Goal: Task Accomplishment & Management: Complete application form

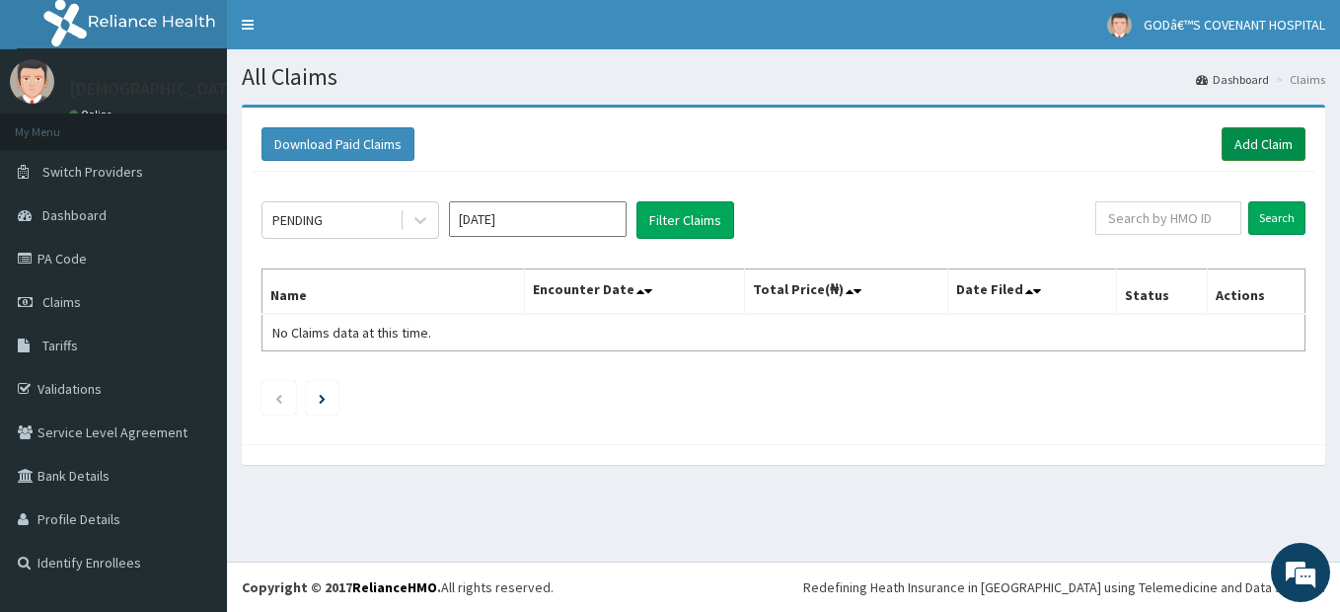
click at [1292, 137] on link "Add Claim" at bounding box center [1264, 144] width 84 height 34
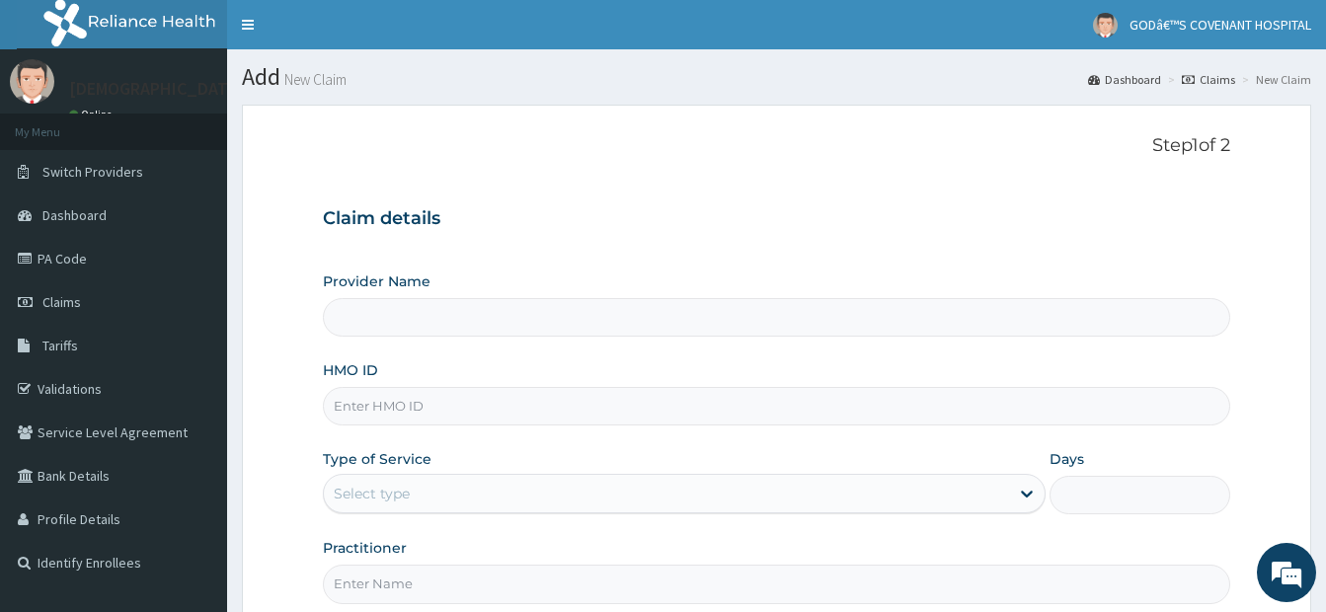
type input "[DEMOGRAPHIC_DATA]’S [GEOGRAPHIC_DATA]"
click at [369, 410] on input "HMO ID" at bounding box center [776, 406] width 907 height 38
type input "ELN/10617/D"
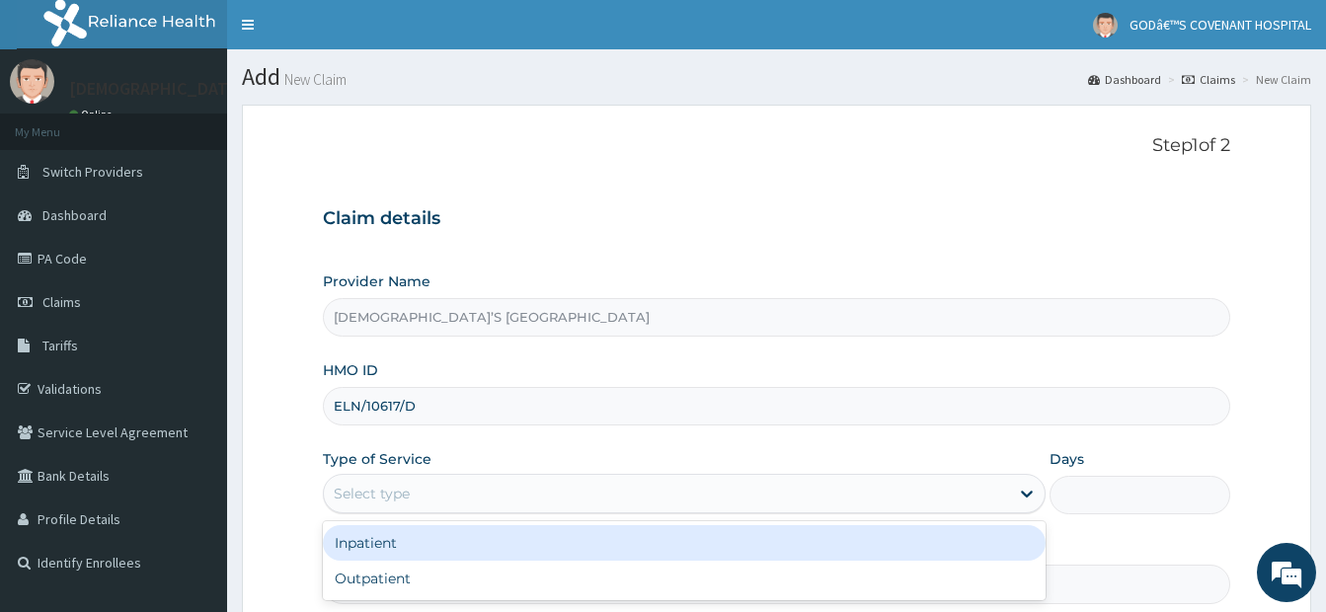
click at [445, 492] on div "Select type" at bounding box center [666, 494] width 685 height 32
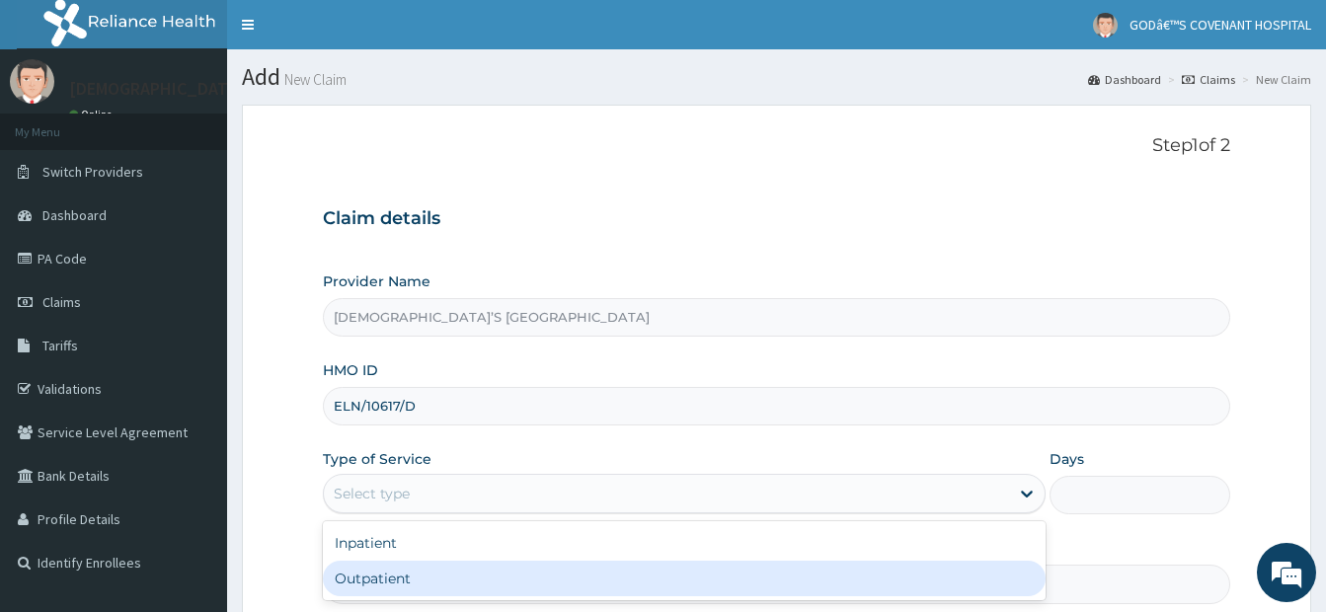
click at [393, 585] on div "Outpatient" at bounding box center [684, 579] width 722 height 36
type input "1"
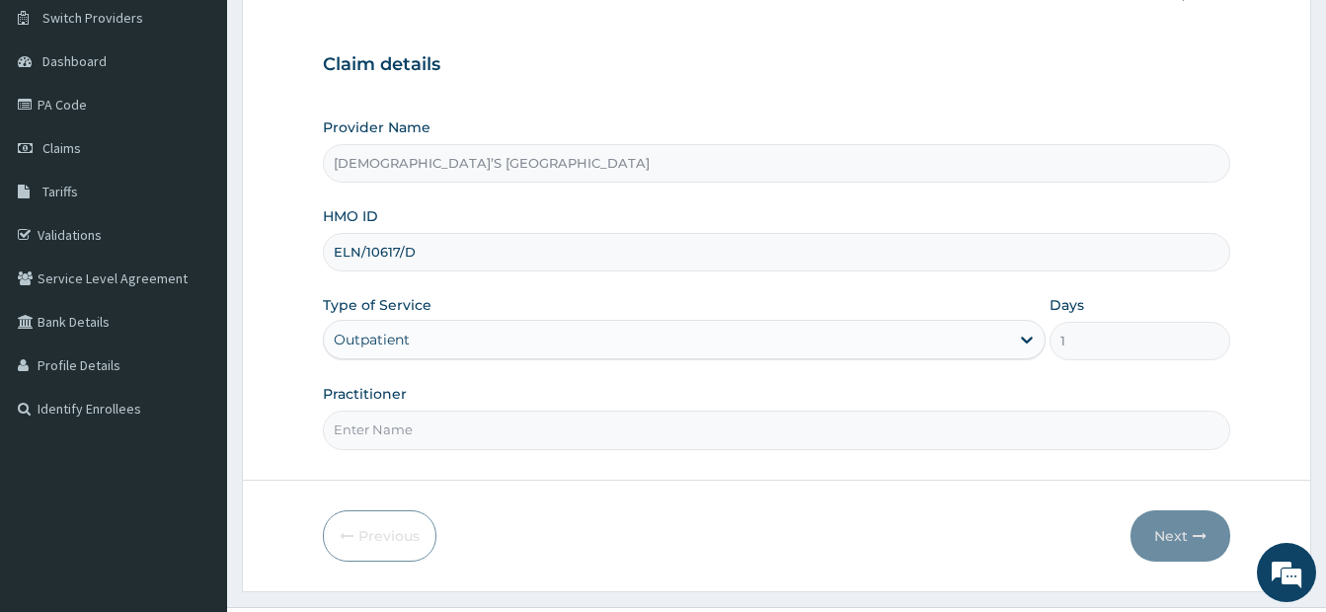
scroll to position [197, 0]
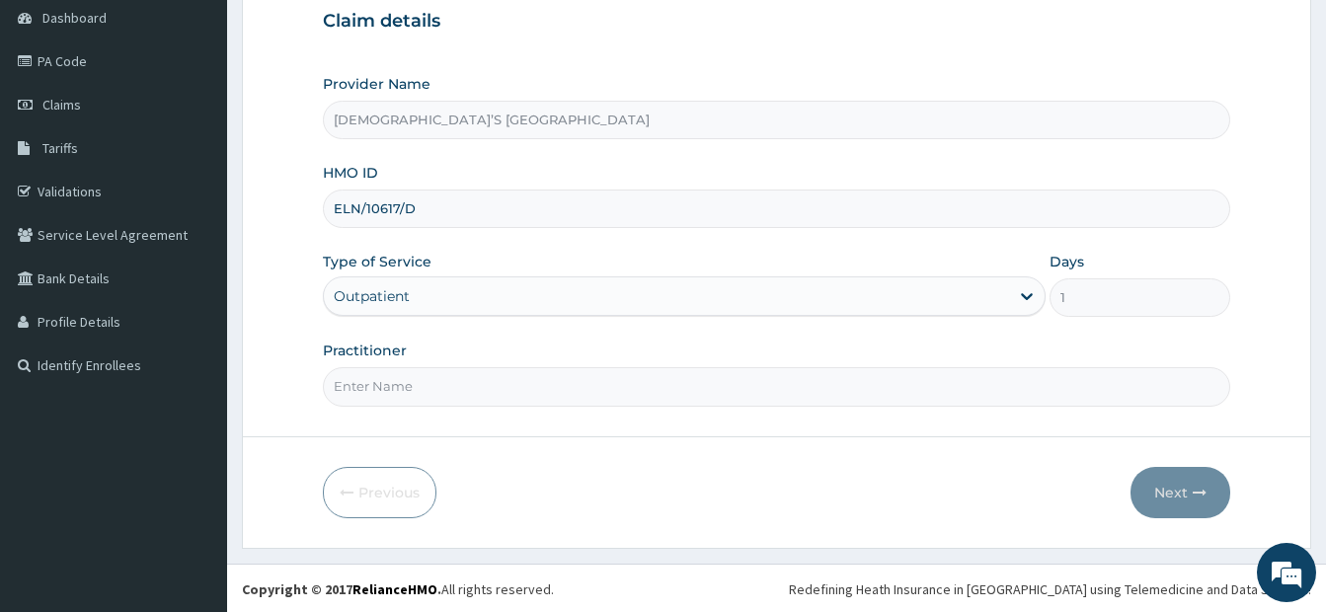
click at [454, 358] on div "Practitioner" at bounding box center [776, 373] width 907 height 65
click at [442, 376] on input "Practitioner" at bounding box center [776, 386] width 907 height 38
click at [458, 367] on input "DR. DARE" at bounding box center [776, 386] width 907 height 38
click at [448, 388] on input "DR. DARE" at bounding box center [776, 386] width 907 height 38
type input "DR. ARIYO"
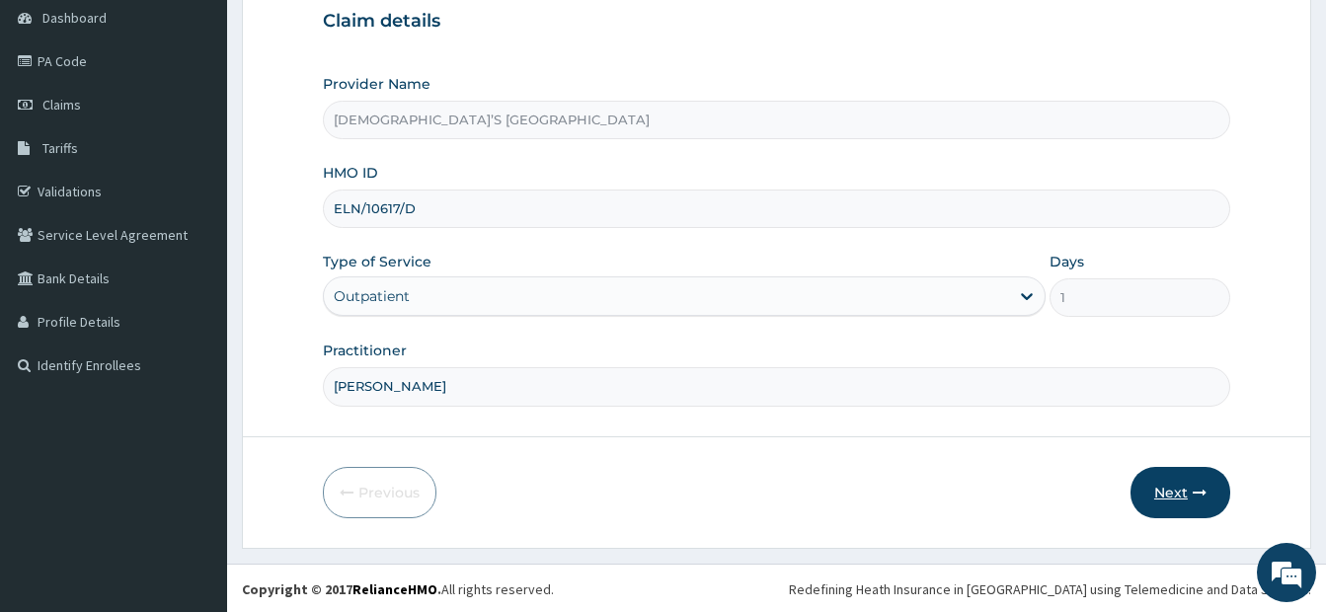
click at [1203, 496] on icon "button" at bounding box center [1199, 493] width 14 height 14
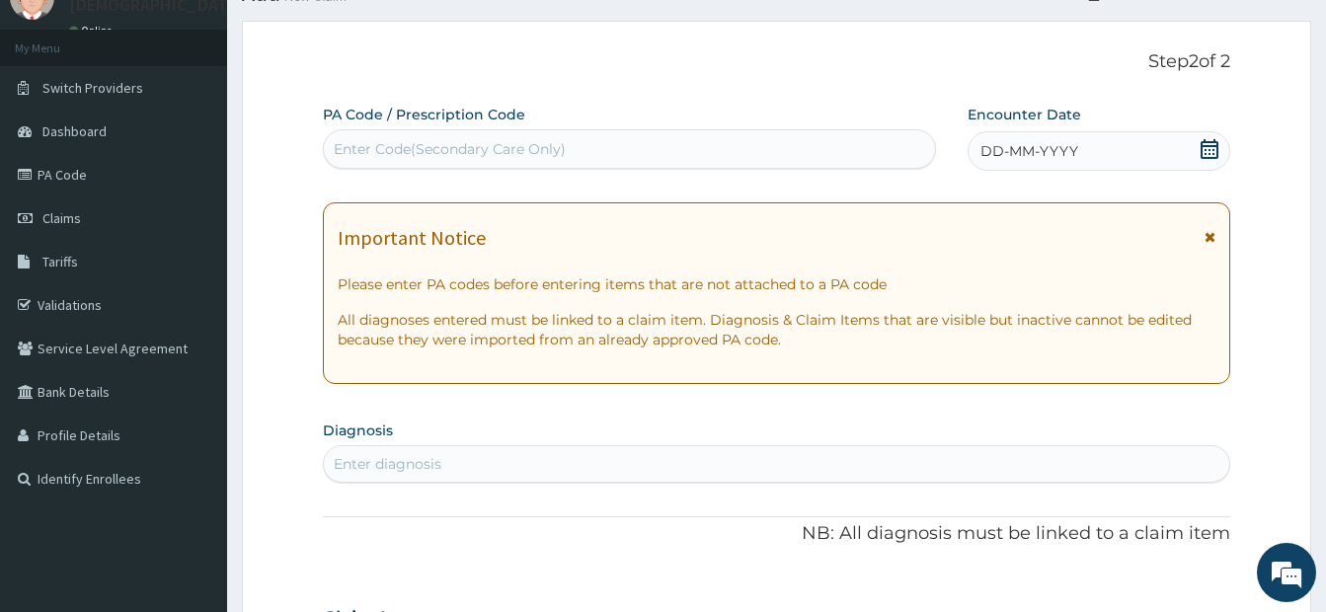
scroll to position [0, 0]
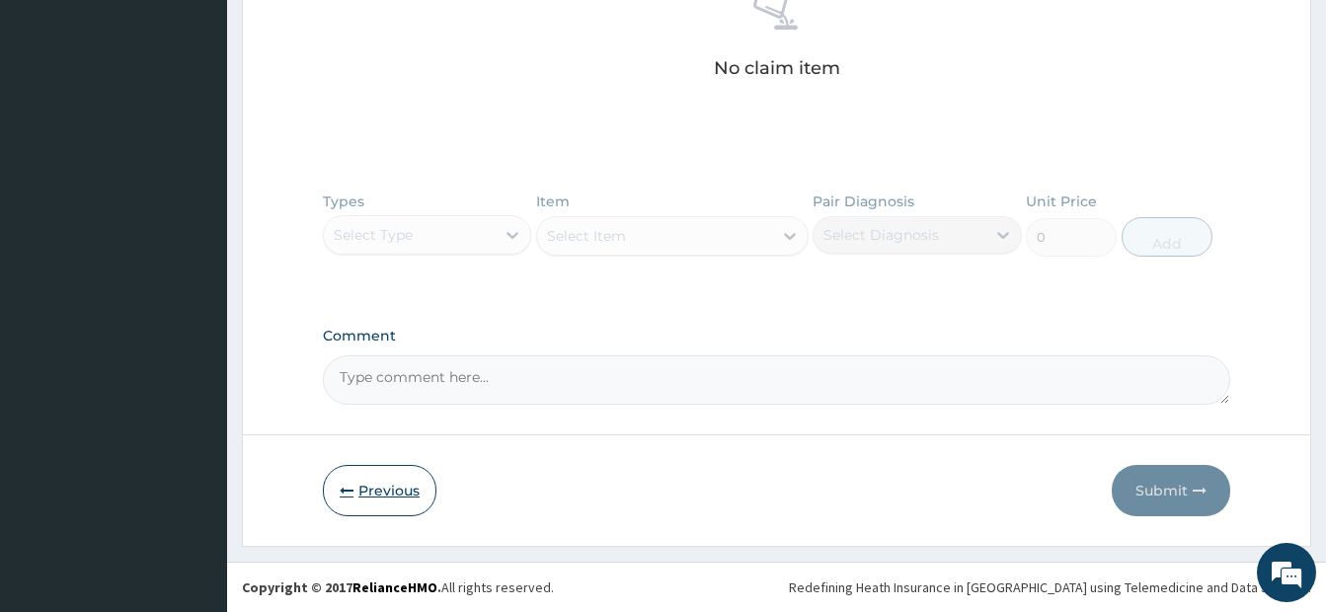
click at [378, 491] on button "Previous" at bounding box center [380, 490] width 114 height 51
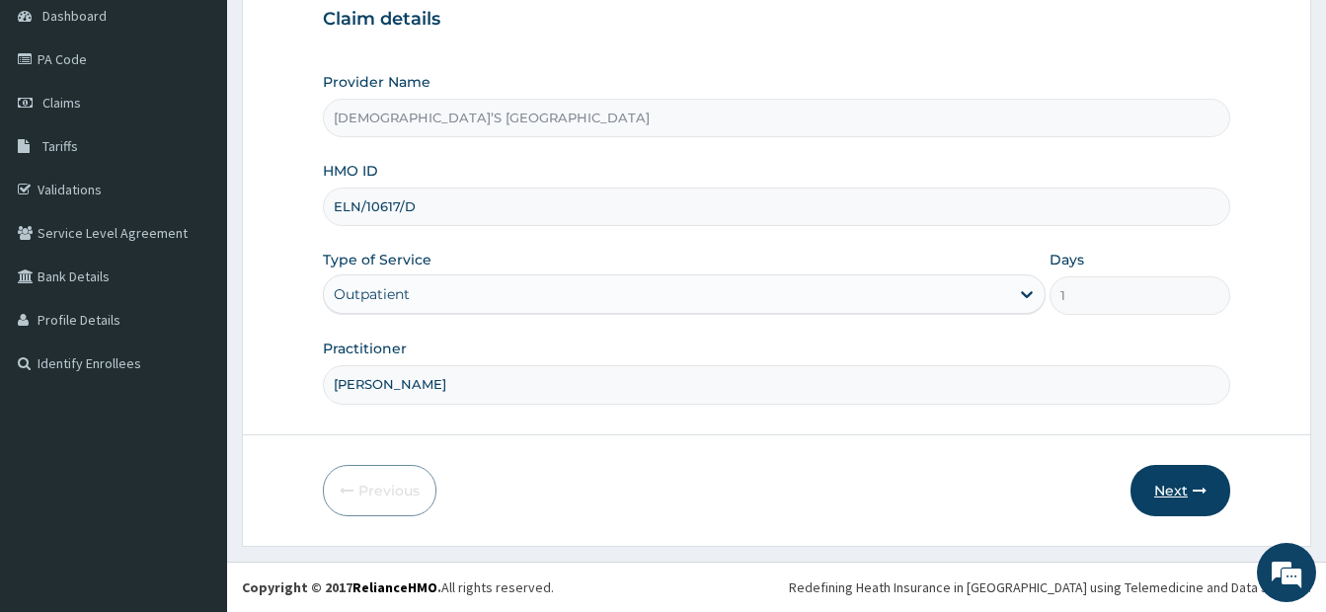
click at [1169, 499] on button "Next" at bounding box center [1180, 490] width 100 height 51
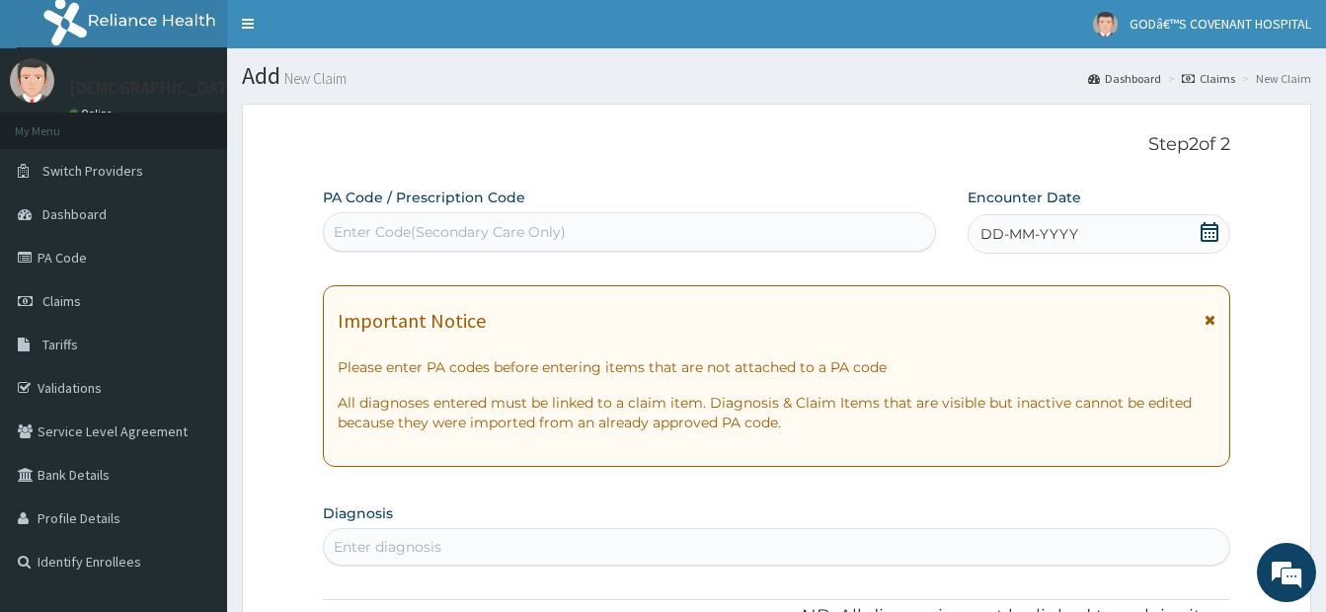
scroll to position [0, 0]
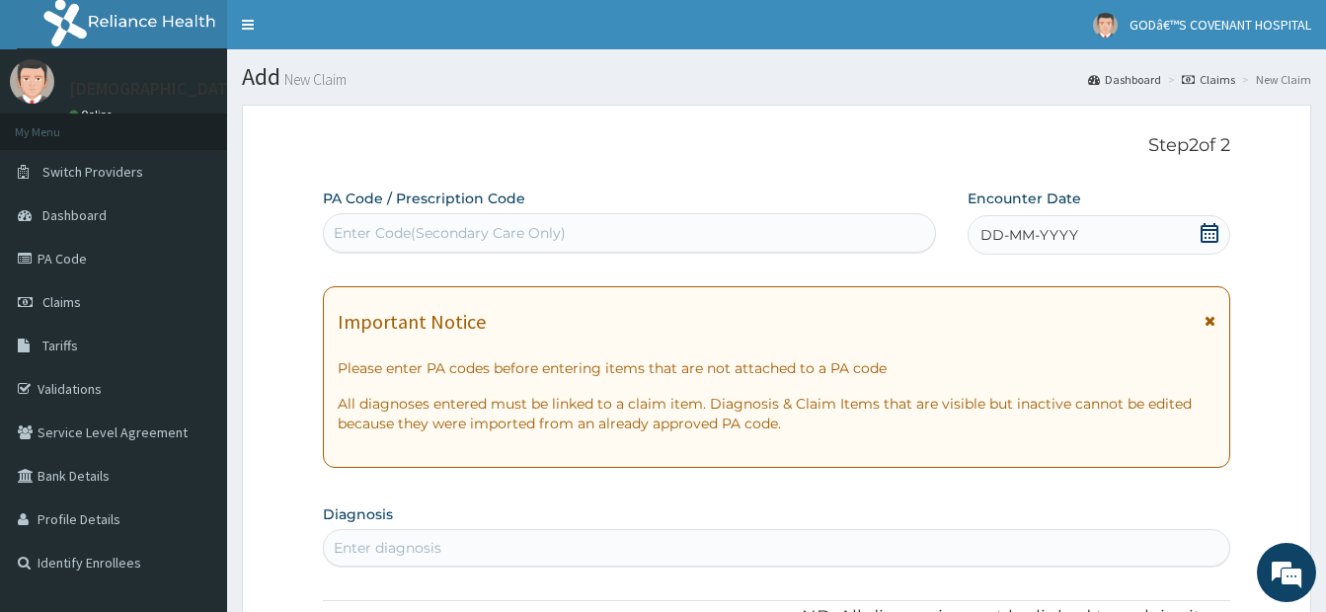
click at [1191, 232] on div "DD-MM-YYYY" at bounding box center [1098, 234] width 263 height 39
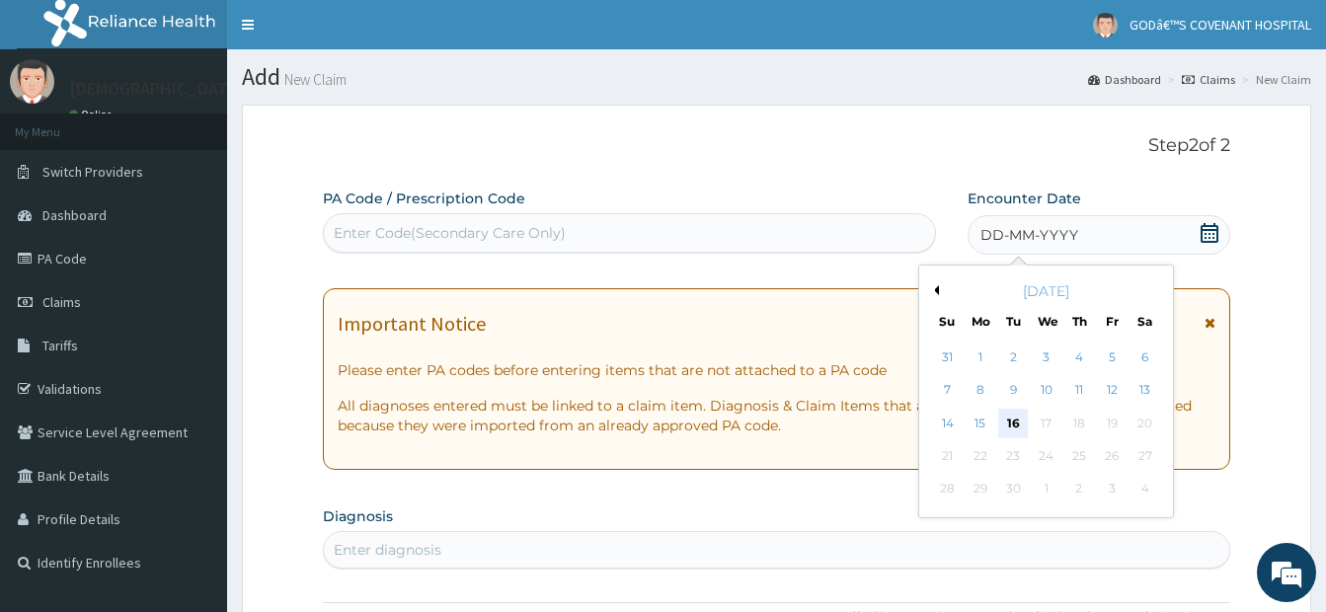
click at [1013, 422] on div "16" at bounding box center [1013, 424] width 30 height 30
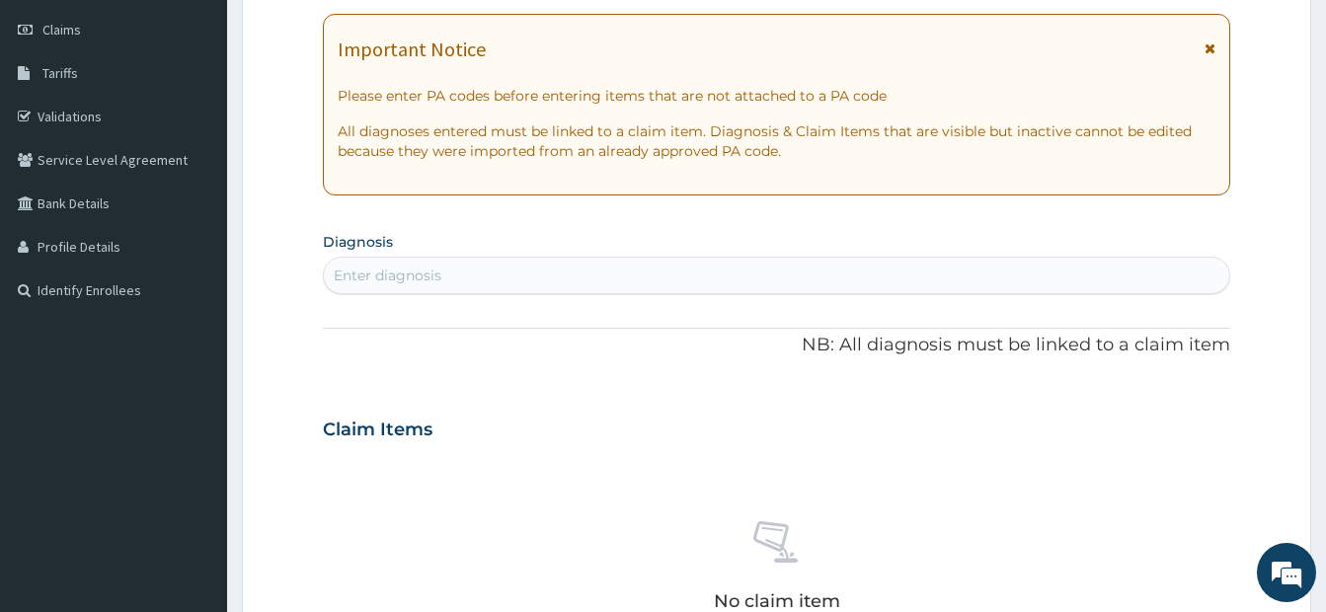
scroll to position [296, 0]
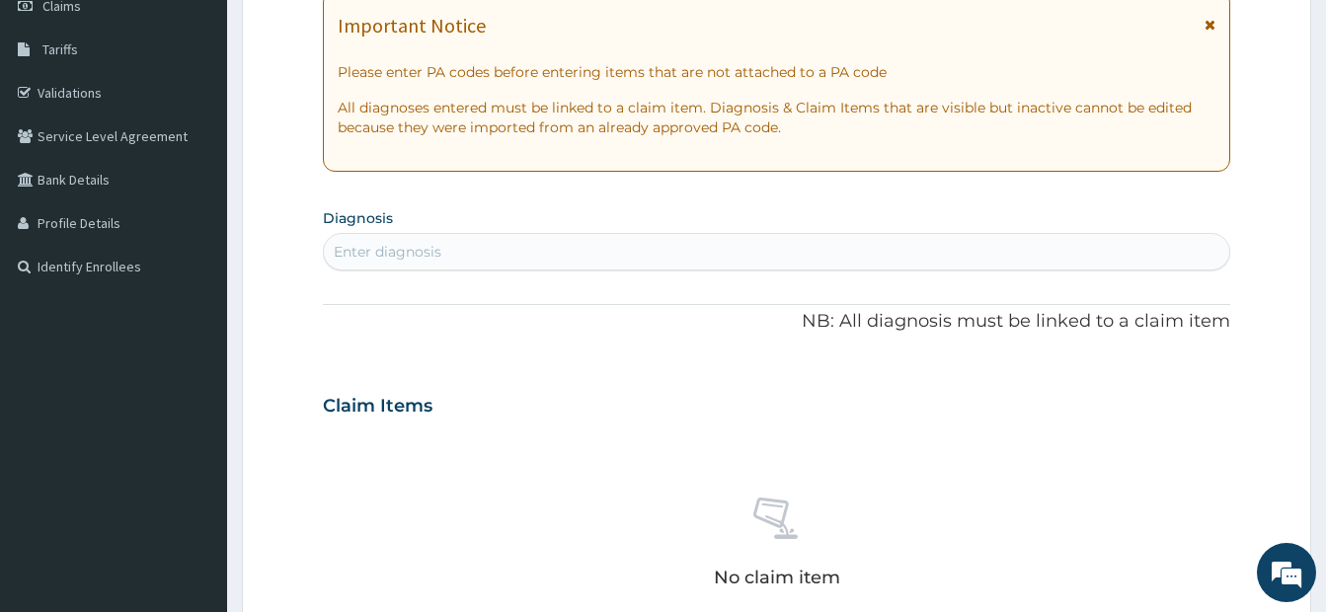
click at [460, 238] on div "Enter diagnosis" at bounding box center [776, 252] width 905 height 32
type input "plasm"
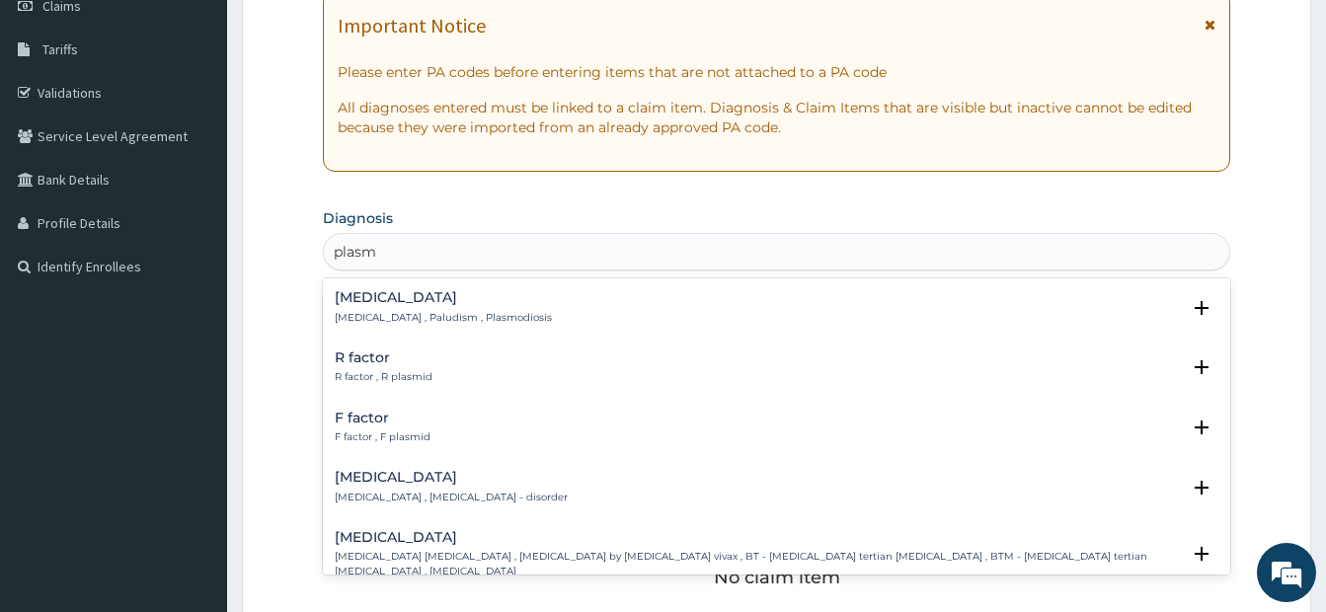
click at [354, 320] on p "Malaria , Paludism , Plasmodiosis" at bounding box center [443, 318] width 217 height 14
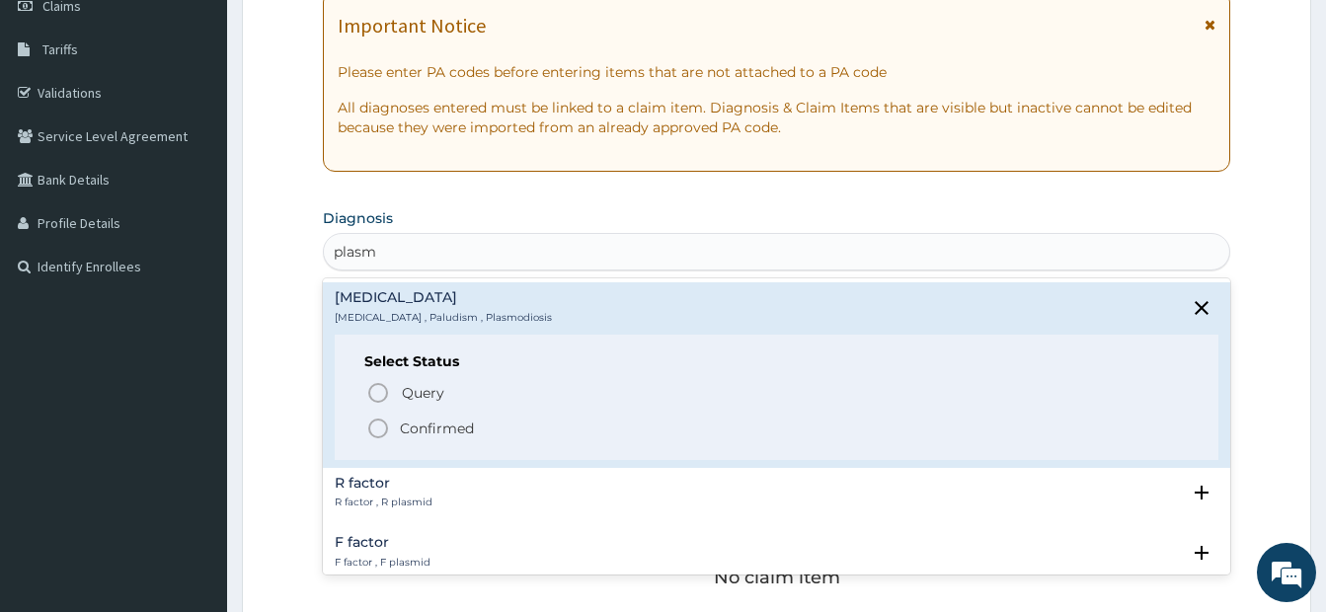
click at [389, 433] on icon "status option filled" at bounding box center [378, 429] width 24 height 24
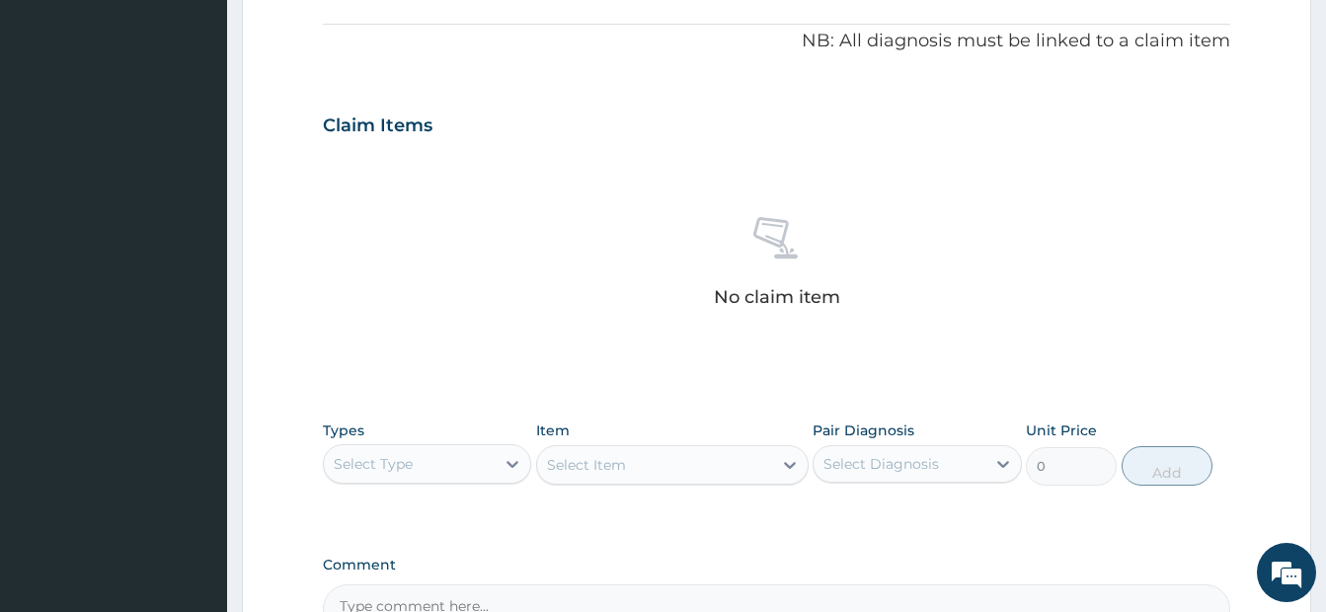
scroll to position [592, 0]
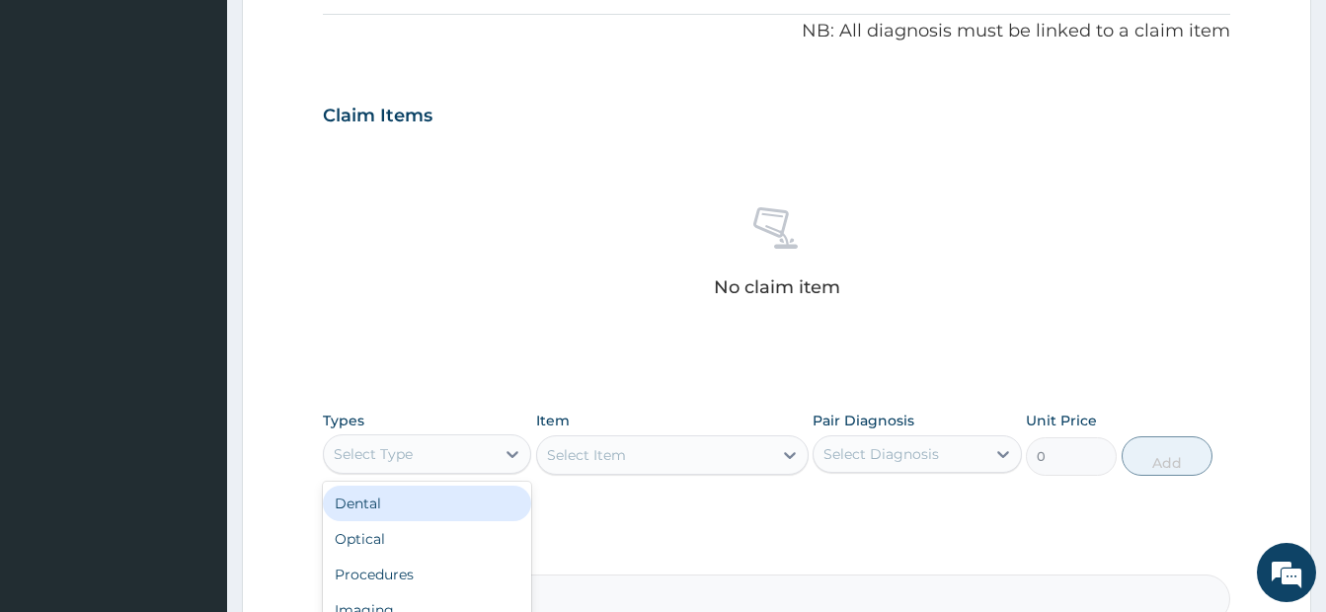
click at [411, 454] on div "Select Type" at bounding box center [373, 454] width 79 height 20
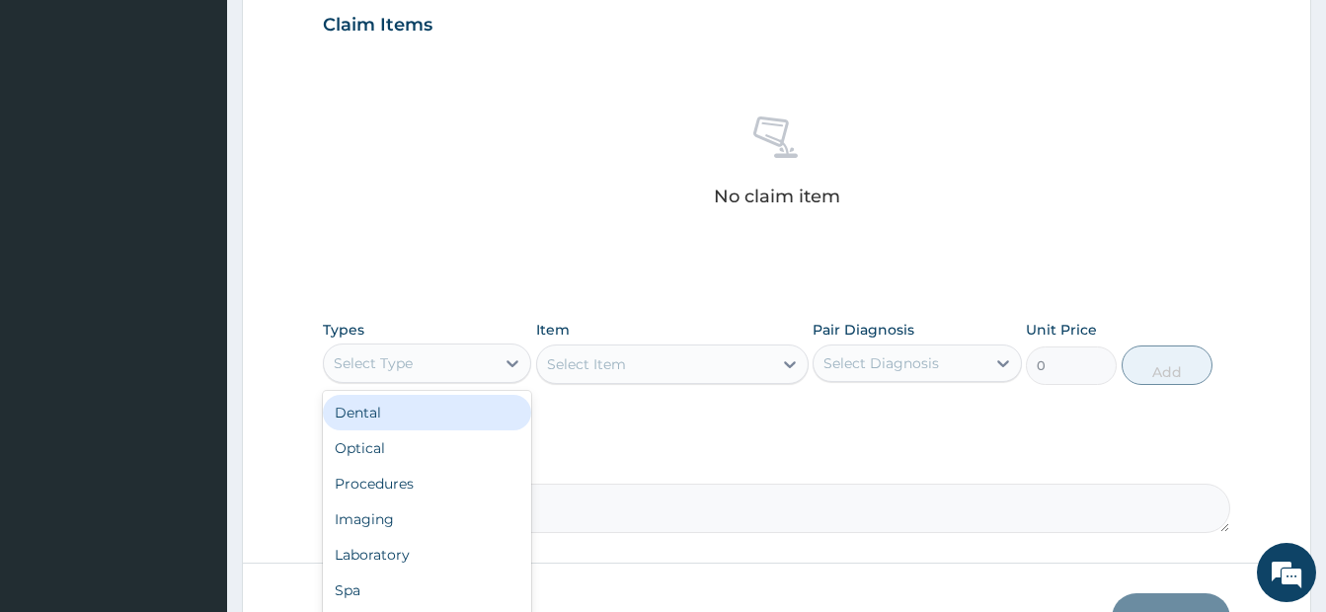
scroll to position [790, 0]
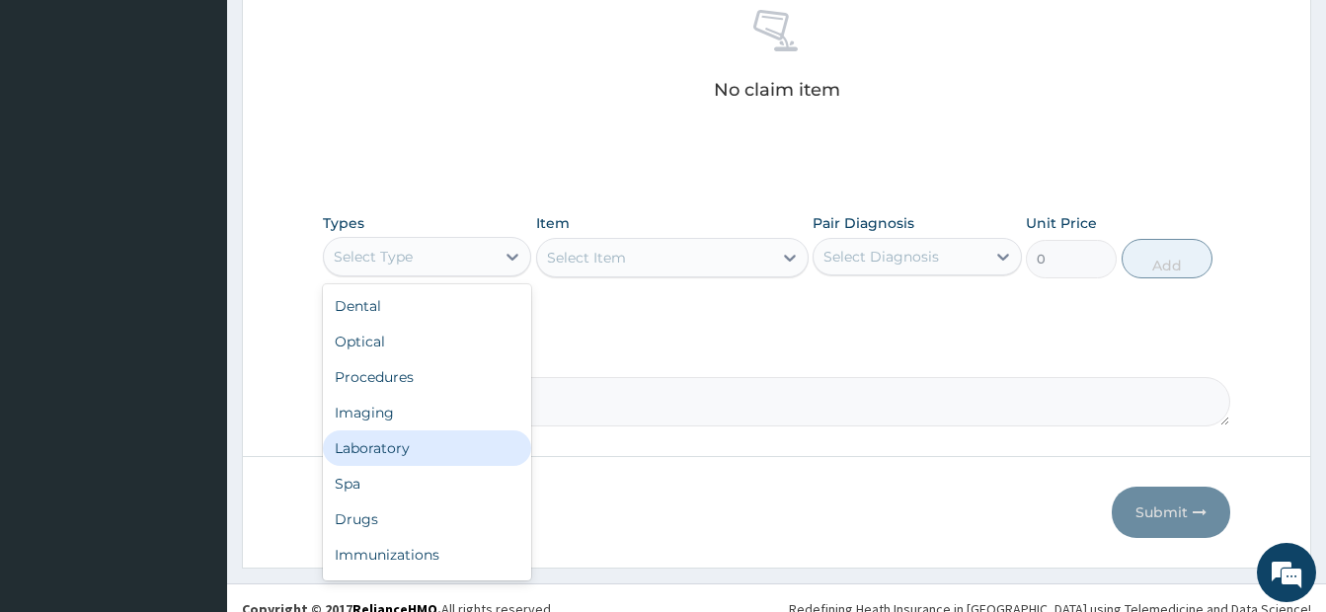
click at [361, 461] on div "Laboratory" at bounding box center [427, 448] width 208 height 36
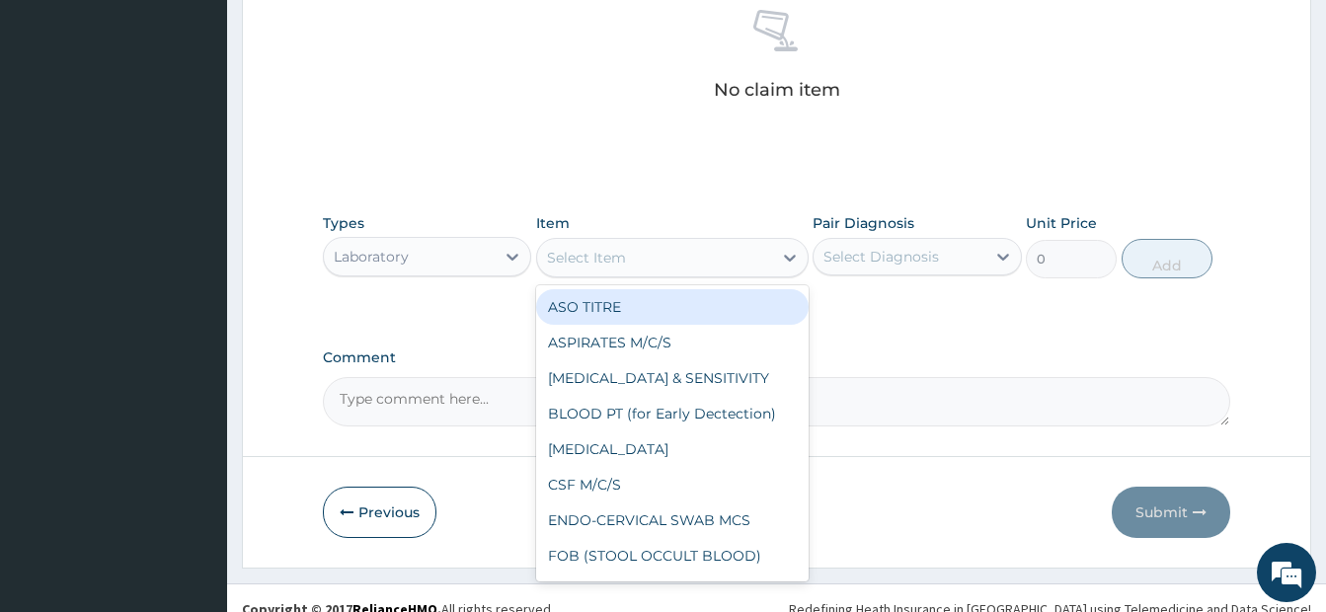
click at [632, 264] on div "Select Item" at bounding box center [654, 258] width 235 height 32
type input "MP"
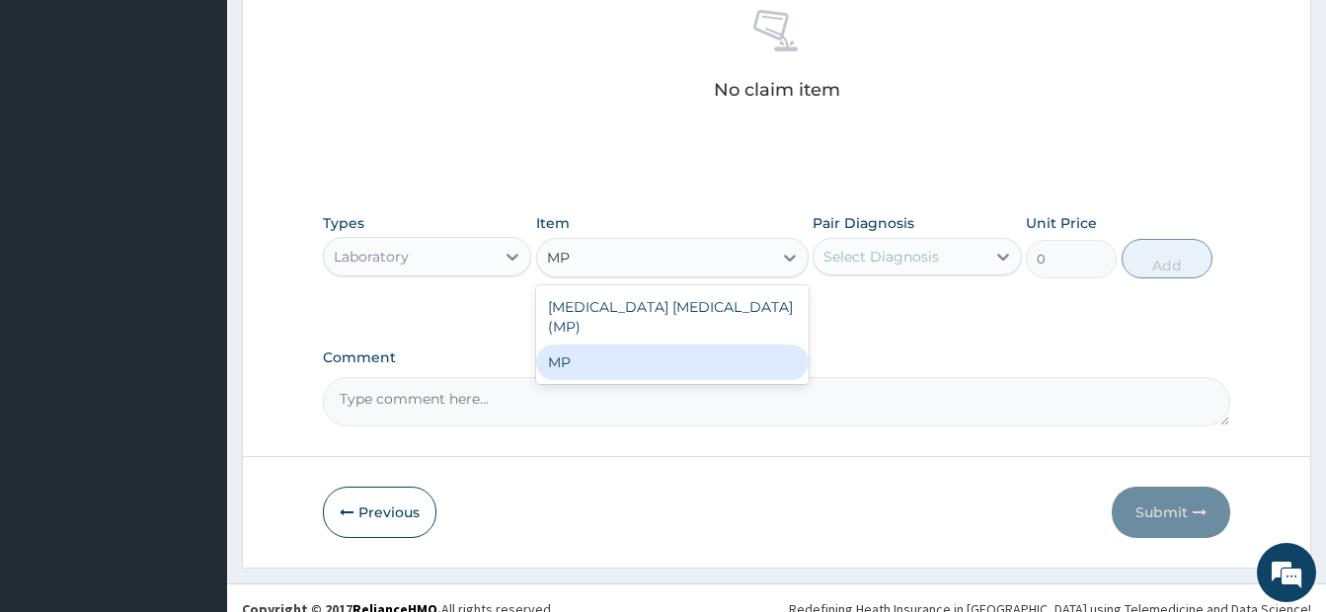
click at [589, 358] on div "MP" at bounding box center [672, 362] width 272 height 36
type input "2000"
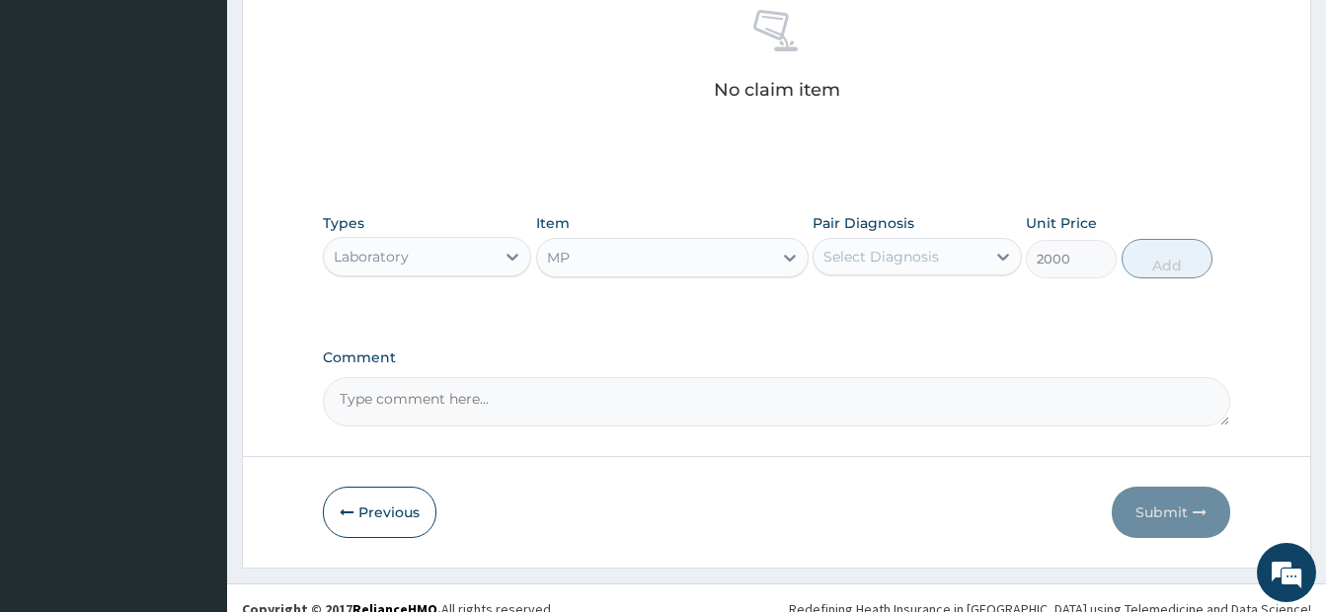
click at [927, 259] on div "Select Diagnosis" at bounding box center [880, 257] width 115 height 20
click at [873, 308] on label "Malaria" at bounding box center [906, 305] width 122 height 20
checkbox input "true"
click at [1177, 261] on button "Add" at bounding box center [1166, 258] width 91 height 39
type input "0"
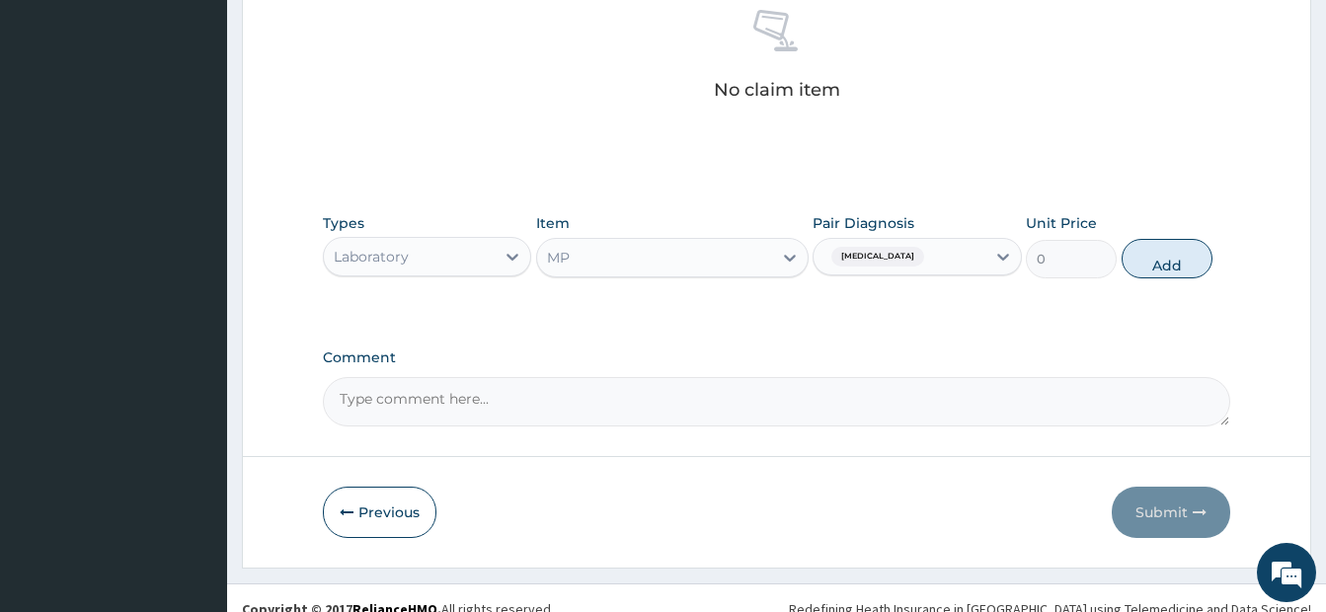
scroll to position [732, 0]
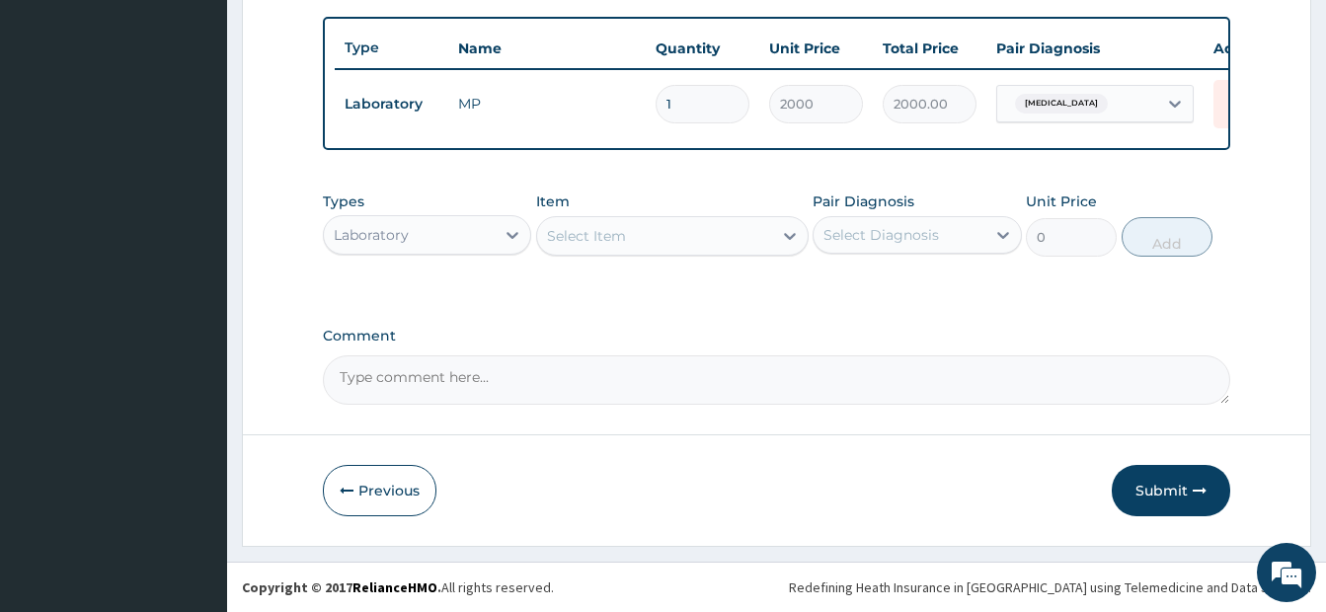
click at [442, 247] on div "Laboratory" at bounding box center [409, 235] width 171 height 32
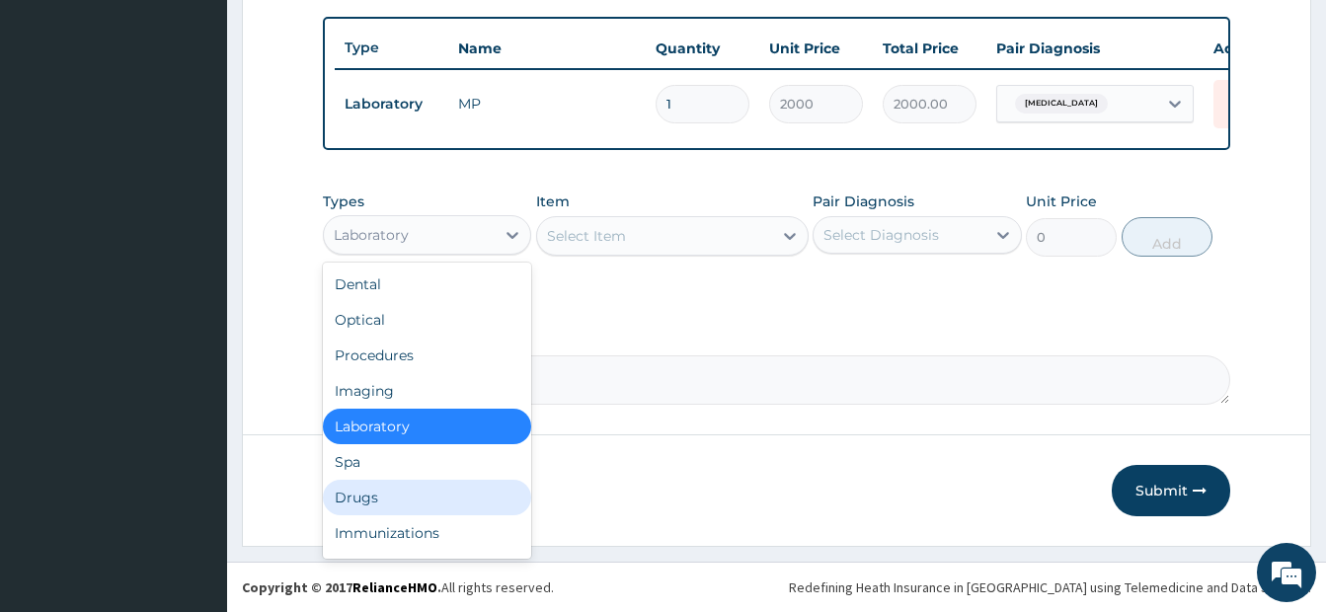
click at [358, 505] on div "Drugs" at bounding box center [427, 498] width 208 height 36
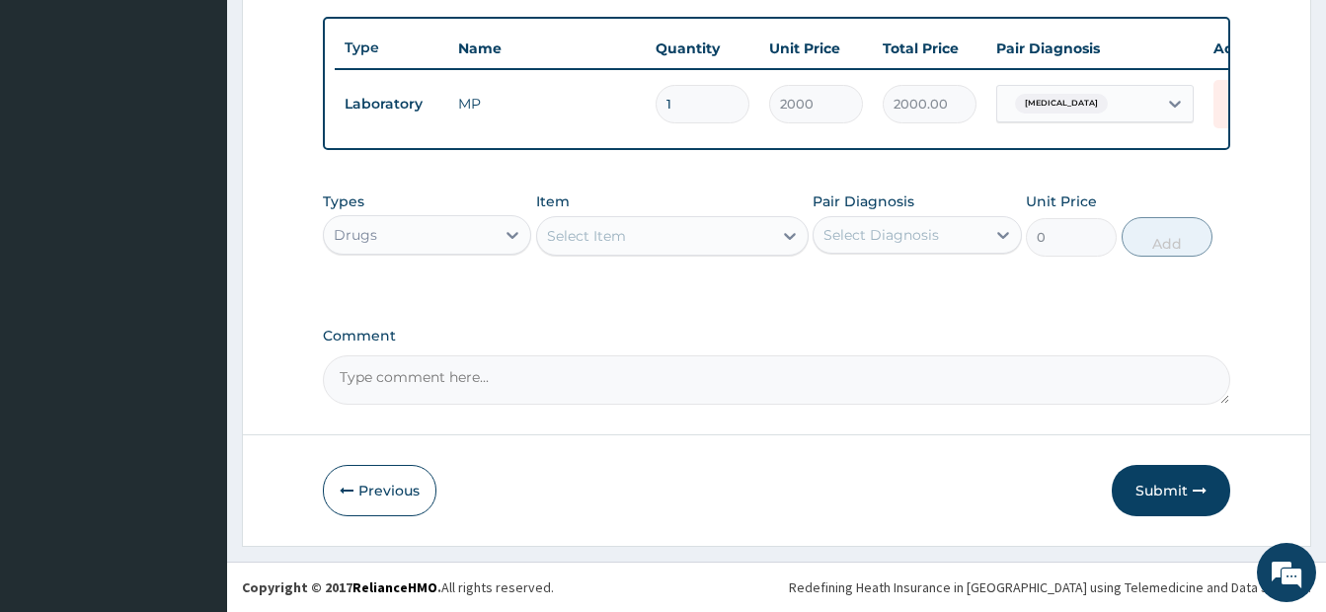
click at [609, 240] on div "Select Item" at bounding box center [586, 236] width 79 height 20
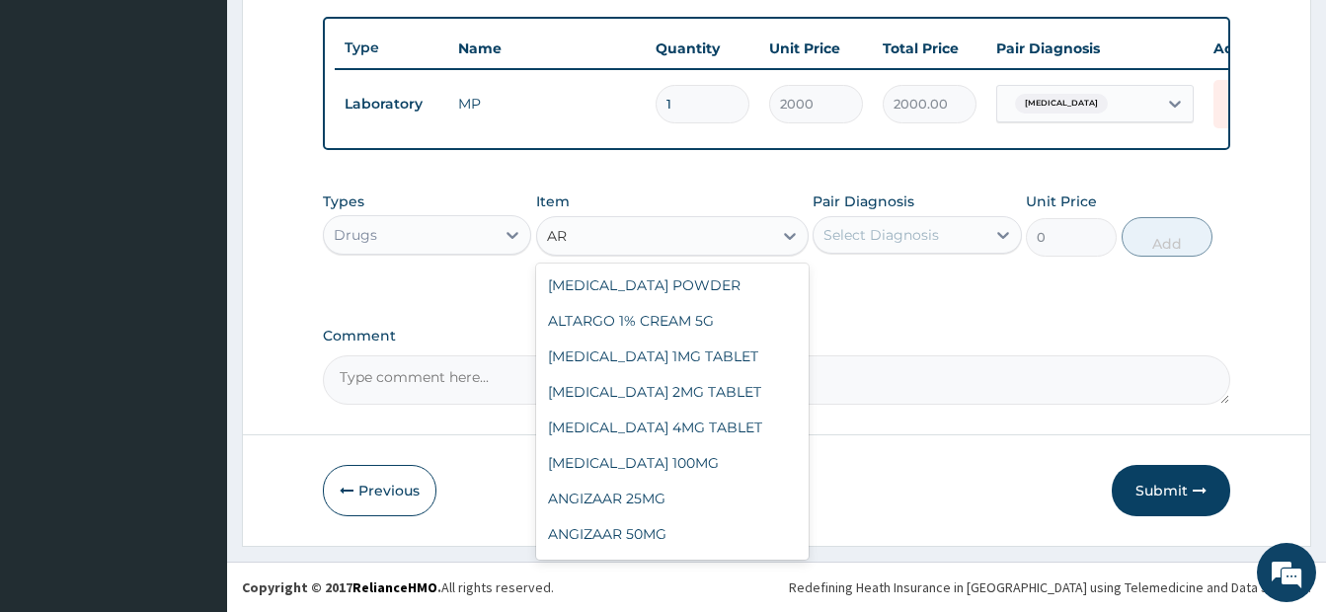
type input "A"
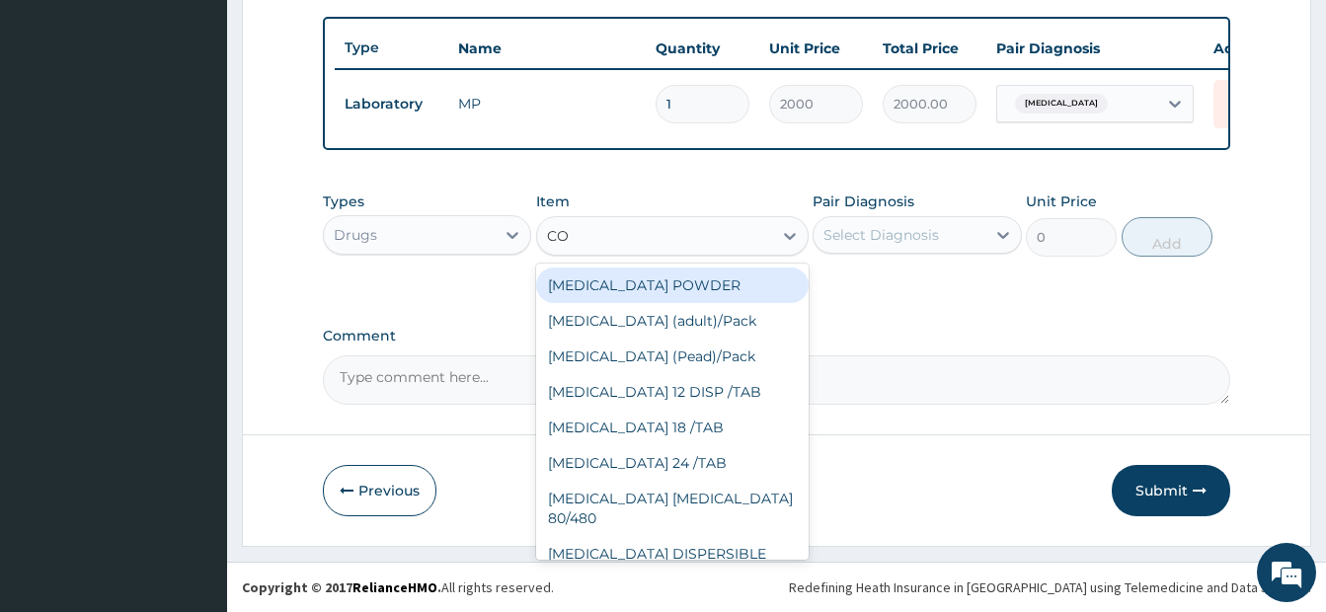
type input "COA"
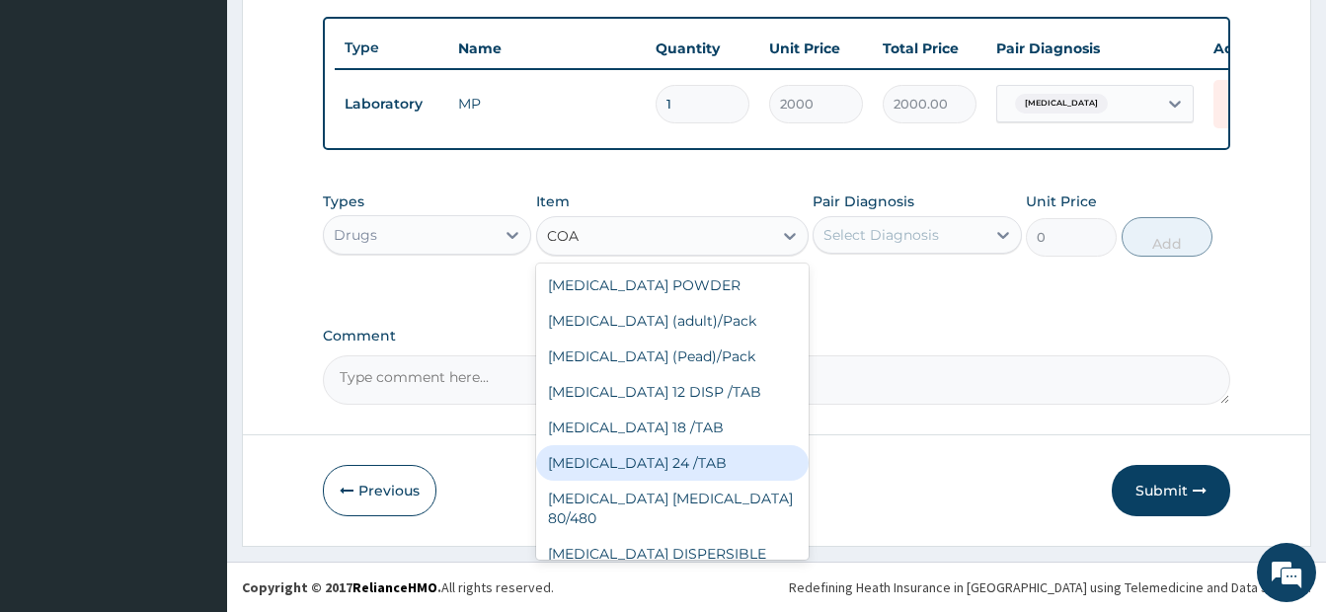
click at [663, 472] on div "COARTEM 24 /TAB" at bounding box center [672, 463] width 272 height 36
type input "62.5"
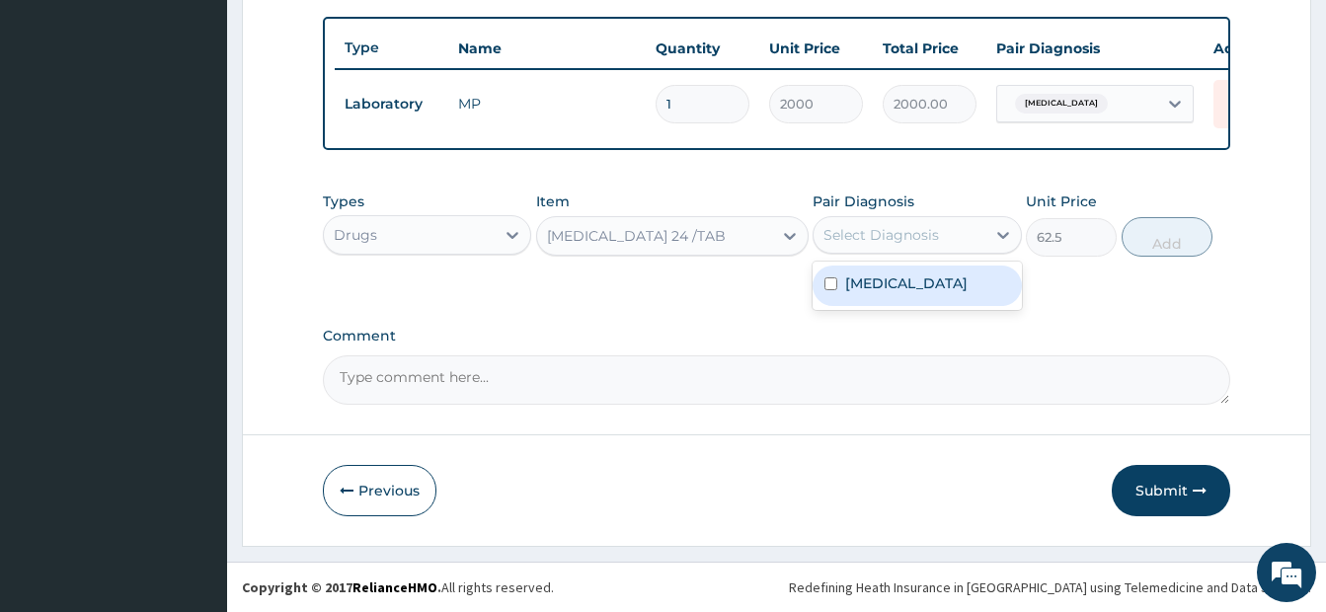
click at [868, 240] on div "Select Diagnosis" at bounding box center [880, 235] width 115 height 20
click at [858, 285] on label "Malaria" at bounding box center [906, 283] width 122 height 20
checkbox input "true"
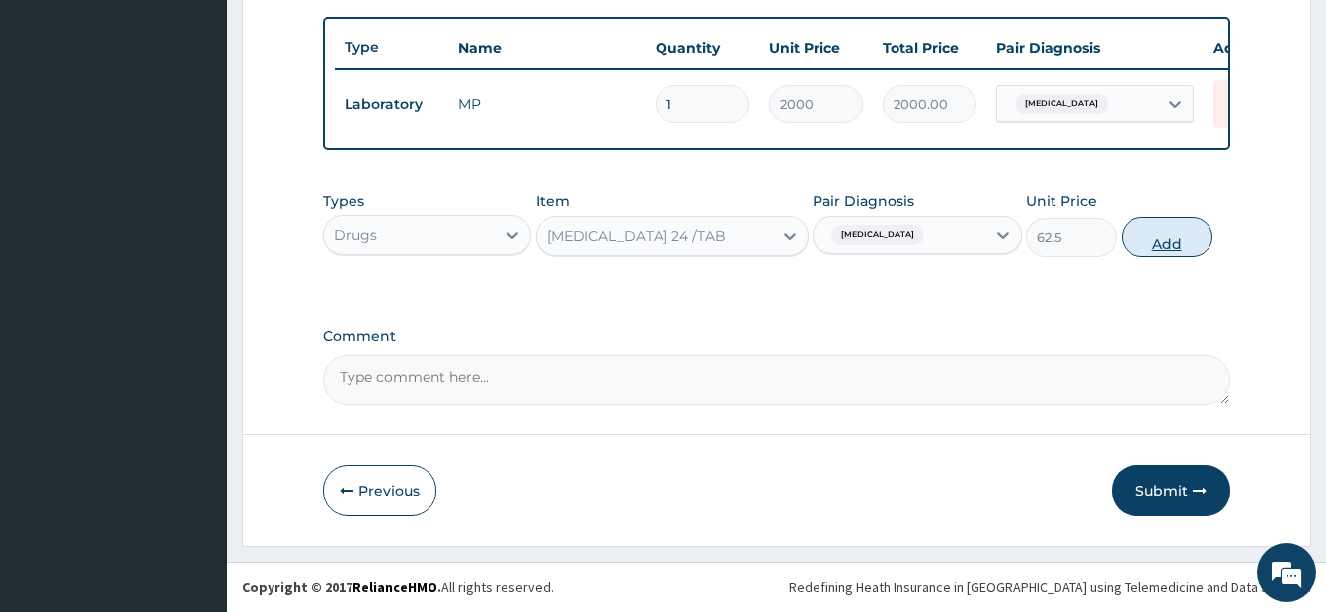
drag, startPoint x: 1171, startPoint y: 238, endPoint x: 791, endPoint y: 228, distance: 380.1
click at [1170, 238] on button "Add" at bounding box center [1166, 236] width 91 height 39
type input "0"
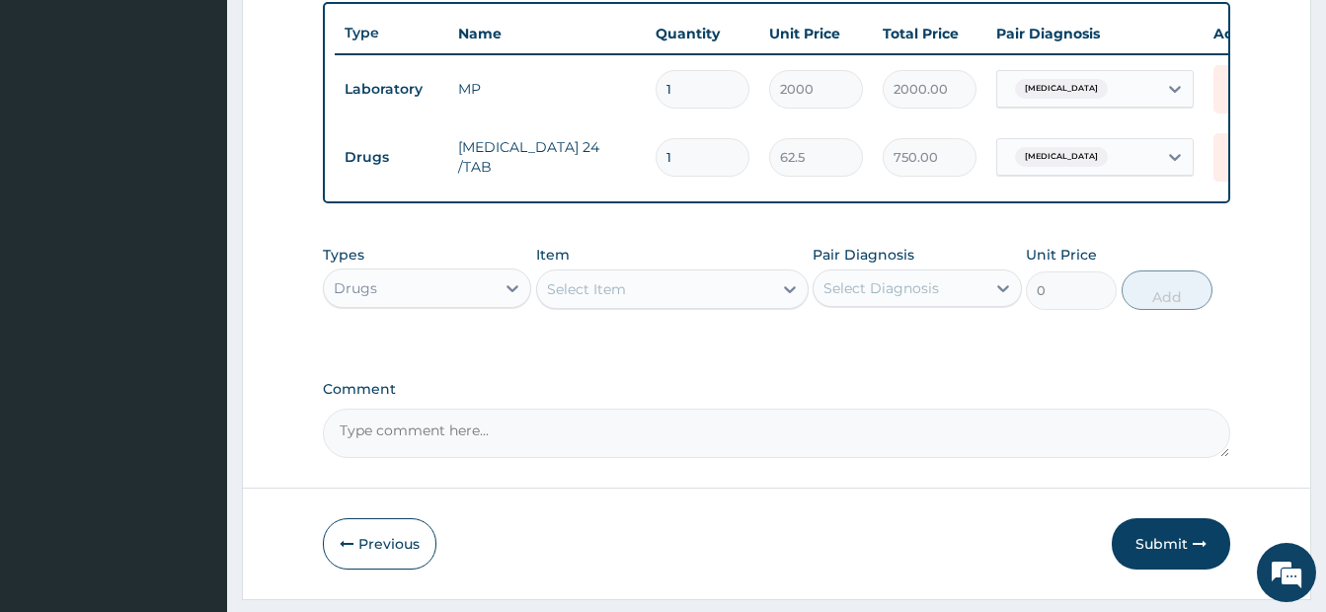
type input "12"
type input "750.00"
type input "12"
click at [644, 305] on div "Select Item" at bounding box center [654, 289] width 235 height 32
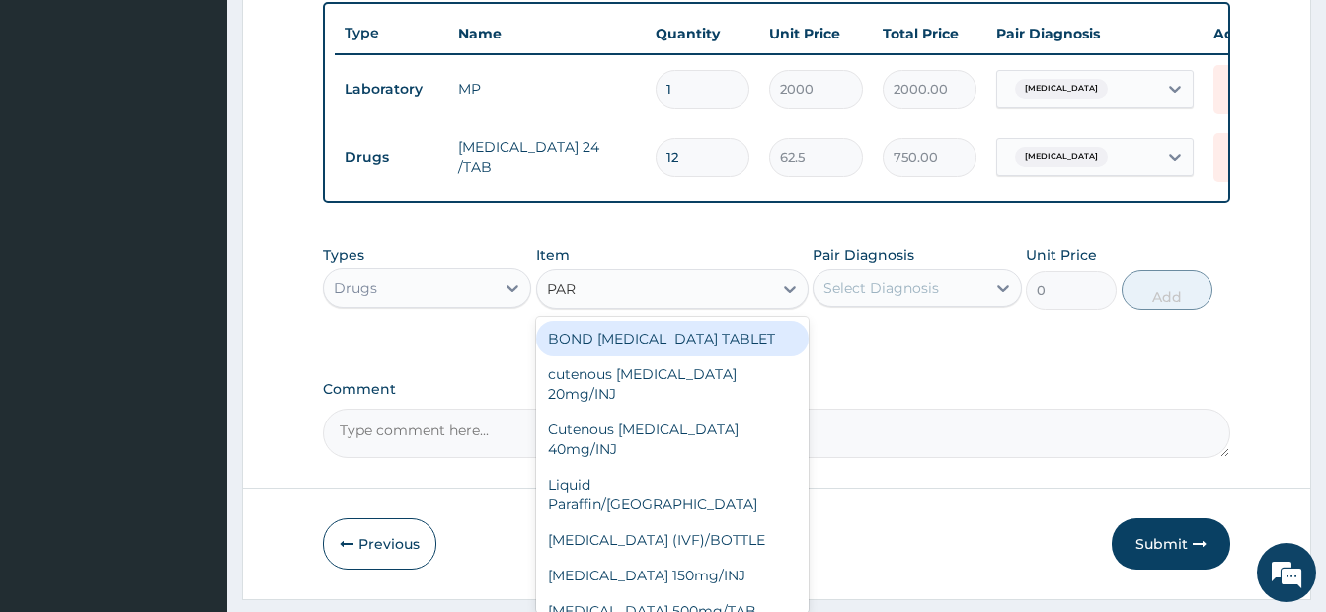
type input "PARA"
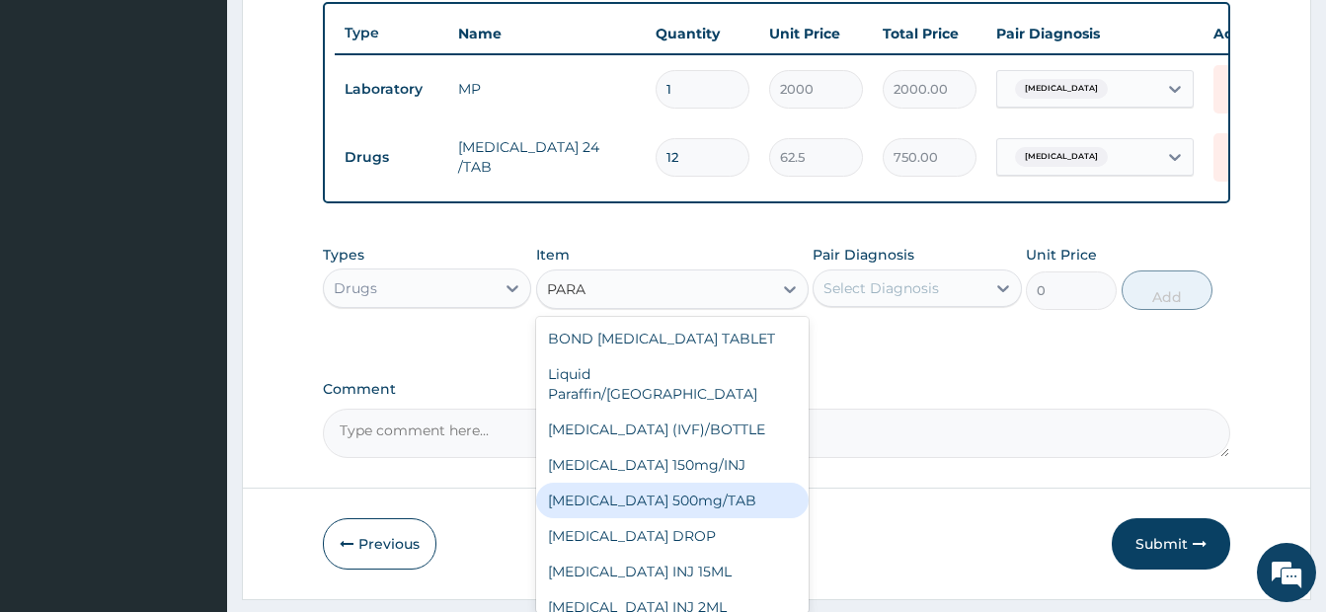
click at [683, 497] on div "PARACETAMOL 500mg/TAB" at bounding box center [672, 501] width 272 height 36
type input "40"
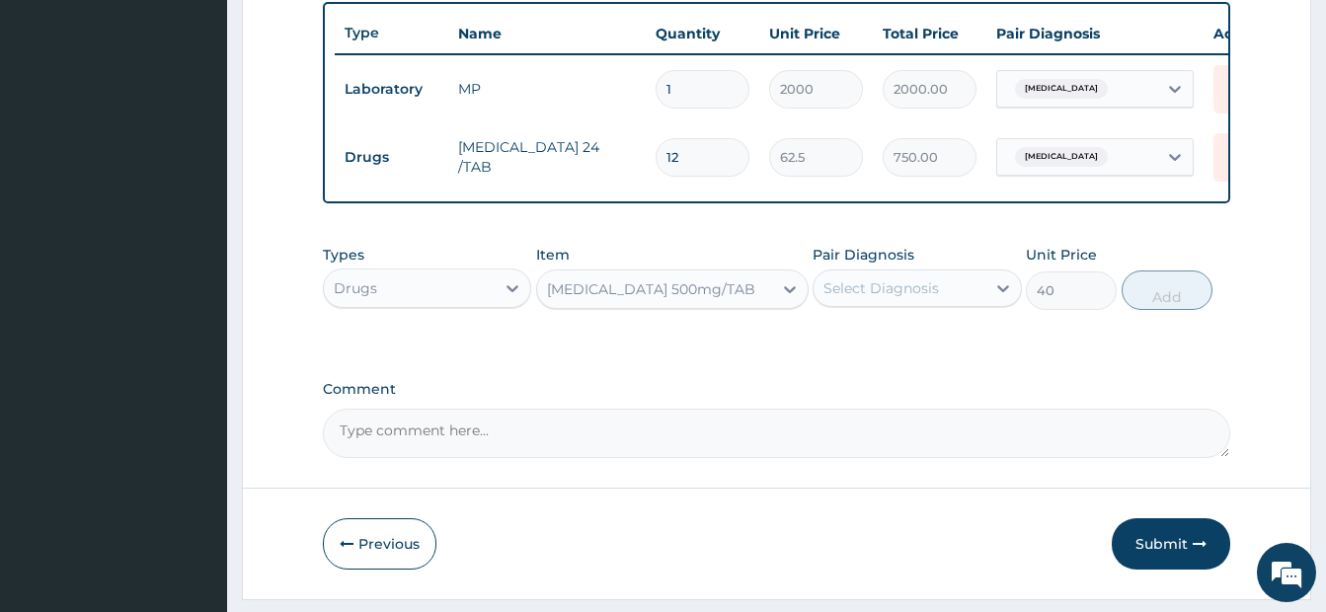
click at [867, 298] on div "Select Diagnosis" at bounding box center [880, 288] width 115 height 20
click at [862, 346] on label "Malaria" at bounding box center [906, 337] width 122 height 20
checkbox input "true"
click at [1158, 296] on button "Add" at bounding box center [1166, 289] width 91 height 39
type input "0"
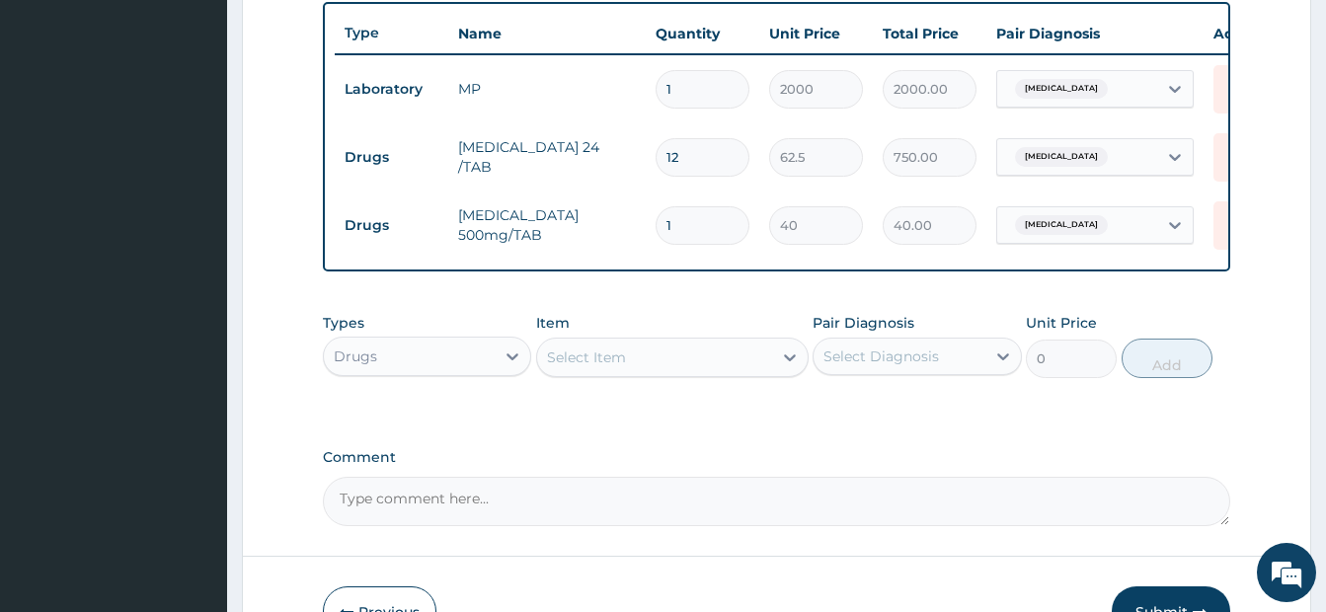
drag, startPoint x: 680, startPoint y: 235, endPoint x: 651, endPoint y: 231, distance: 28.9
click at [651, 231] on td "1" at bounding box center [702, 225] width 114 height 58
type input "5"
type input "200.00"
type input "5"
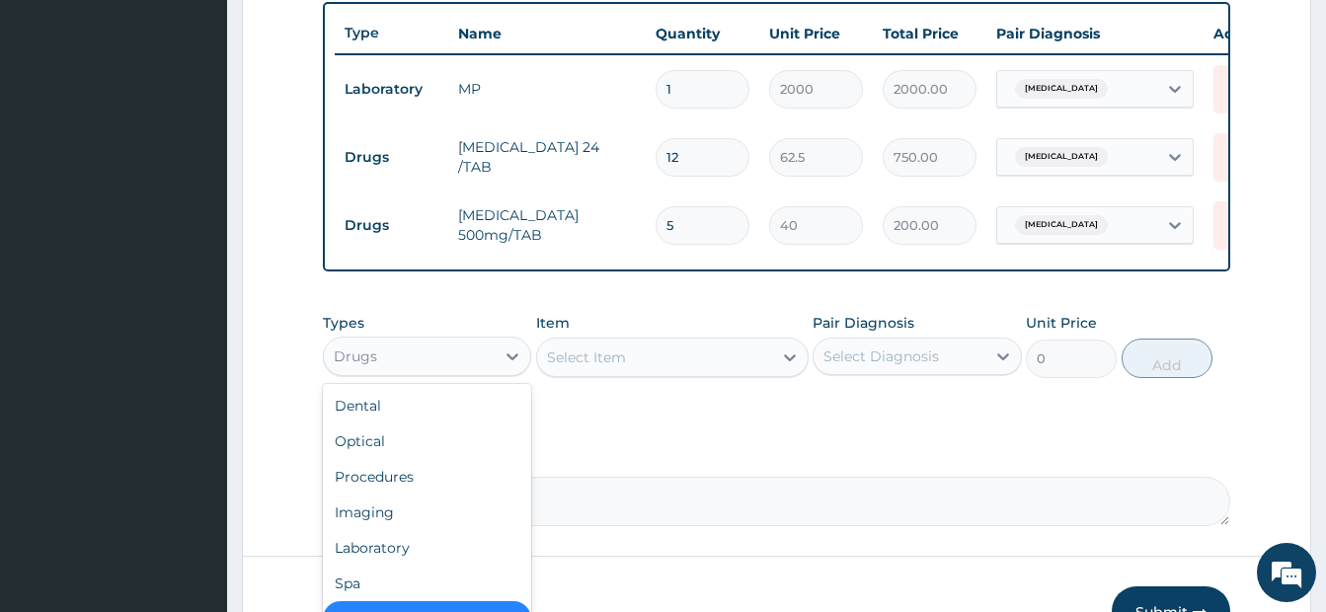
click at [438, 372] on div "Drugs" at bounding box center [409, 357] width 171 height 32
click at [400, 488] on div "Procedures" at bounding box center [427, 477] width 208 height 36
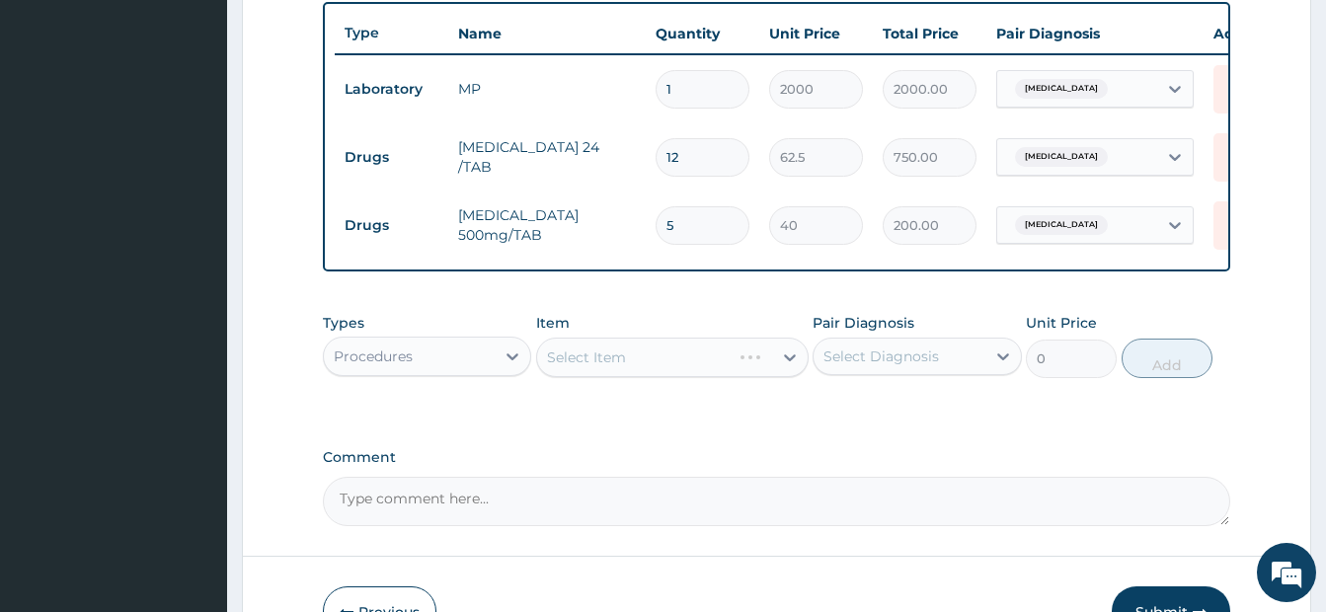
click at [605, 377] on div "Select Item" at bounding box center [672, 357] width 272 height 39
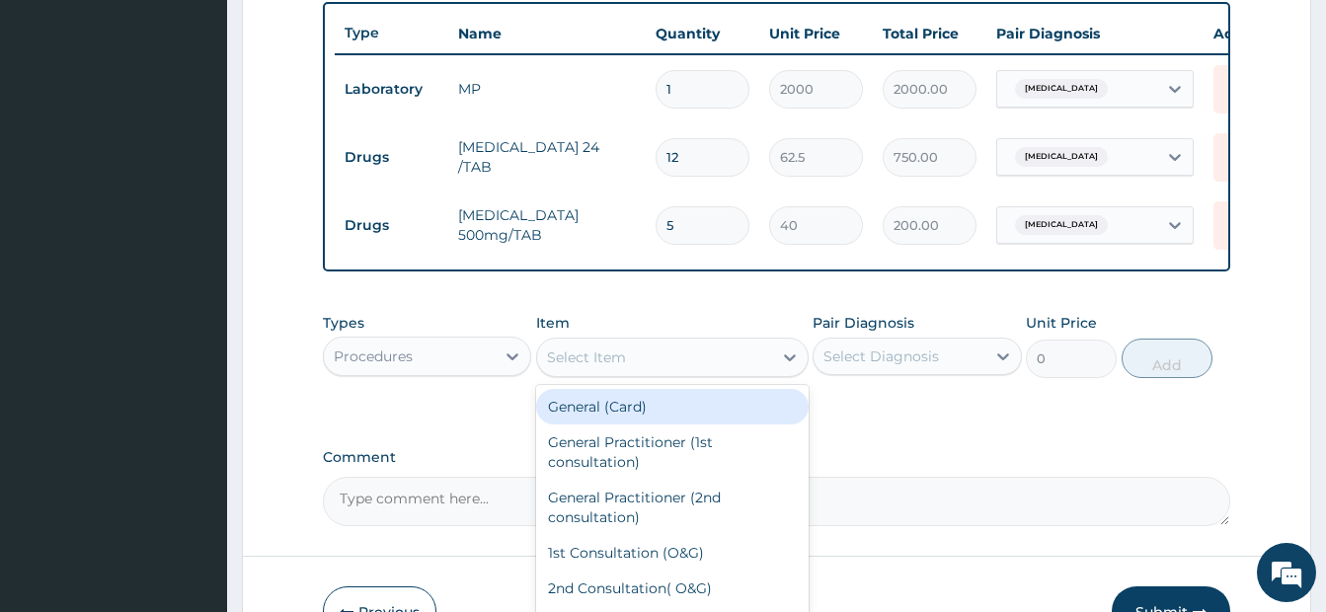
click at [605, 367] on div "Select Item" at bounding box center [586, 357] width 79 height 20
type input "GP"
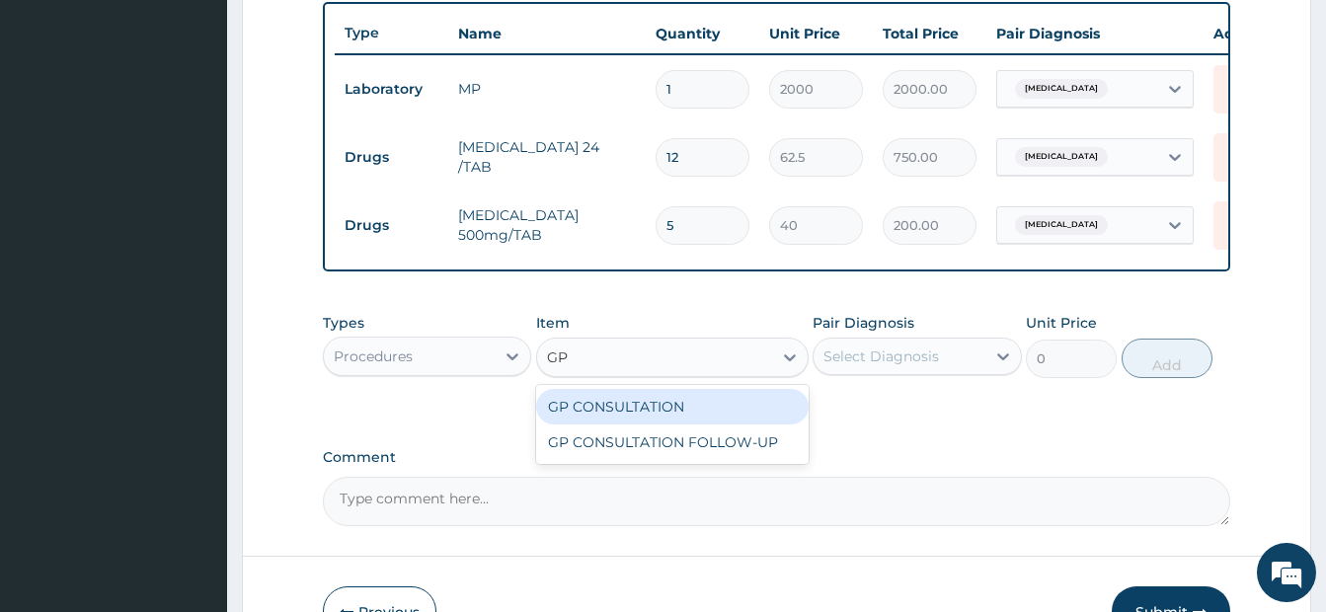
click at [641, 424] on div "GP CONSULTATION" at bounding box center [672, 407] width 272 height 36
type input "3500"
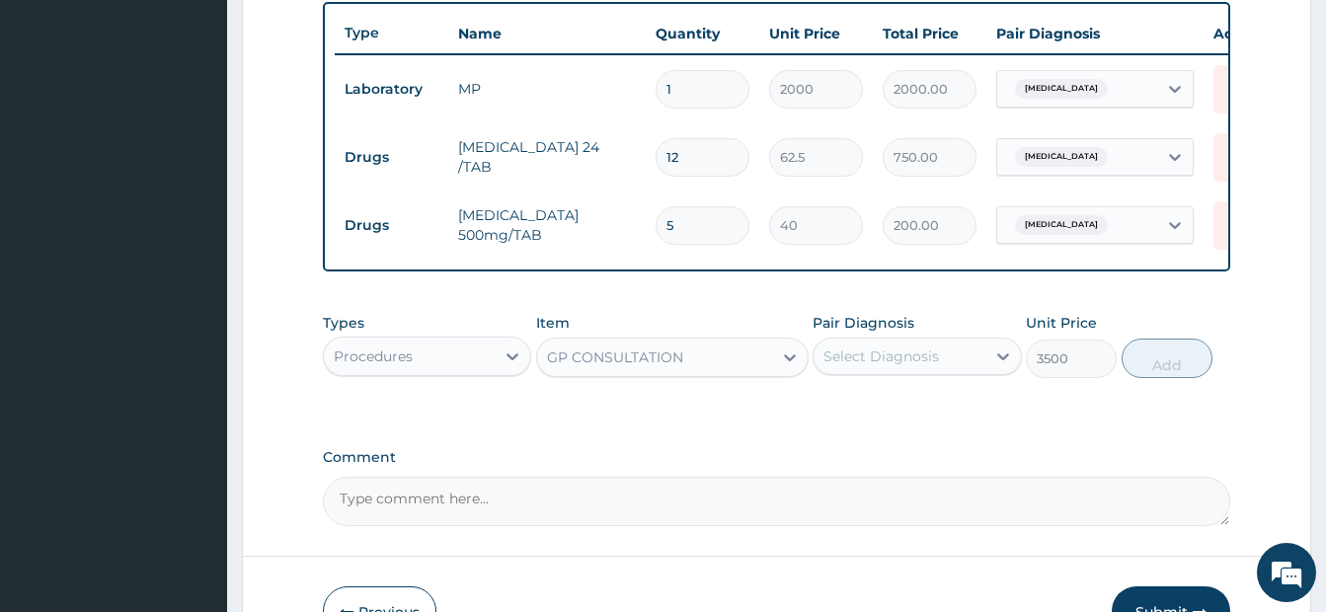
drag, startPoint x: 958, startPoint y: 369, endPoint x: 937, endPoint y: 381, distance: 24.7
click at [958, 371] on div "Select Diagnosis" at bounding box center [898, 357] width 171 height 32
click at [883, 427] on div "Malaria" at bounding box center [916, 407] width 208 height 40
checkbox input "true"
click at [1177, 376] on button "Add" at bounding box center [1166, 358] width 91 height 39
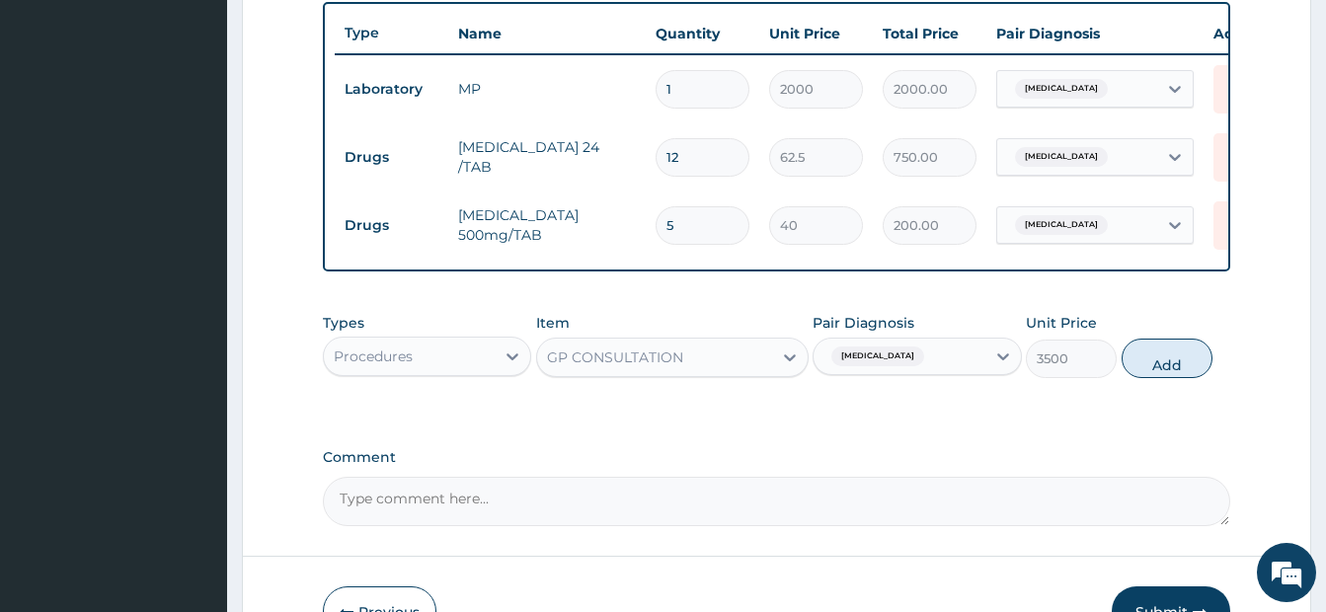
type input "0"
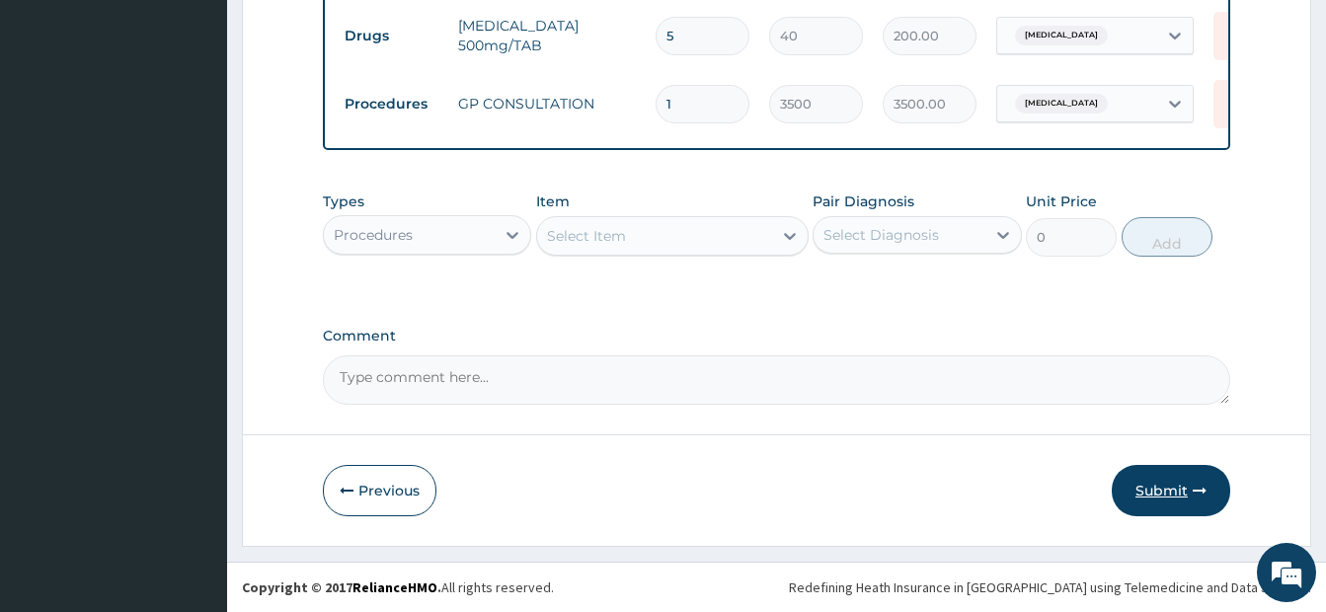
click at [1192, 485] on icon "button" at bounding box center [1199, 491] width 14 height 14
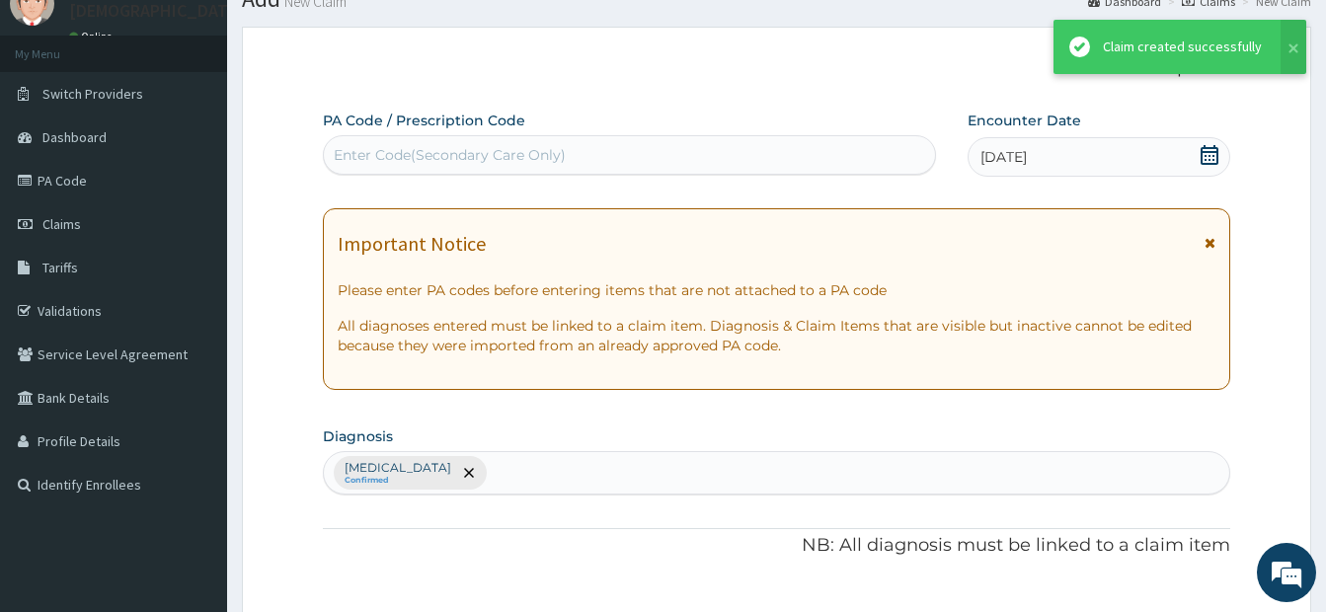
scroll to position [937, 0]
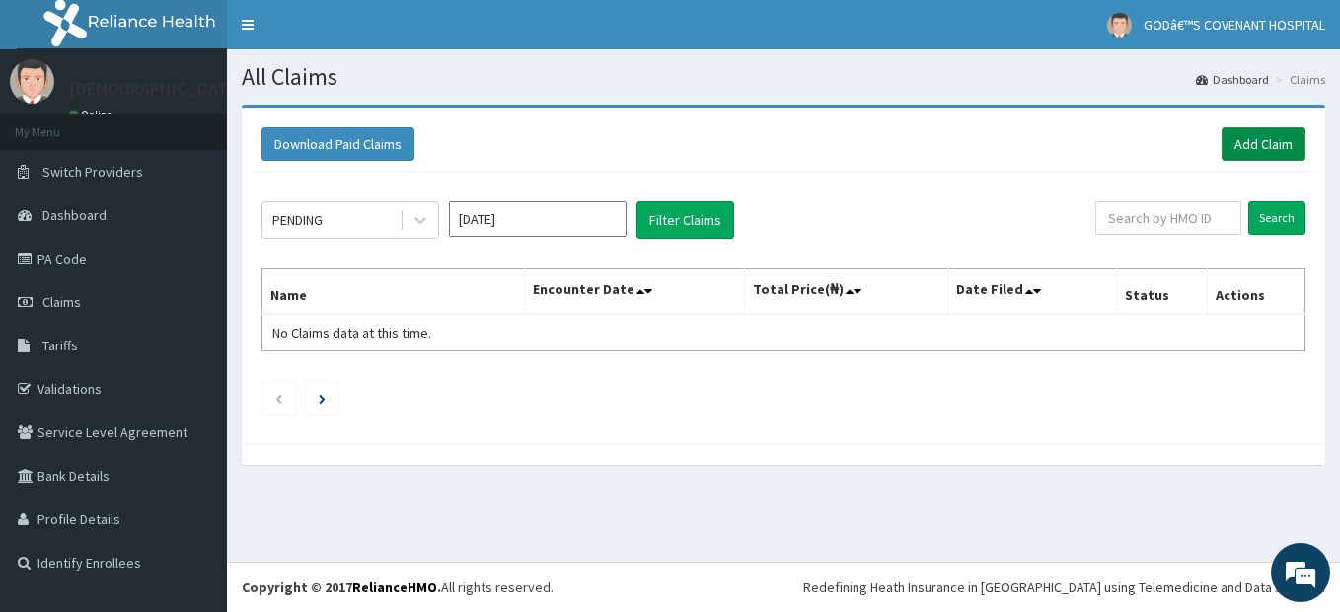
click at [1257, 142] on link "Add Claim" at bounding box center [1264, 144] width 84 height 34
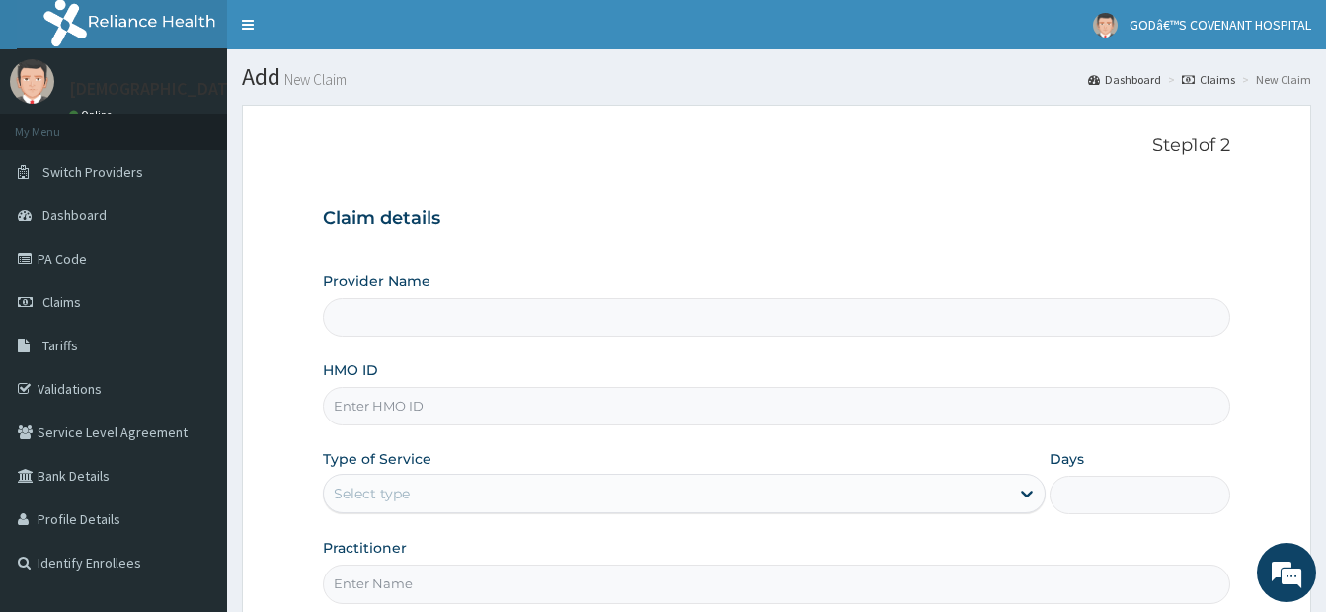
type input "[DEMOGRAPHIC_DATA]’S [GEOGRAPHIC_DATA]"
click at [372, 408] on input "HMO ID" at bounding box center [776, 406] width 907 height 38
type input "ELN/10617/B"
click at [396, 494] on div "Select type" at bounding box center [372, 494] width 76 height 20
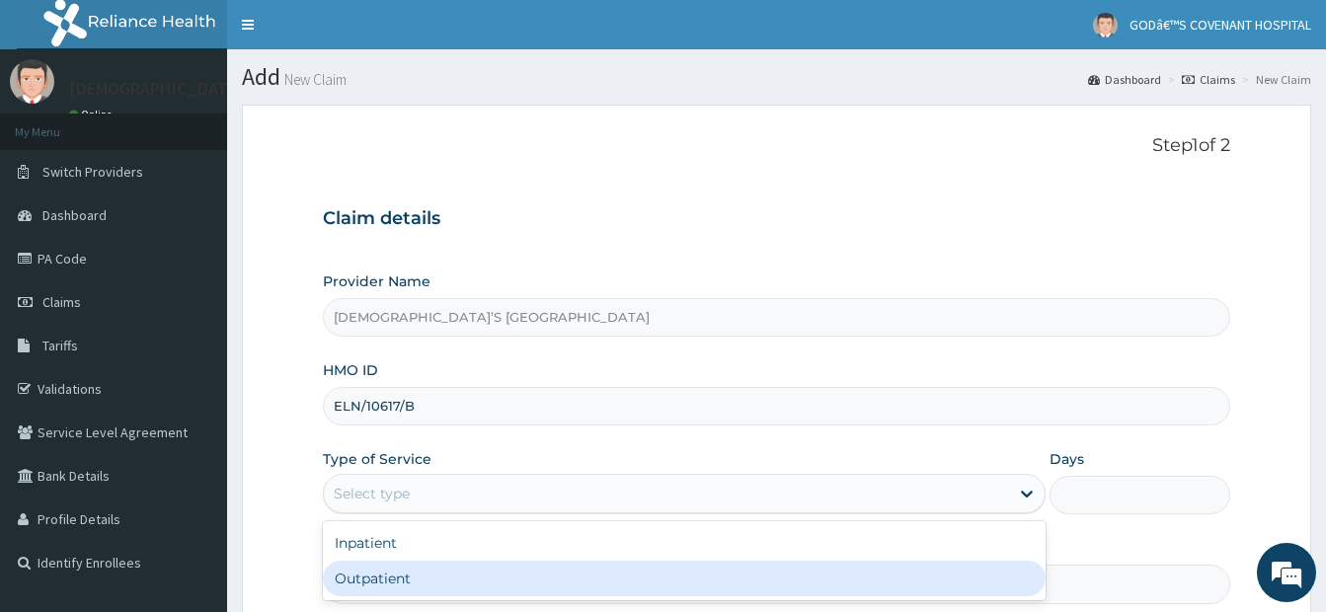
click at [420, 576] on div "Outpatient" at bounding box center [684, 579] width 722 height 36
type input "1"
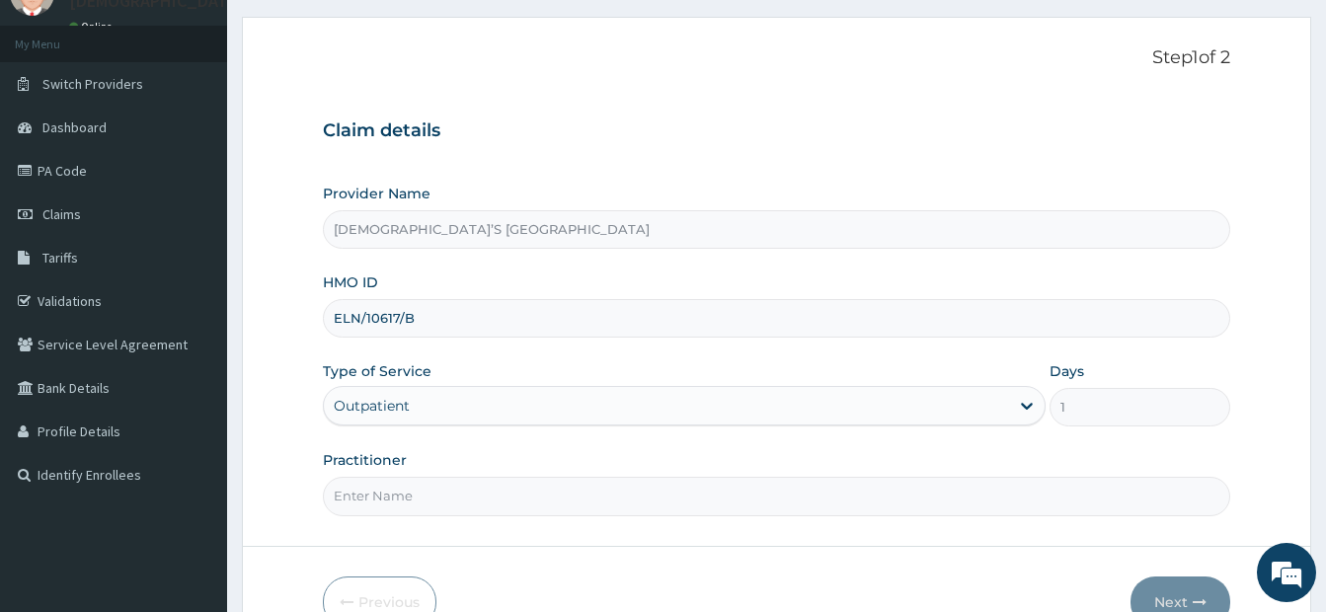
scroll to position [199, 0]
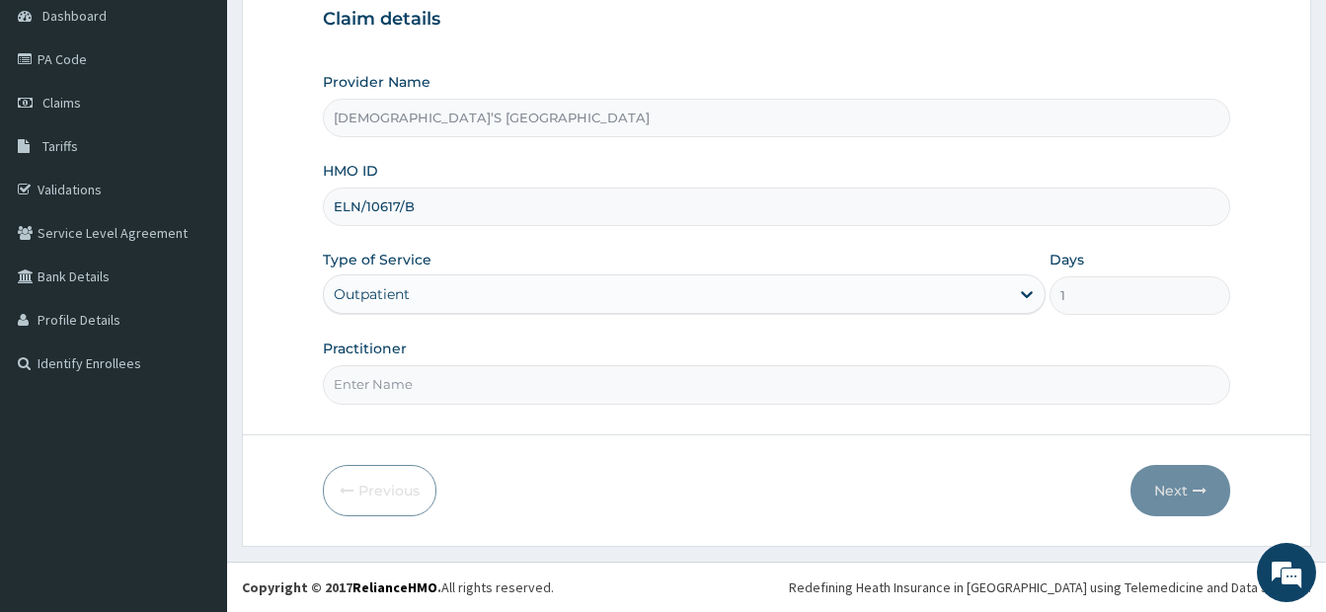
click at [431, 391] on input "Practitioner" at bounding box center [776, 384] width 907 height 38
type input "DR. ARIYO"
click at [1163, 488] on button "Next" at bounding box center [1180, 490] width 100 height 51
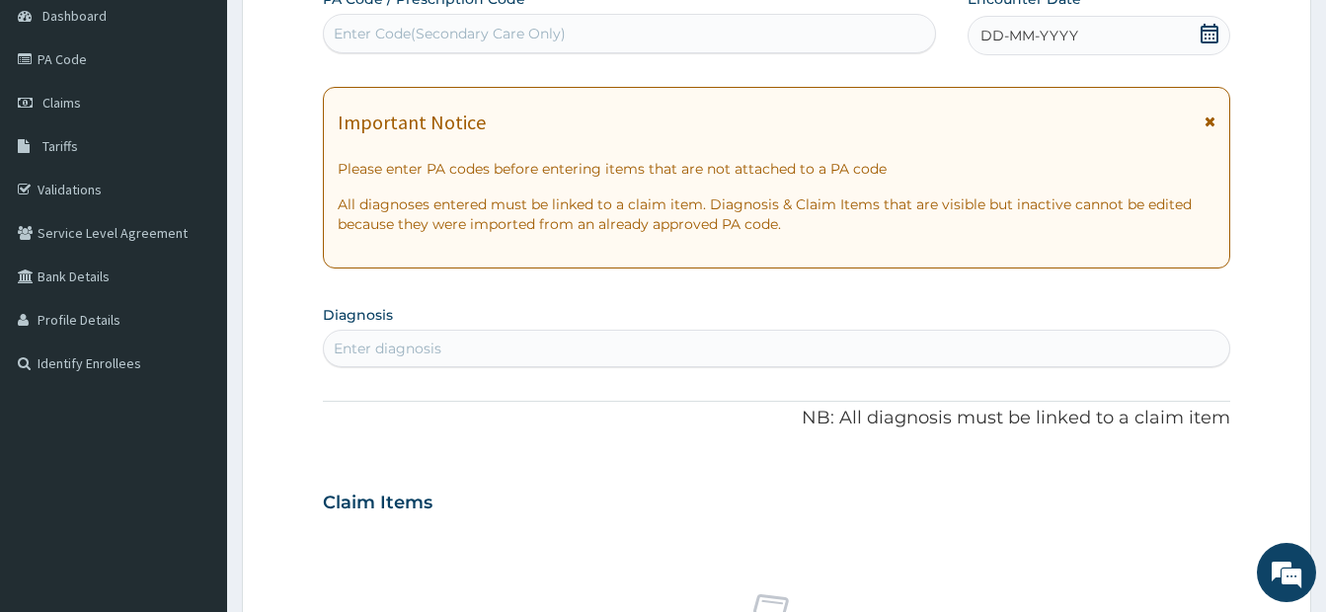
click at [1200, 19] on div "DD-MM-YYYY" at bounding box center [1098, 35] width 263 height 39
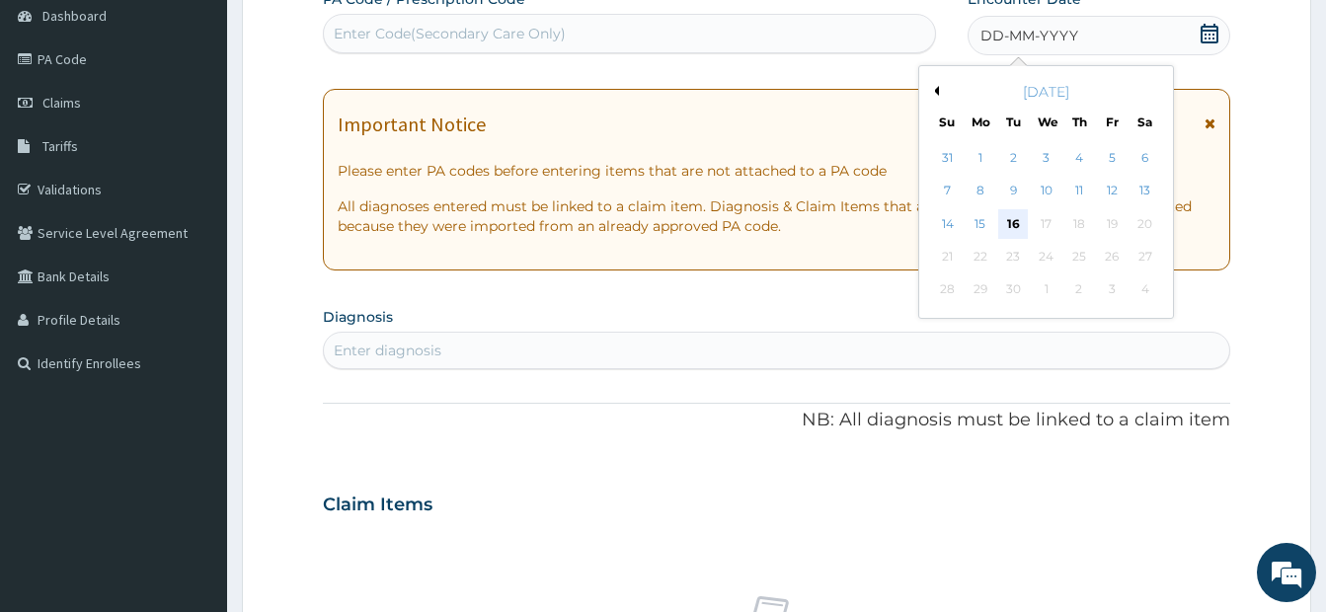
click at [1013, 220] on div "16" at bounding box center [1013, 224] width 30 height 30
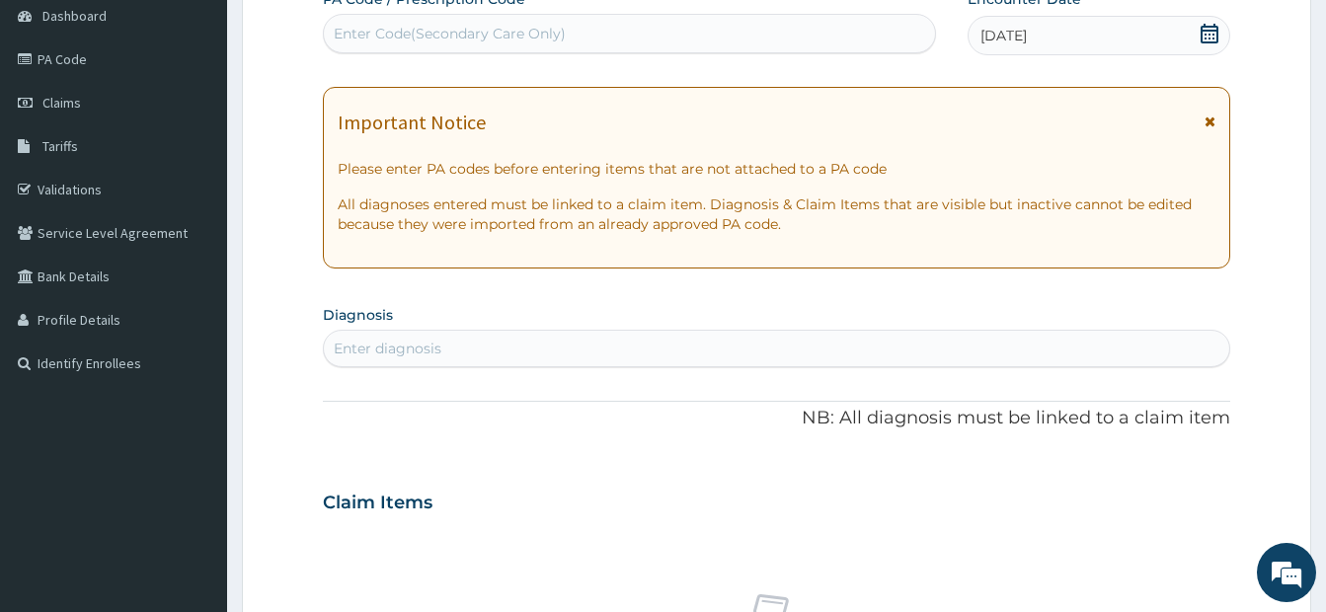
click at [440, 351] on div "Enter diagnosis" at bounding box center [388, 349] width 108 height 20
type input "PLASM"
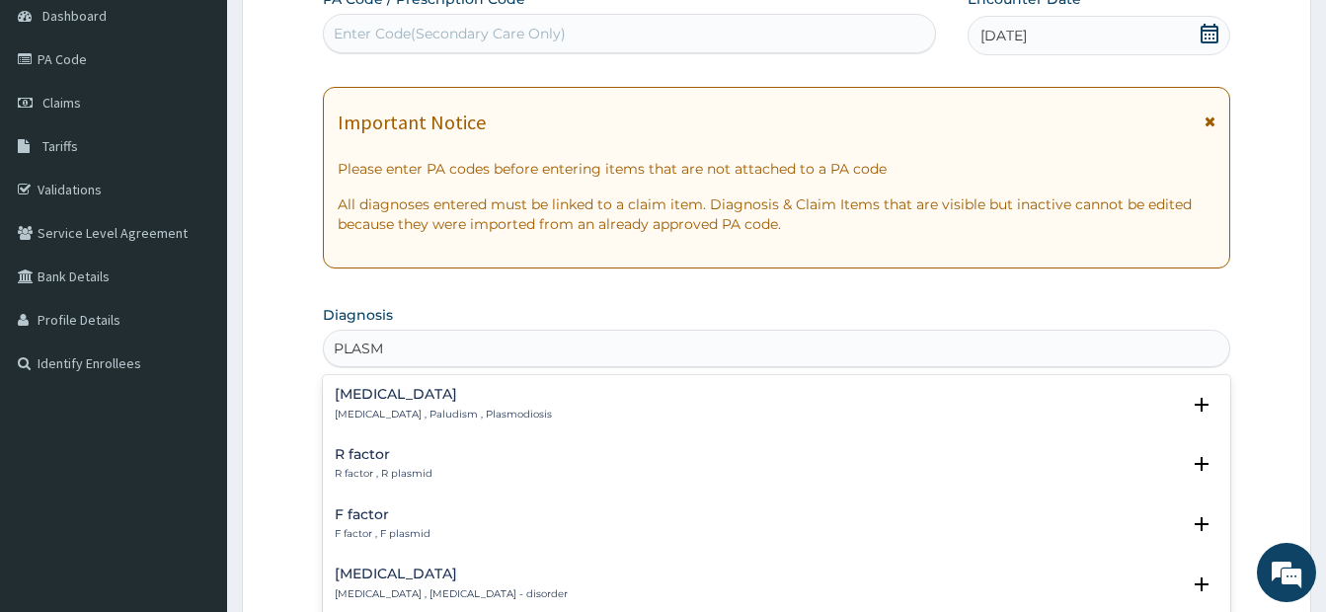
click at [351, 413] on p "[MEDICAL_DATA] , Paludism , Plasmodiosis" at bounding box center [443, 415] width 217 height 14
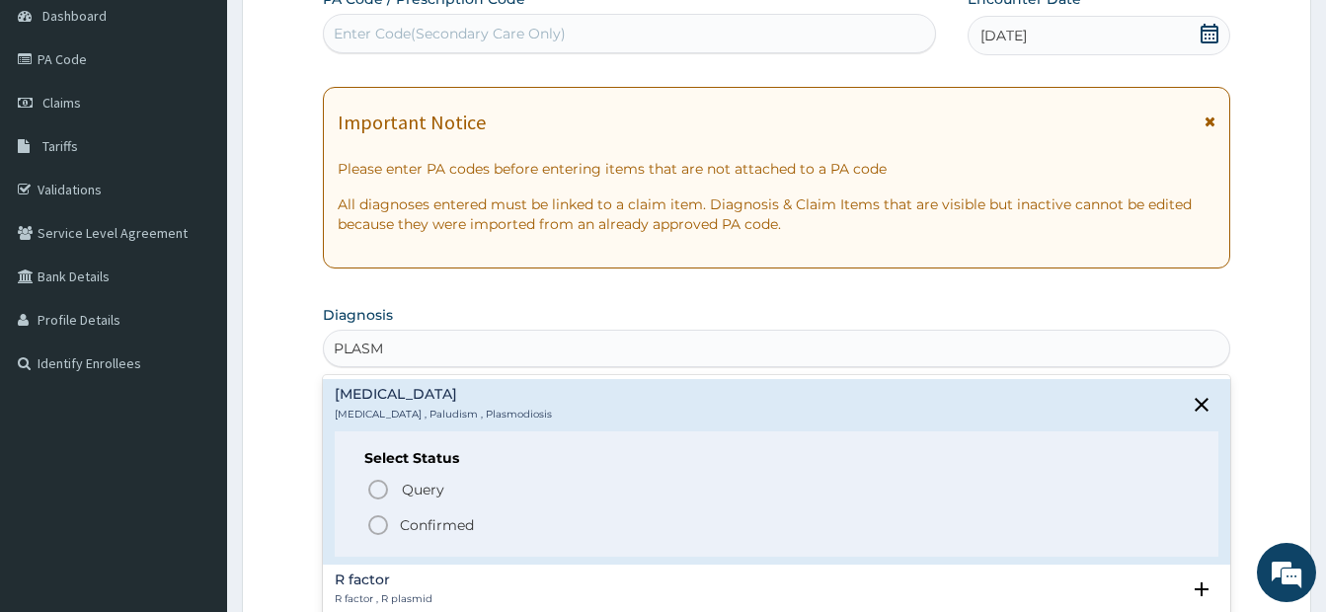
click at [383, 523] on icon "status option filled" at bounding box center [378, 525] width 24 height 24
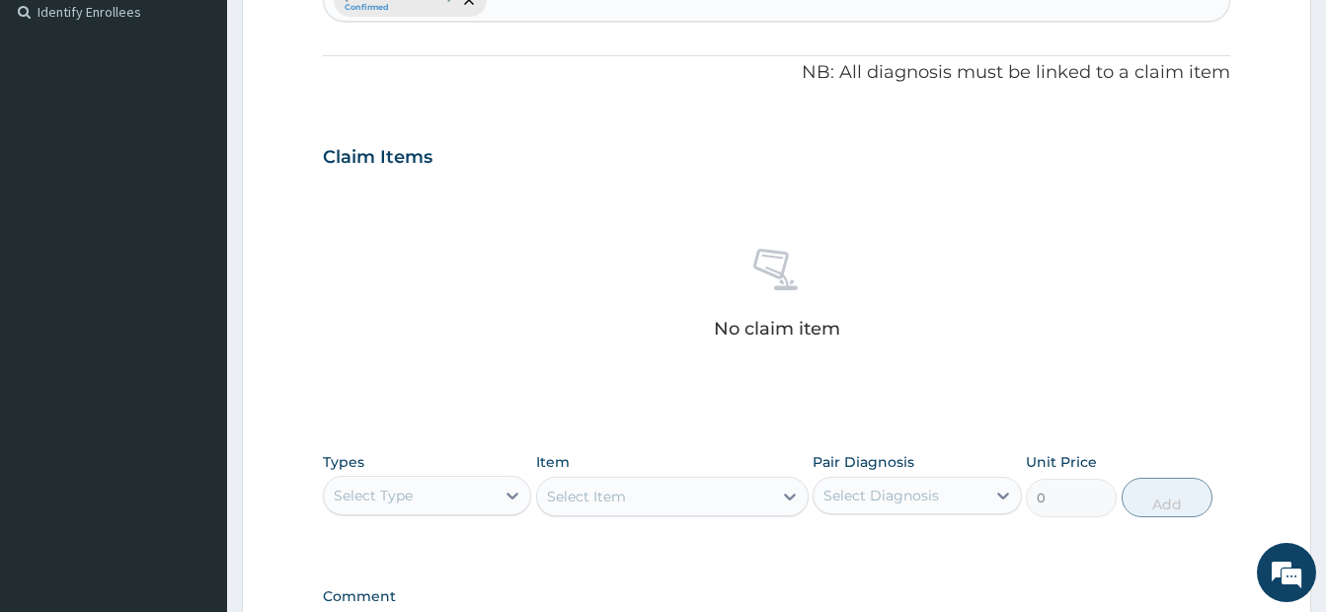
scroll to position [594, 0]
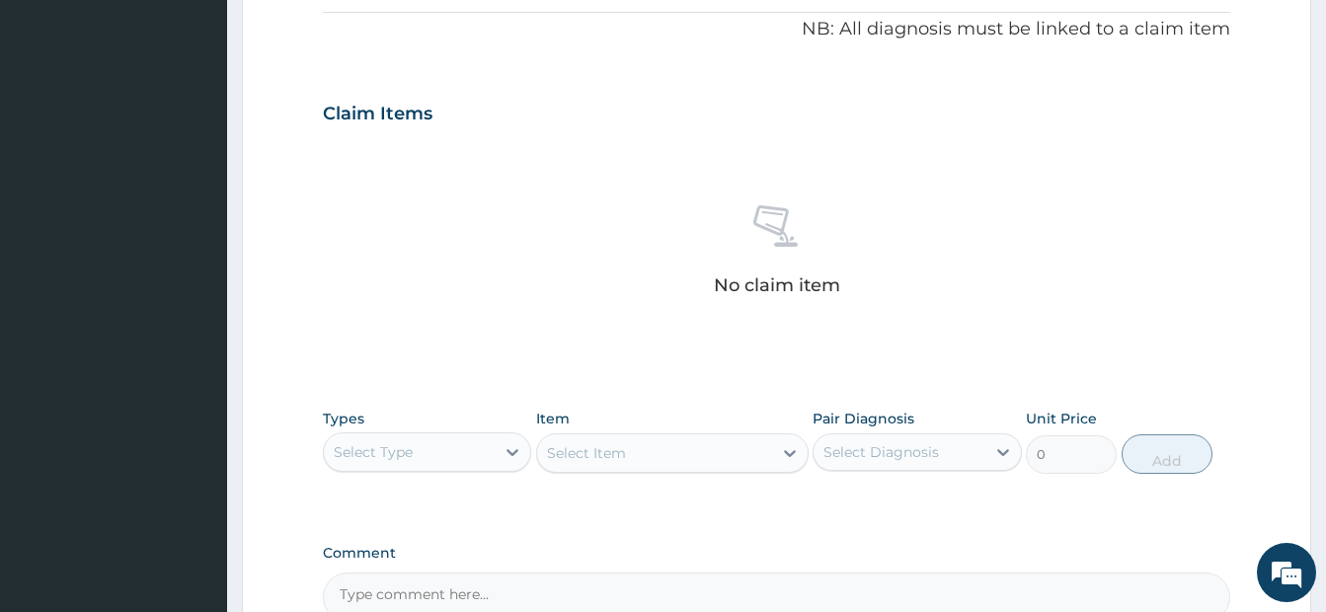
drag, startPoint x: 409, startPoint y: 450, endPoint x: 477, endPoint y: 387, distance: 92.9
click at [410, 450] on div "Select Type" at bounding box center [373, 452] width 79 height 20
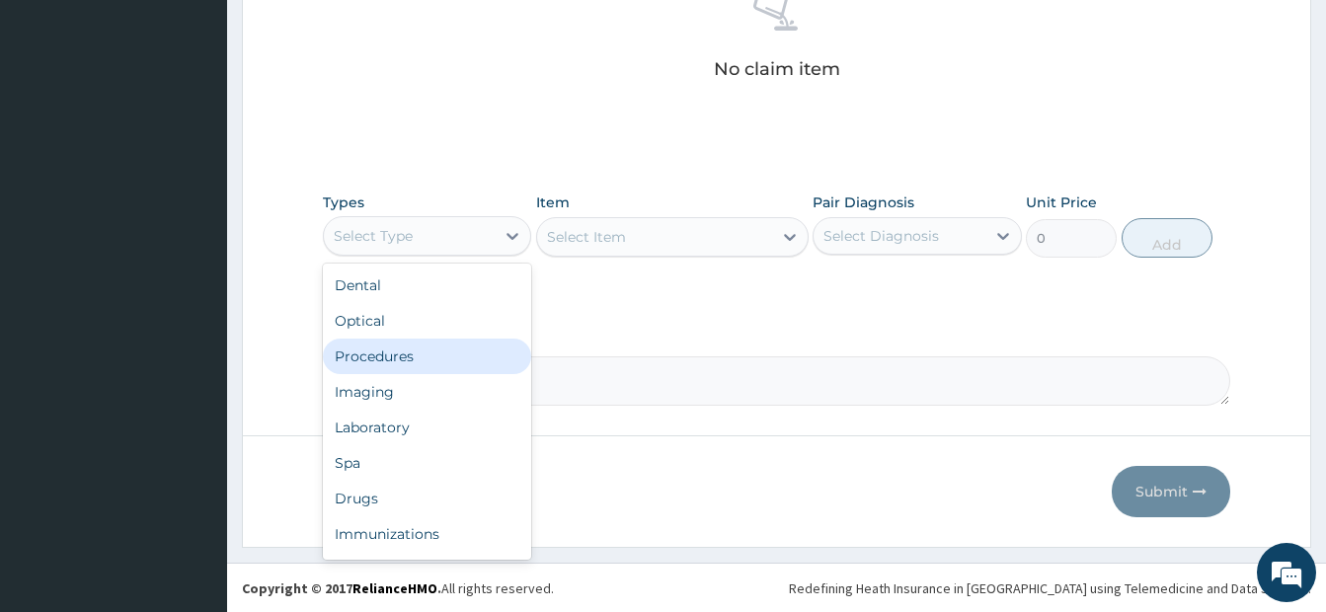
scroll to position [811, 0]
click at [398, 356] on div "Procedures" at bounding box center [427, 356] width 208 height 36
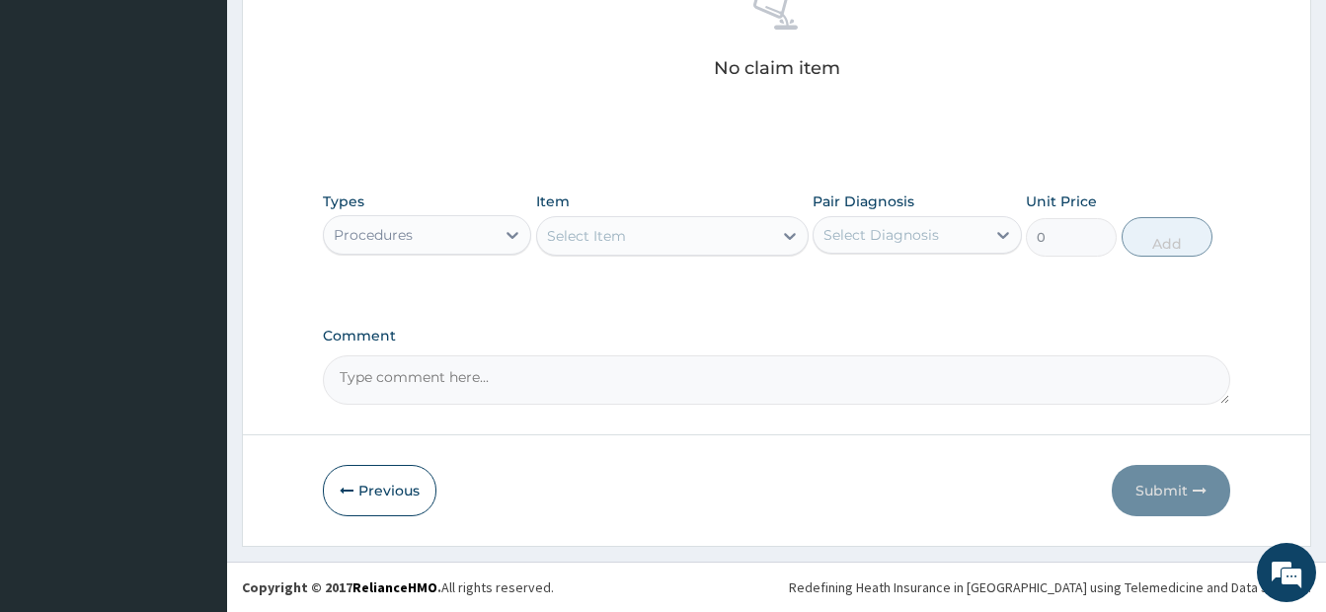
click at [636, 237] on div "Select Item" at bounding box center [654, 236] width 235 height 32
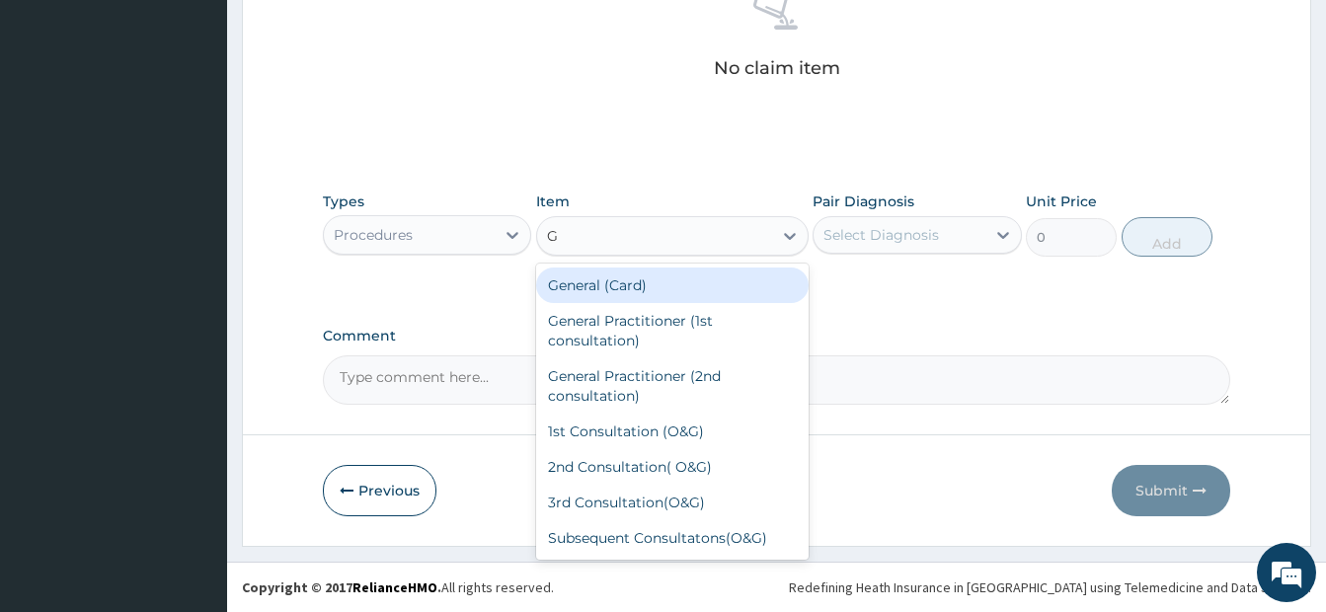
type input "GP"
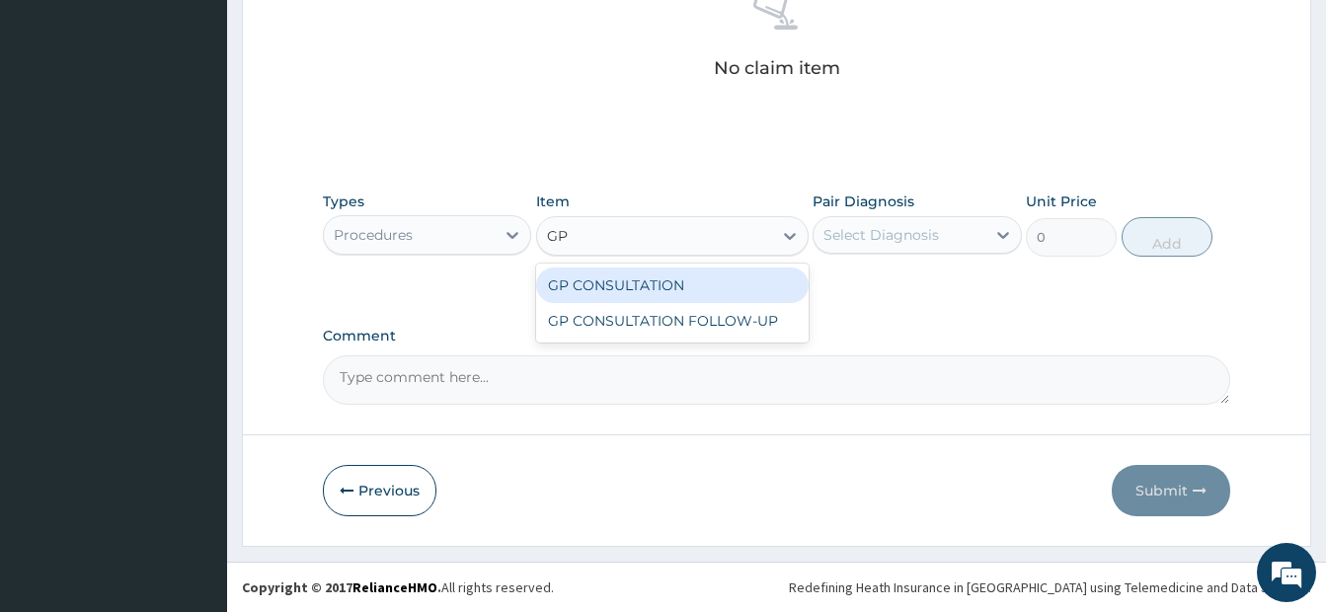
click at [665, 288] on div "GP CONSULTATION" at bounding box center [672, 285] width 272 height 36
type input "3500"
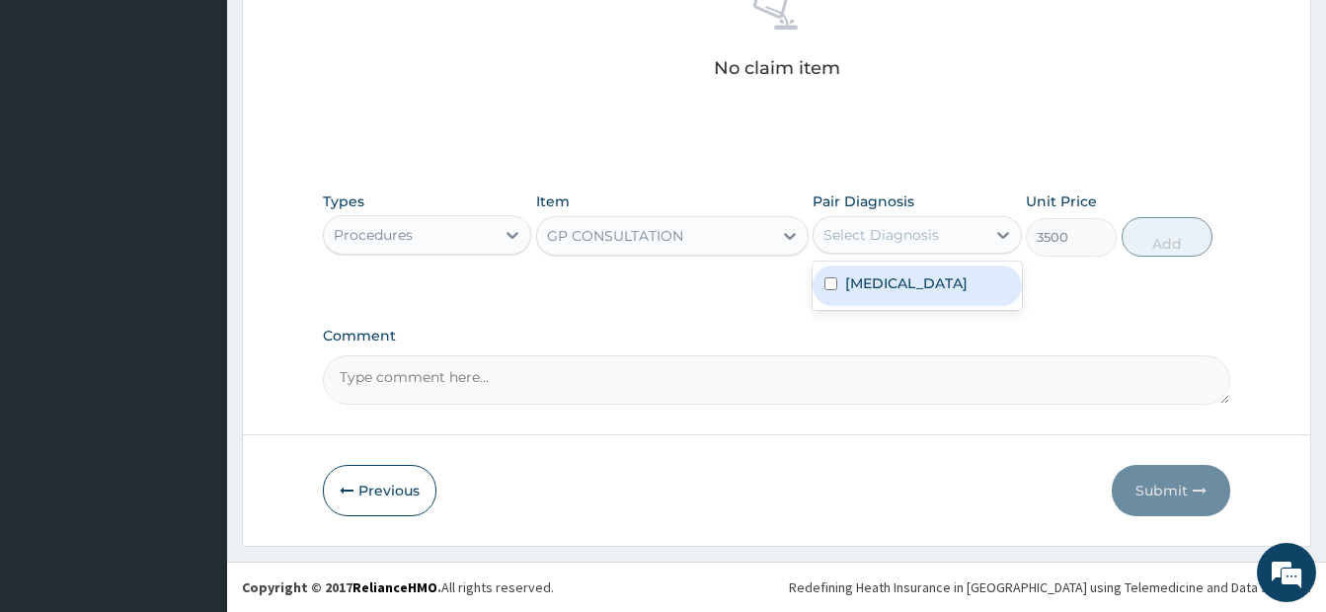
click at [879, 245] on div "Select Diagnosis" at bounding box center [898, 235] width 171 height 32
click at [847, 294] on div "[MEDICAL_DATA]" at bounding box center [916, 285] width 208 height 40
checkbox input "true"
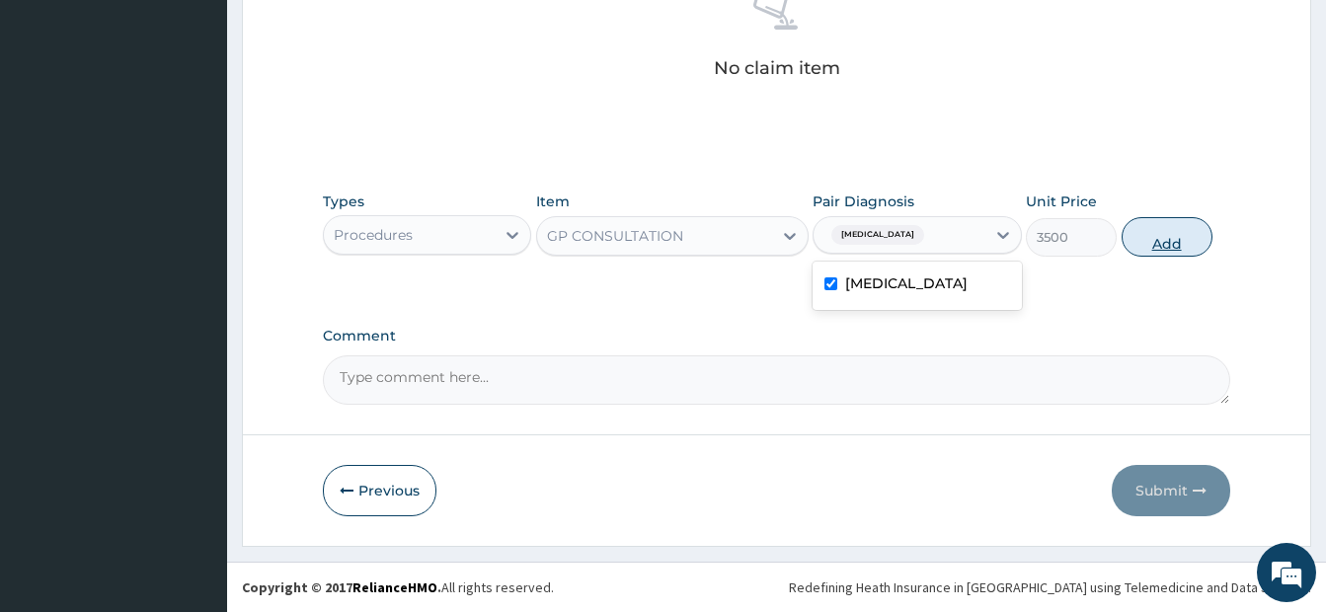
click at [1139, 245] on button "Add" at bounding box center [1166, 236] width 91 height 39
type input "0"
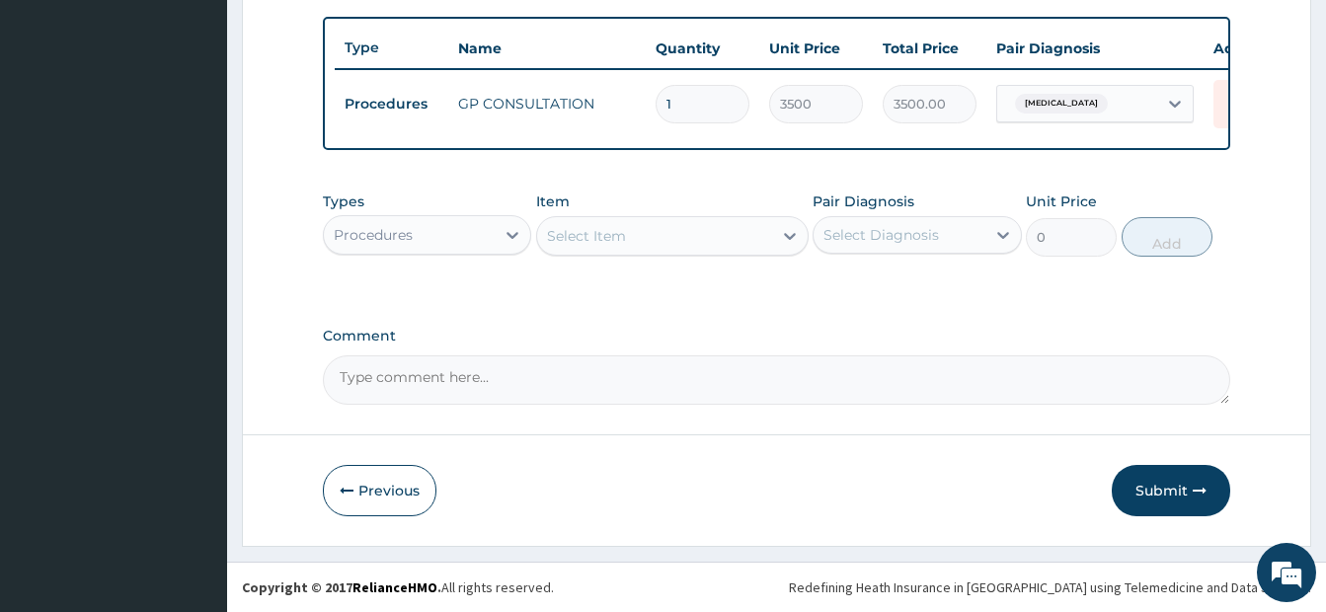
scroll to position [732, 0]
click at [432, 234] on div "Procedures" at bounding box center [409, 235] width 171 height 32
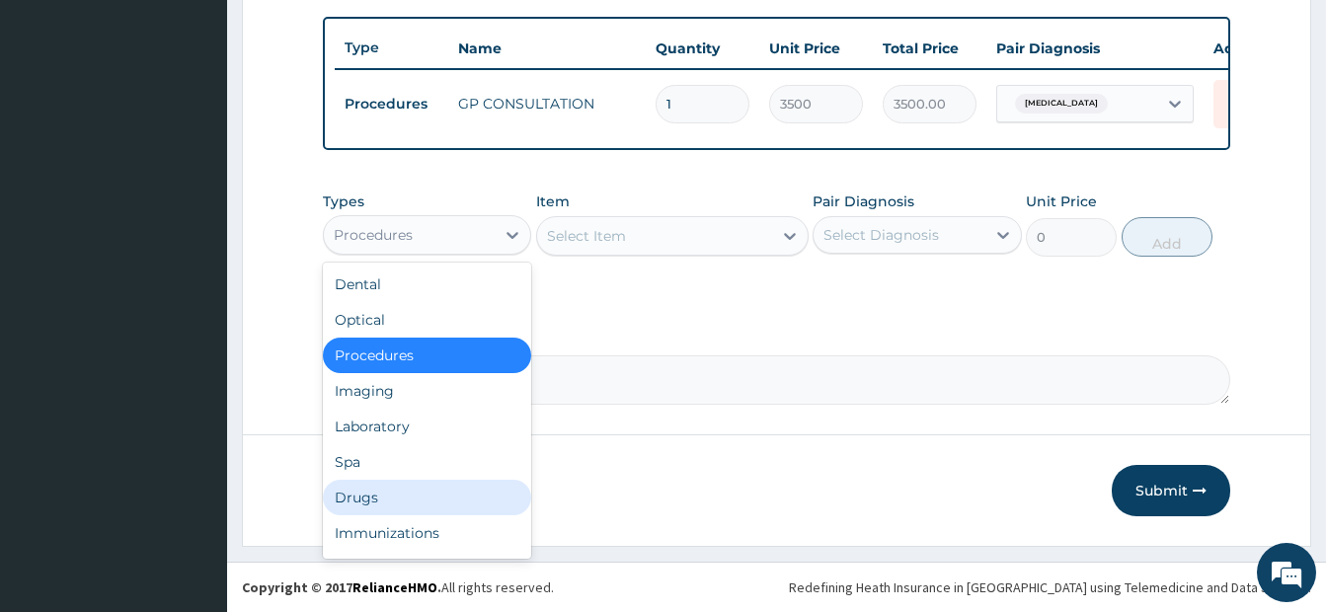
click at [364, 497] on div "Drugs" at bounding box center [427, 498] width 208 height 36
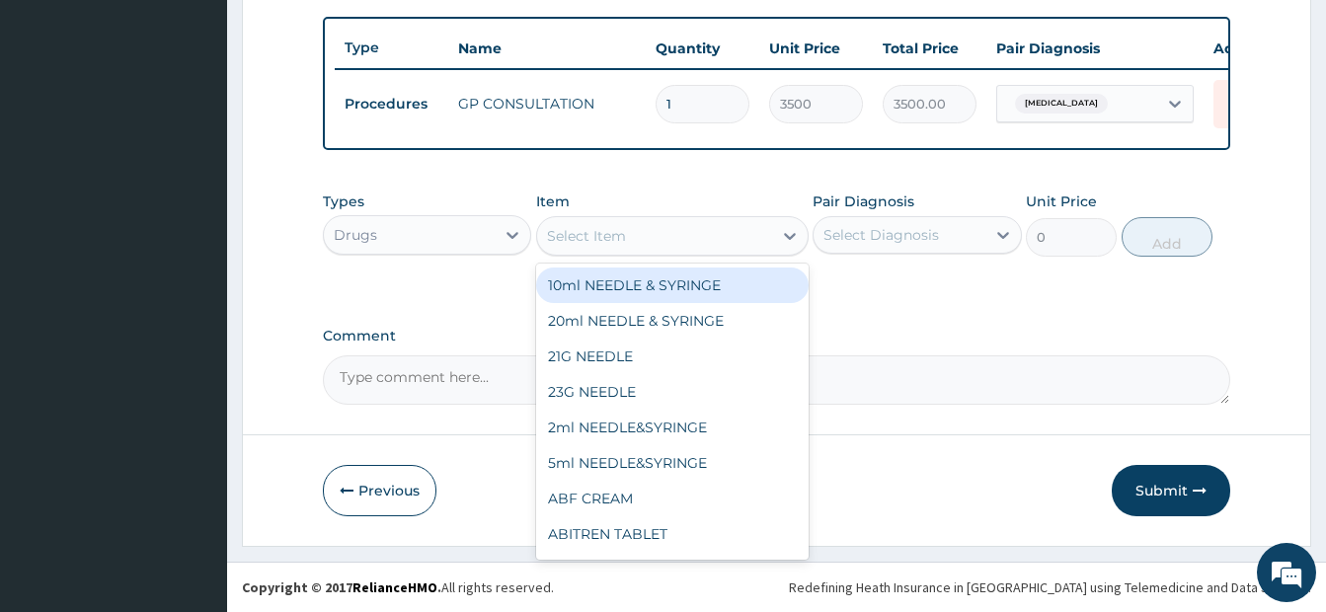
click at [581, 241] on div "Select Item" at bounding box center [586, 236] width 79 height 20
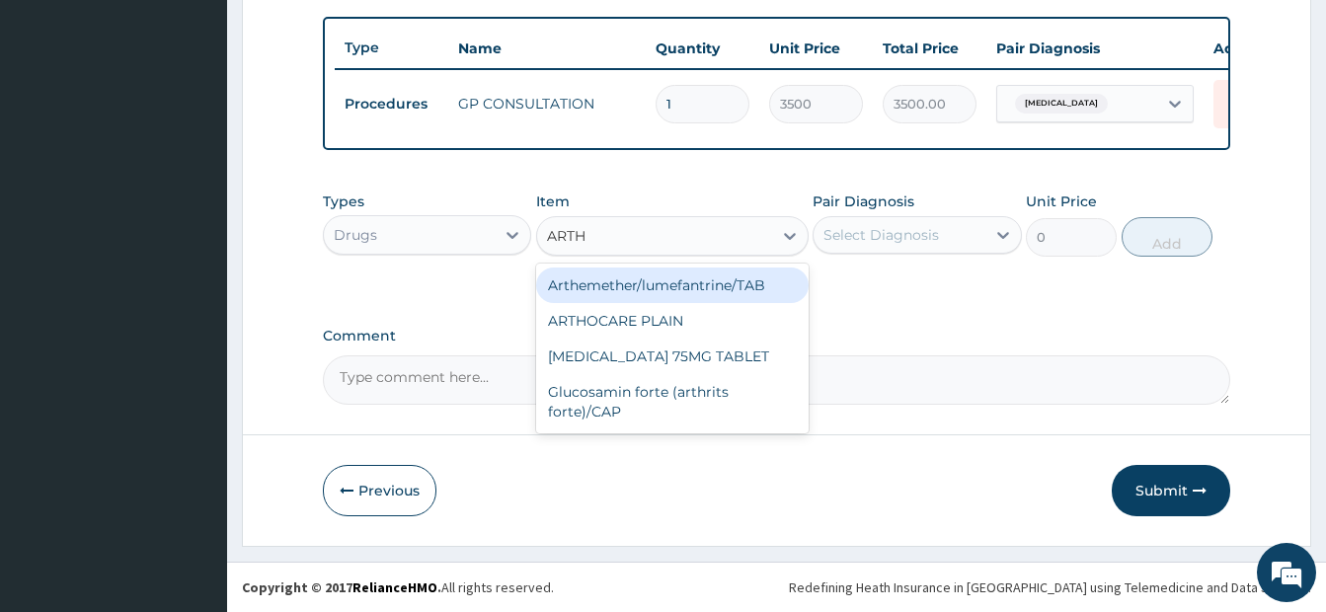
scroll to position [0, 0]
type input "ARTHE"
click at [669, 282] on div "Arthemether/lumefantrine/TAB" at bounding box center [672, 285] width 272 height 36
type input "250"
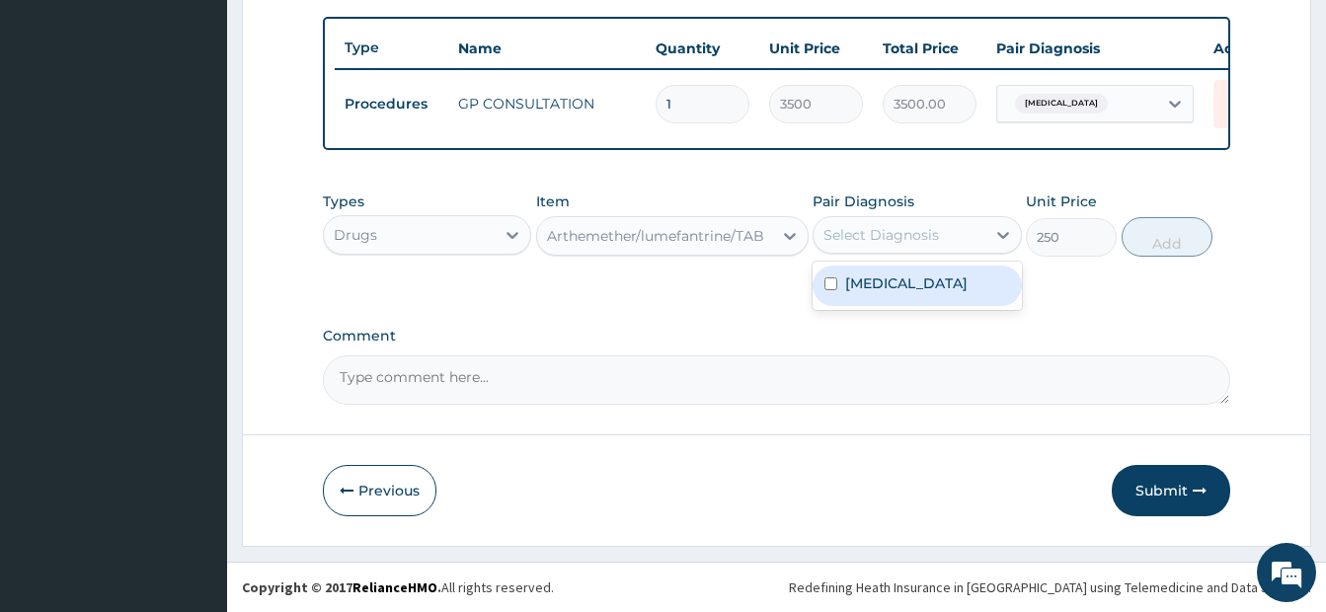
click at [898, 236] on div "Select Diagnosis" at bounding box center [880, 235] width 115 height 20
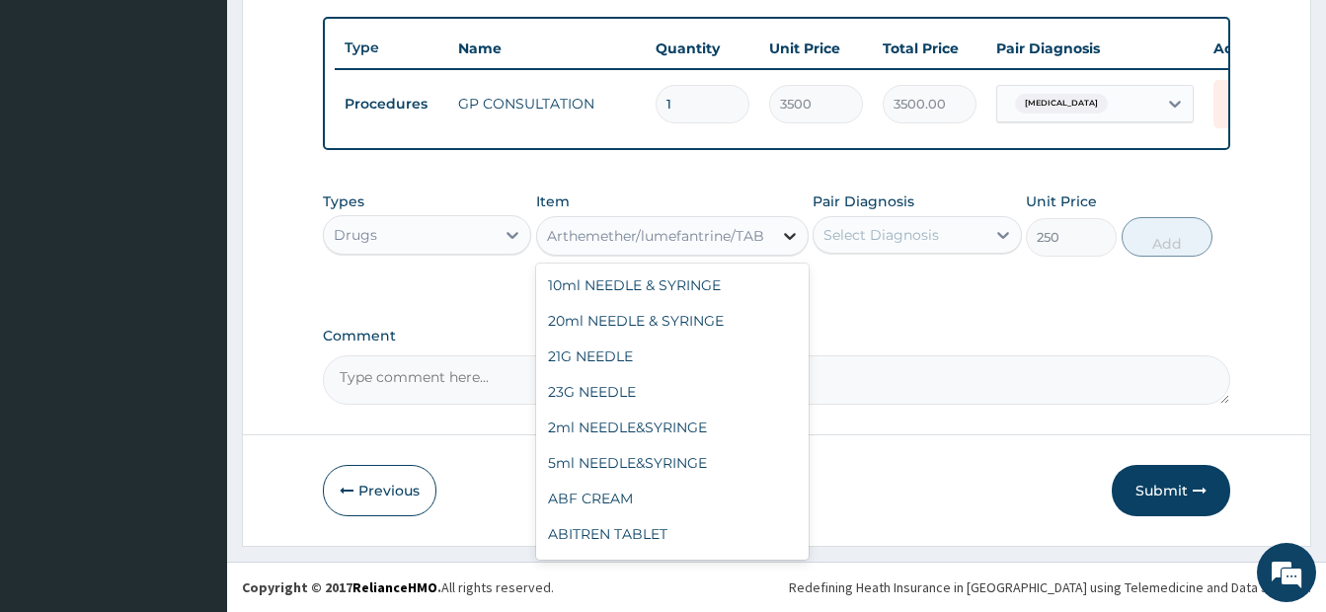
click at [780, 237] on icon at bounding box center [790, 236] width 20 height 20
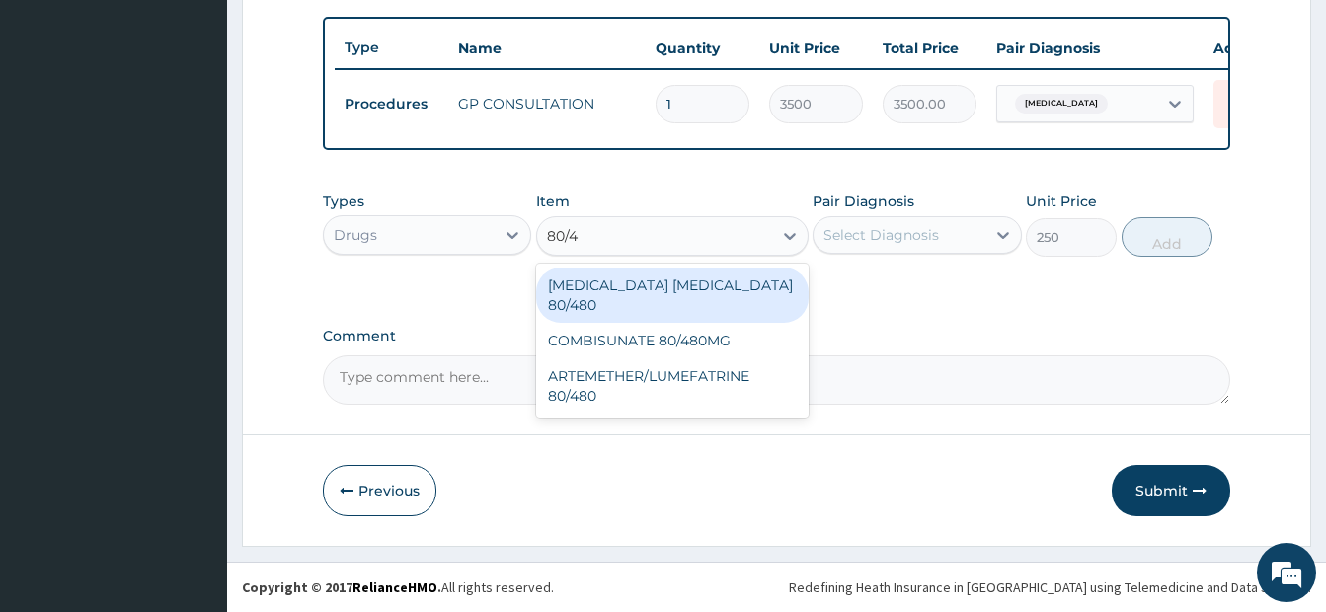
type input "80/48"
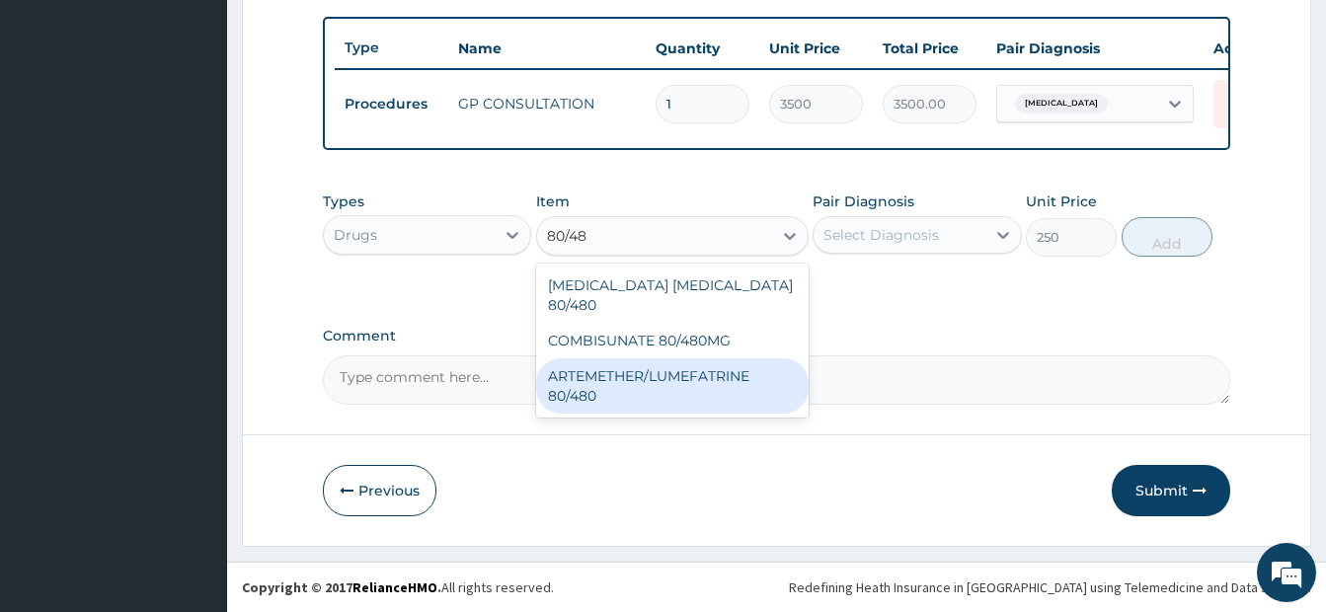
click at [686, 358] on div "ARTEMETHER/LUMEFATRINE 80/480" at bounding box center [672, 385] width 272 height 55
type input "400"
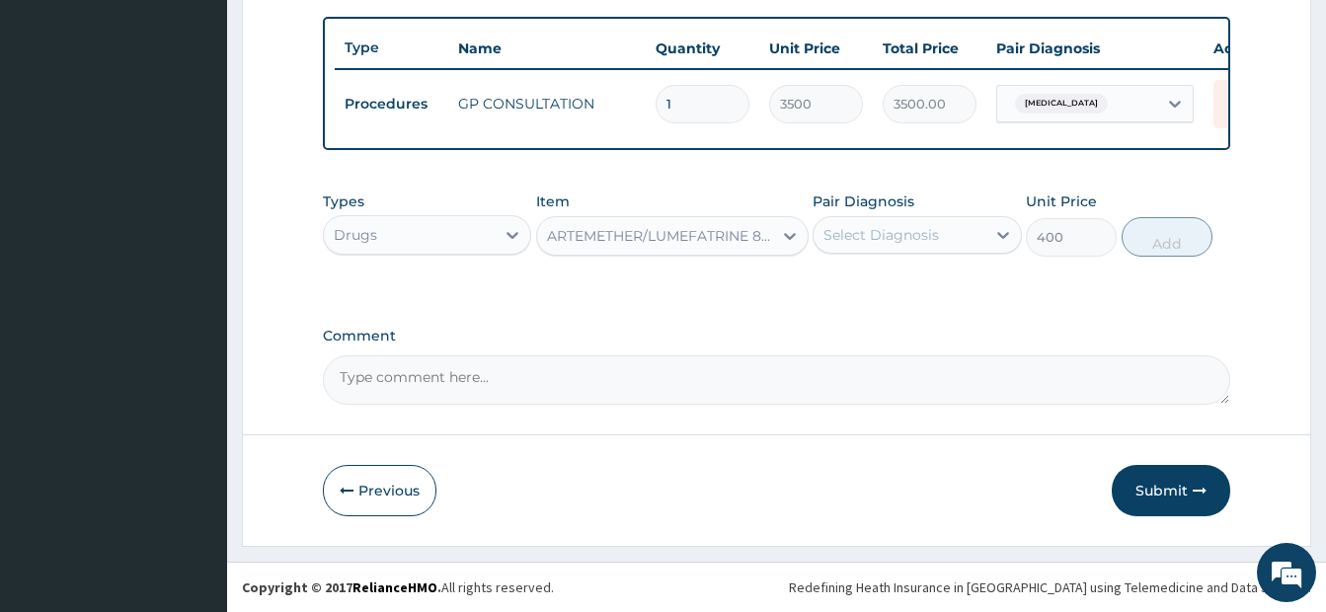
click at [907, 225] on div "Select Diagnosis" at bounding box center [880, 235] width 115 height 20
drag, startPoint x: 825, startPoint y: 289, endPoint x: 1051, endPoint y: 279, distance: 226.2
click at [827, 290] on input "checkbox" at bounding box center [830, 283] width 13 height 13
checkbox input "true"
click at [1191, 242] on button "Add" at bounding box center [1166, 236] width 91 height 39
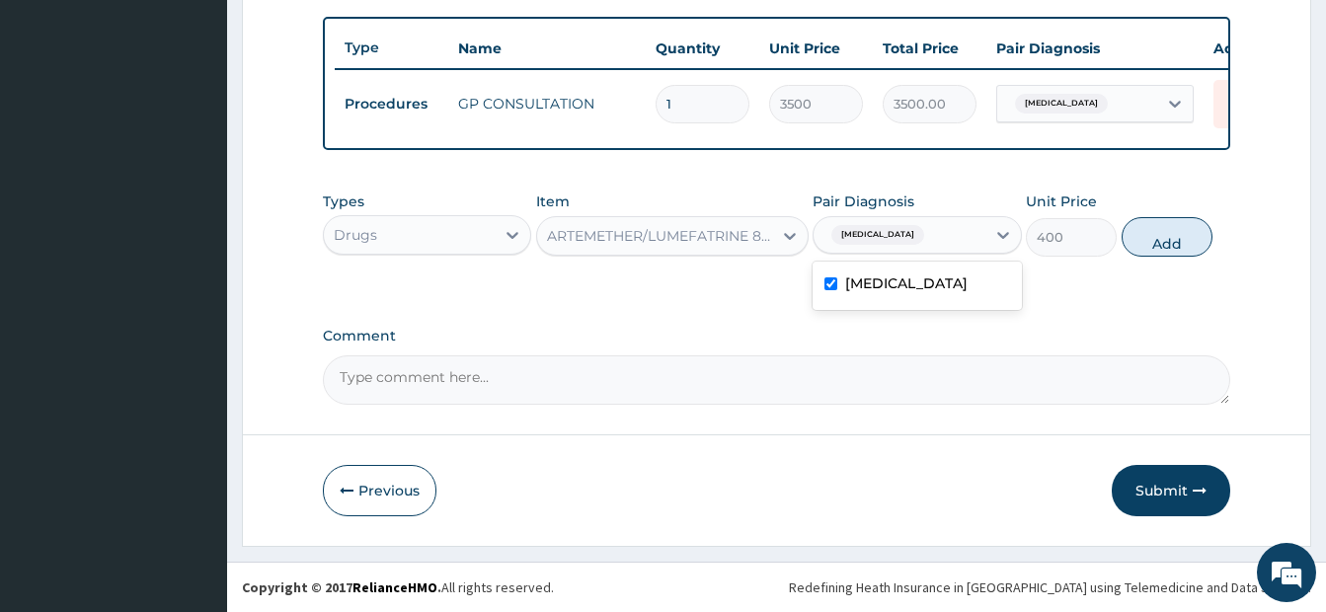
type input "0"
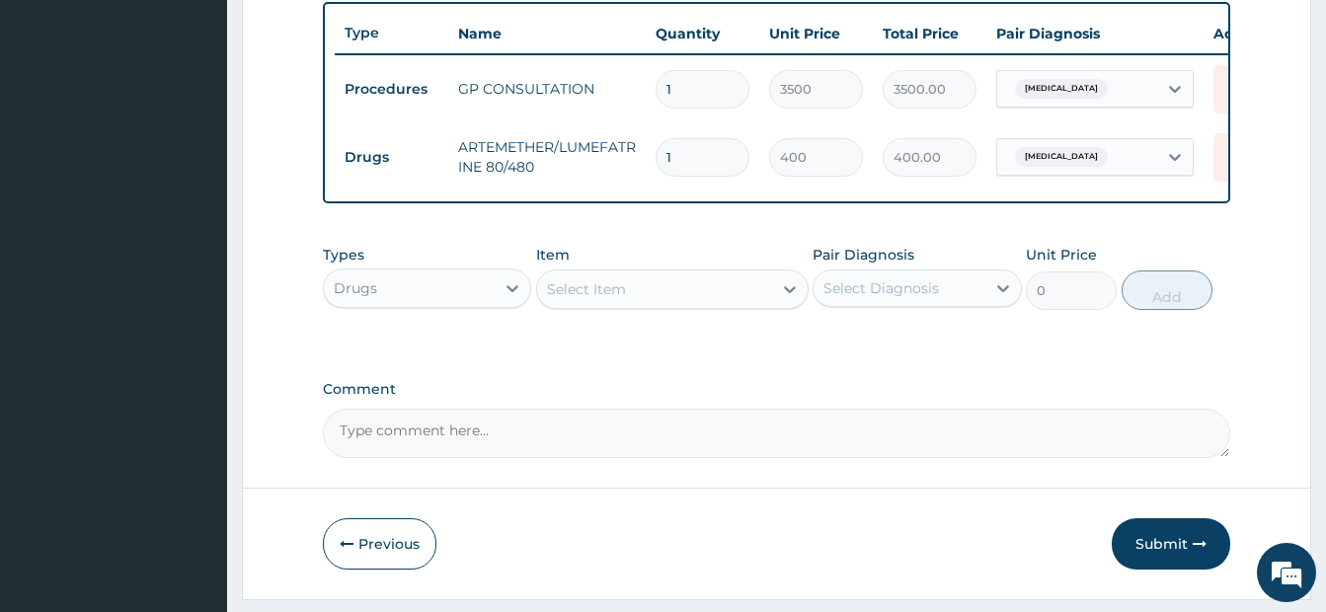
type input "0.00"
type input "6"
type input "2400.00"
type input "6"
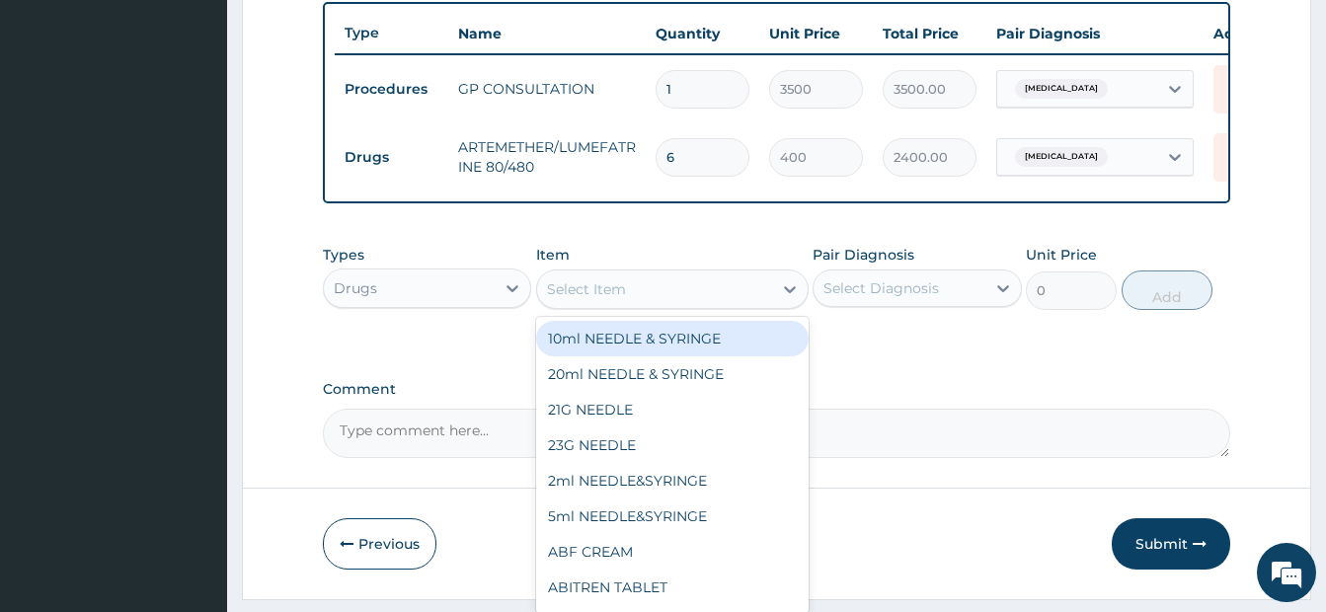
click at [618, 299] on div "Select Item" at bounding box center [586, 289] width 79 height 20
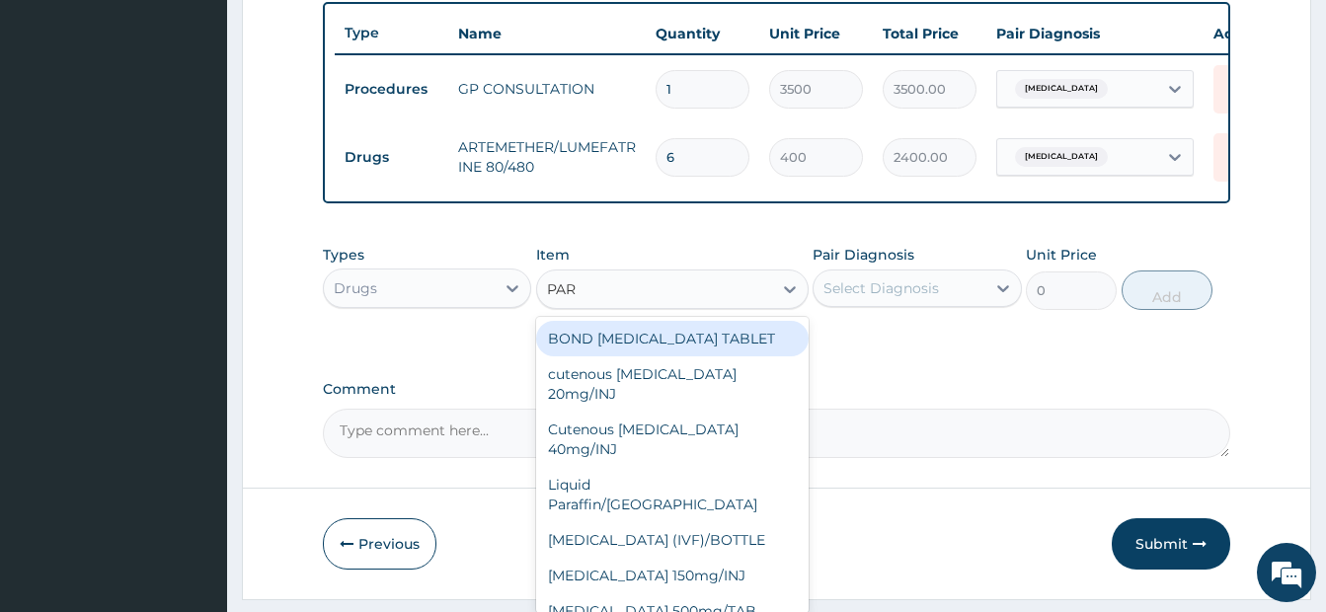
type input "PARA"
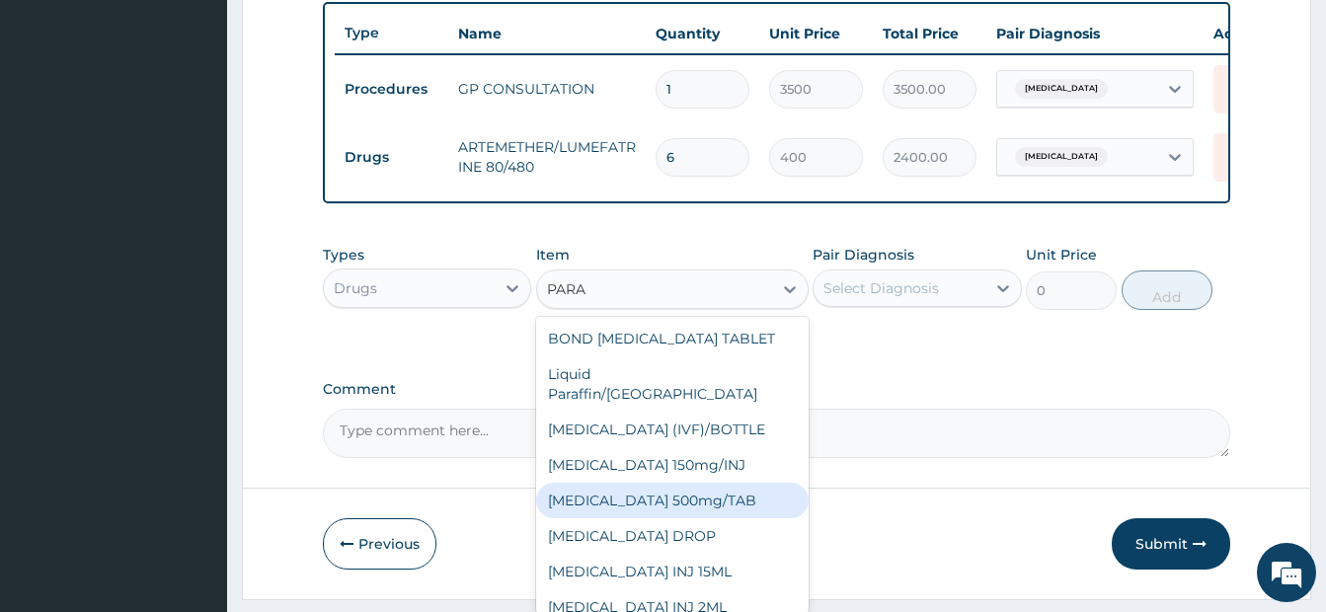
click at [668, 498] on div "PARACETAMOL 500mg/TAB" at bounding box center [672, 501] width 272 height 36
type input "40"
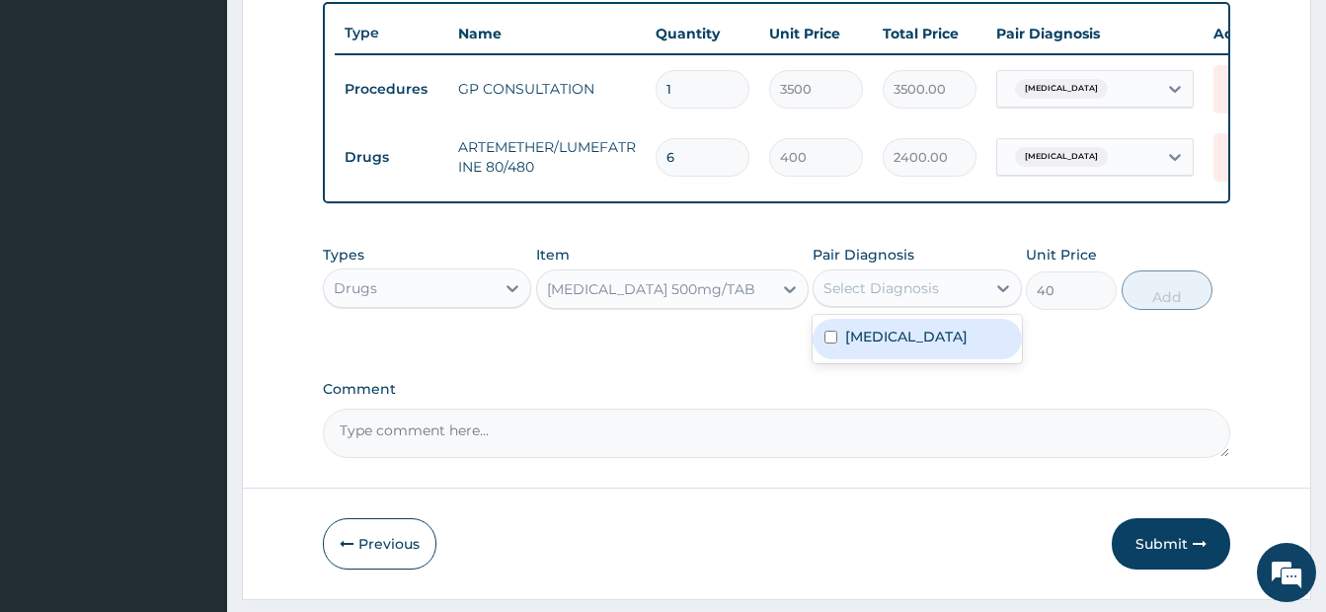
click at [873, 298] on div "Select Diagnosis" at bounding box center [880, 288] width 115 height 20
click at [861, 346] on label "Malaria" at bounding box center [906, 337] width 122 height 20
checkbox input "true"
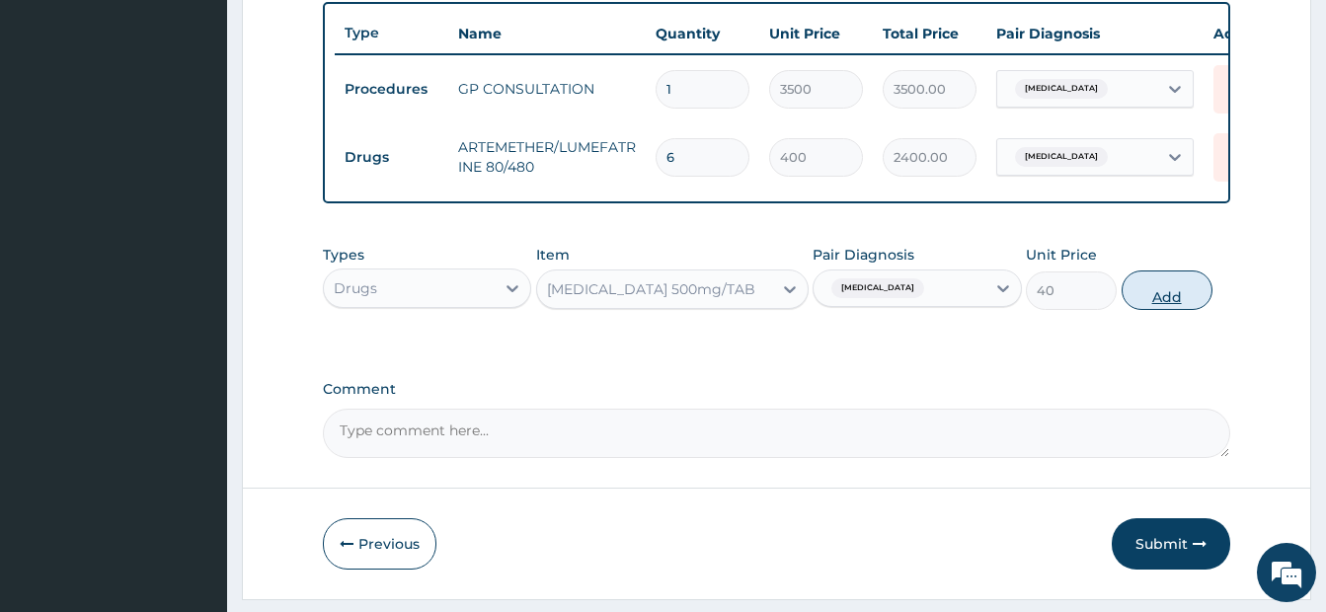
click at [1169, 310] on button "Add" at bounding box center [1166, 289] width 91 height 39
type input "0"
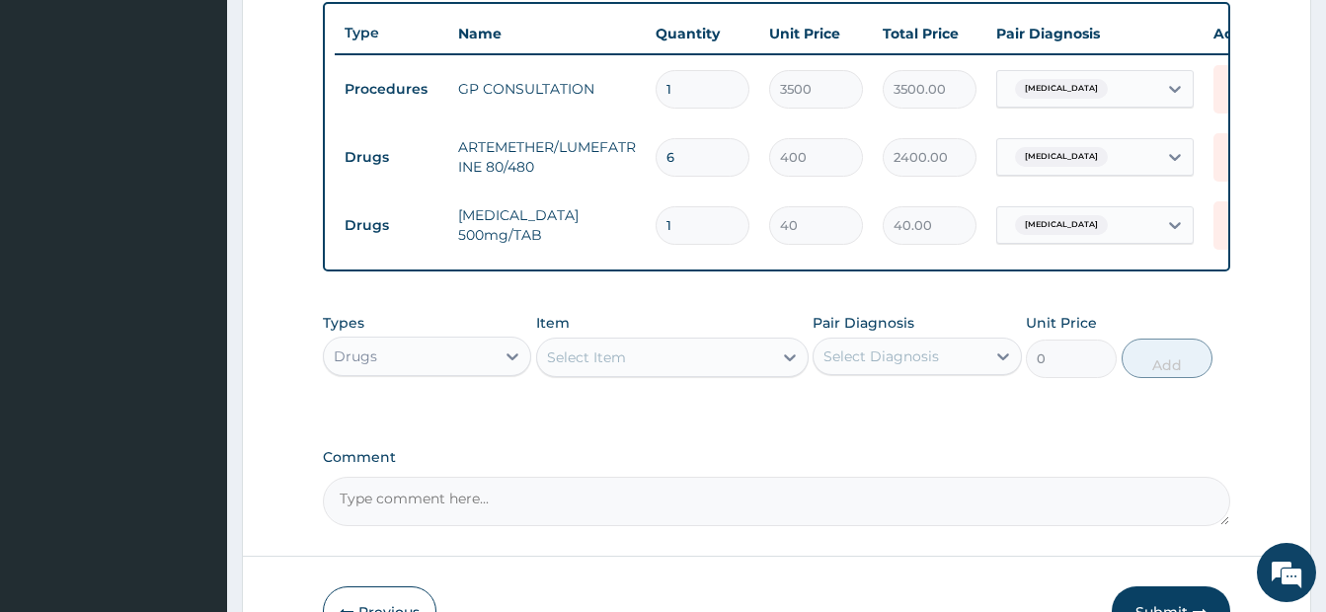
type input "0.00"
type input "9"
type input "360.00"
type input "9"
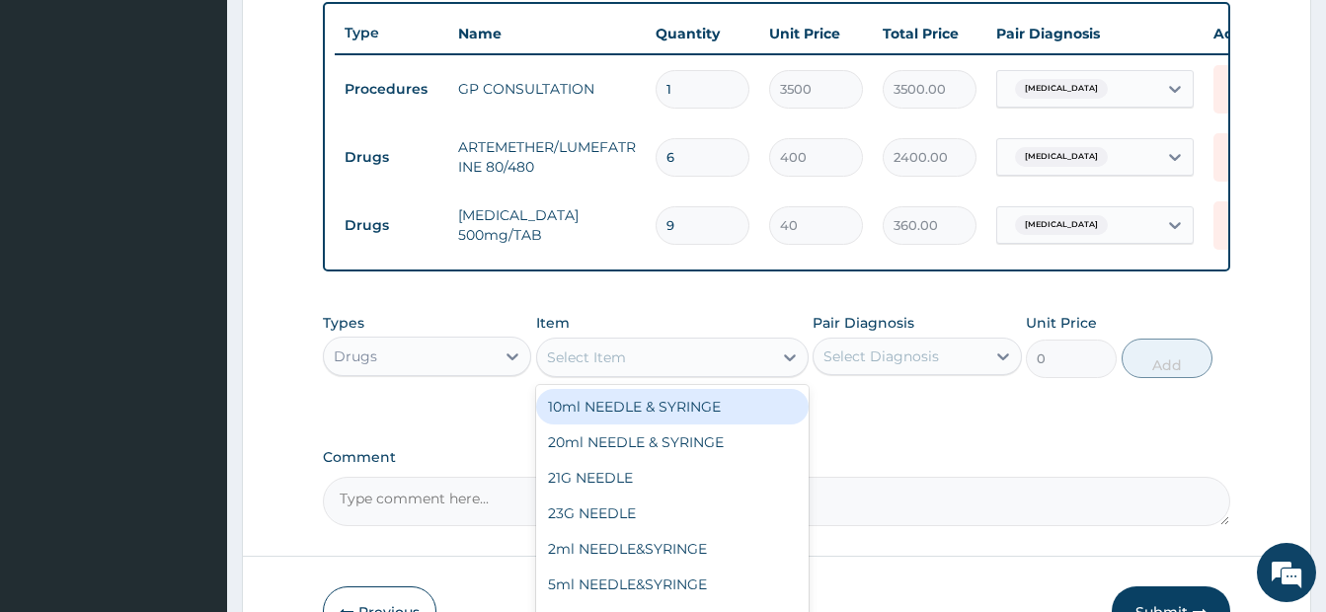
click at [673, 373] on div "Select Item" at bounding box center [654, 357] width 235 height 32
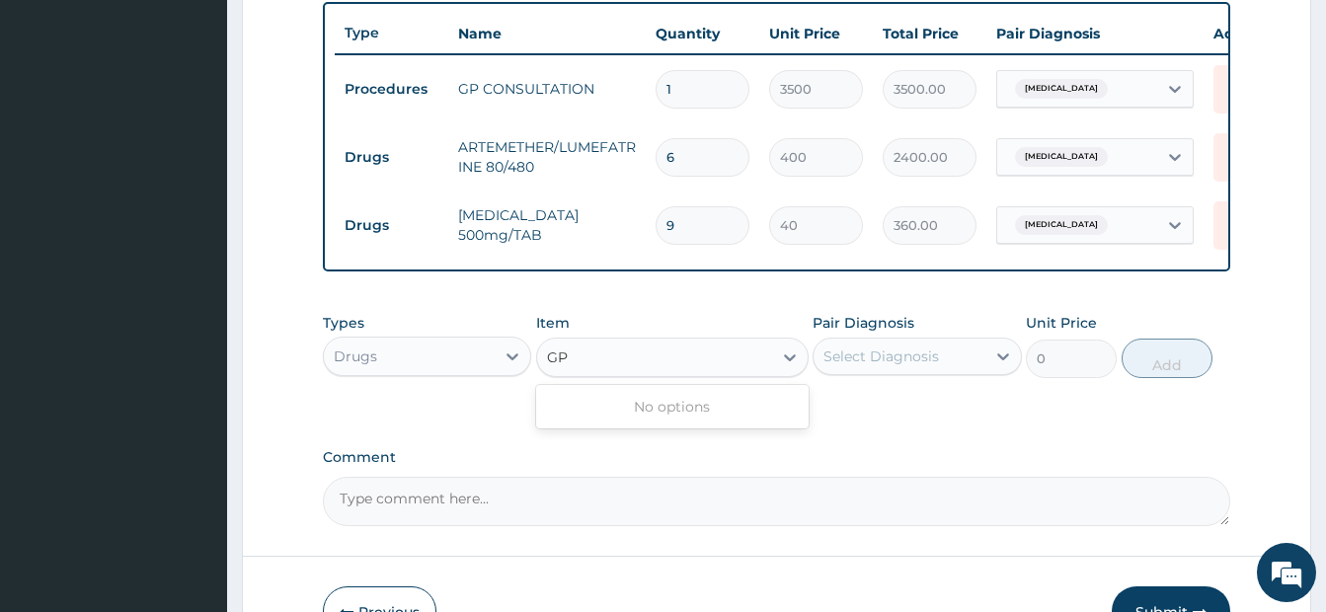
type input "GP"
click at [399, 372] on div "Drugs" at bounding box center [409, 357] width 171 height 32
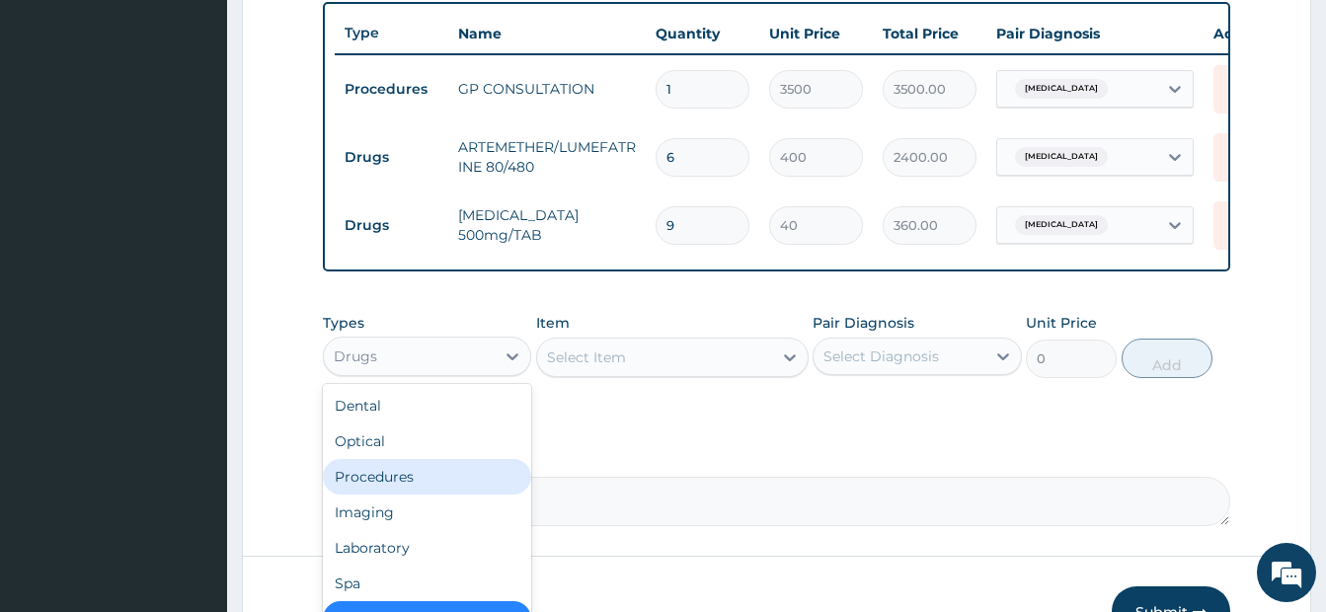
click at [358, 494] on div "Procedures" at bounding box center [427, 477] width 208 height 36
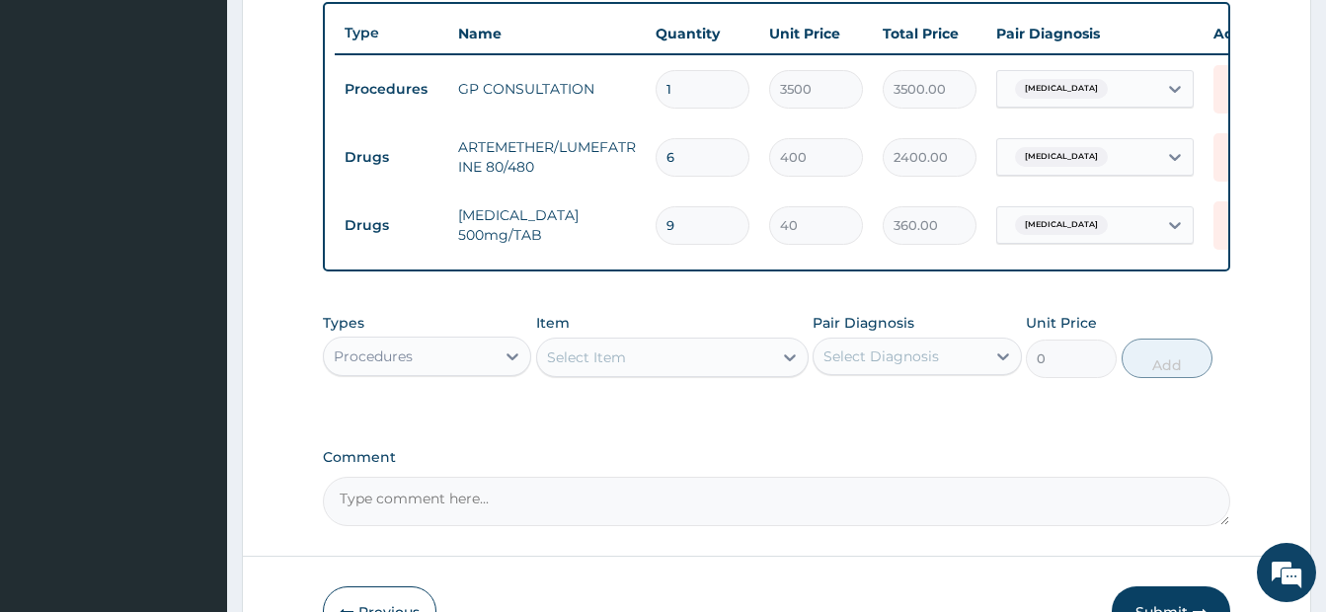
click at [598, 367] on div "Select Item" at bounding box center [586, 357] width 79 height 20
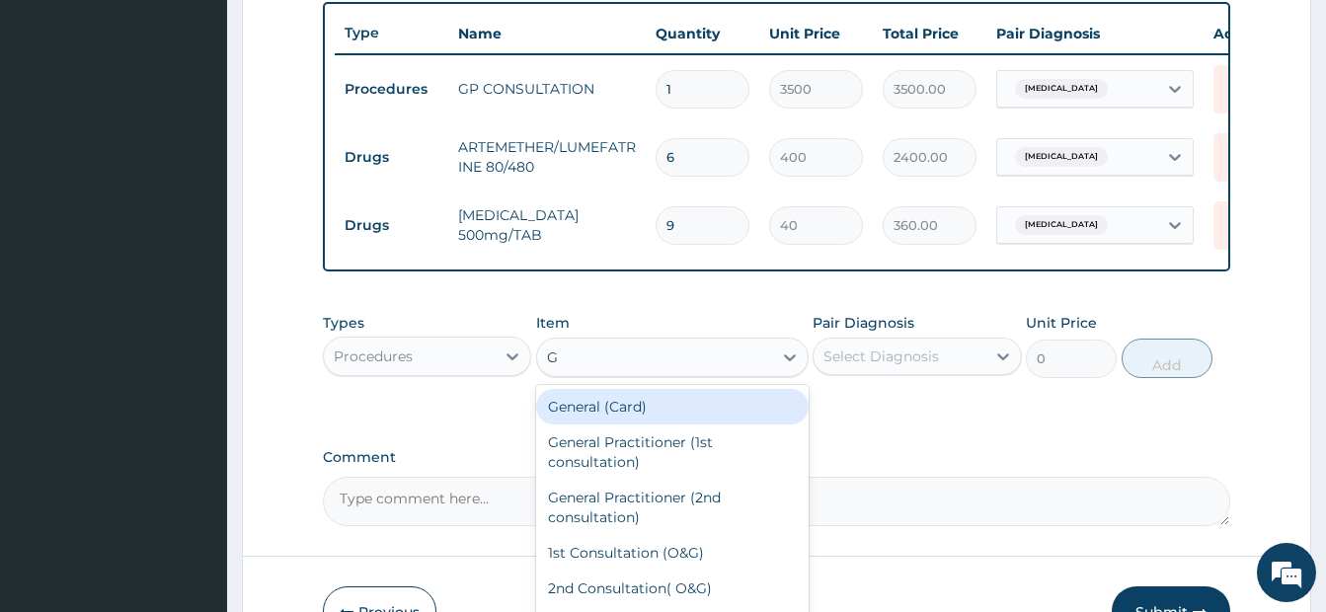
type input "GP"
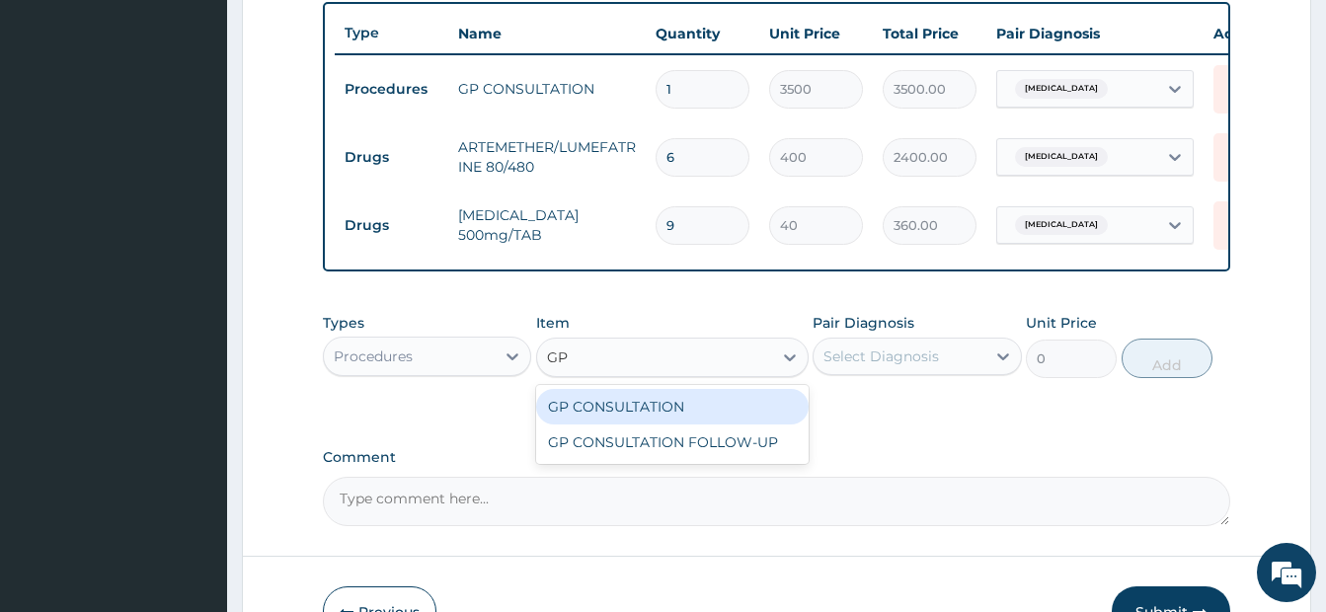
click at [639, 424] on div "GP CONSULTATION" at bounding box center [672, 407] width 272 height 36
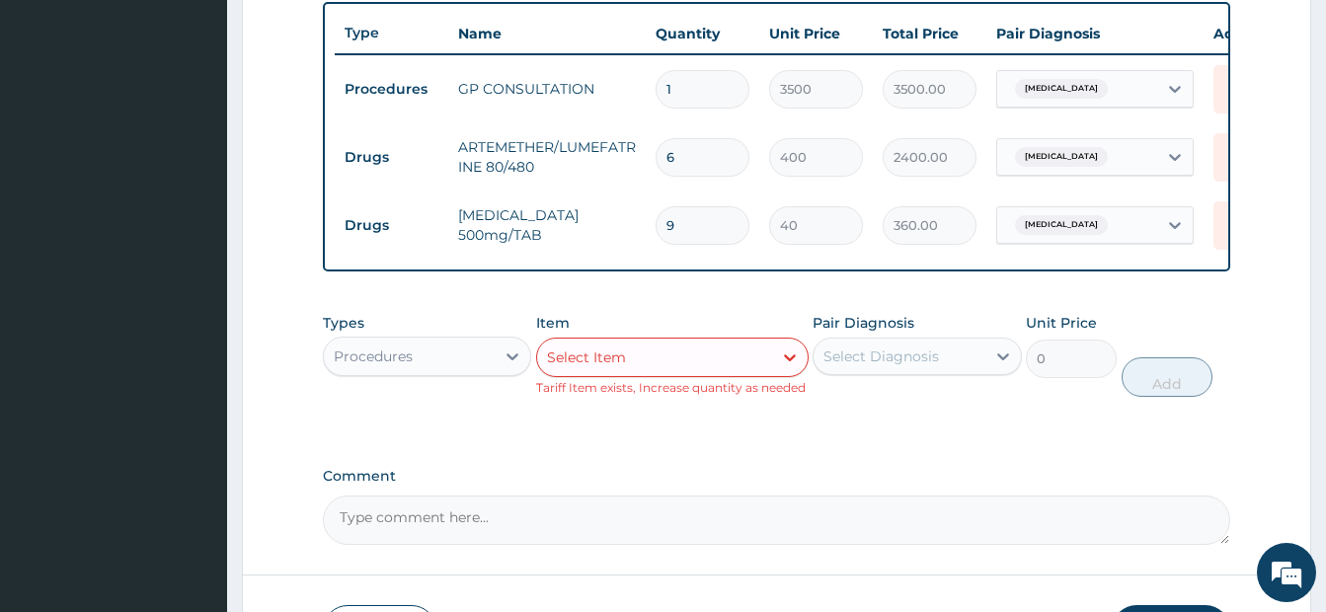
click at [958, 366] on div "Select Diagnosis" at bounding box center [898, 357] width 171 height 32
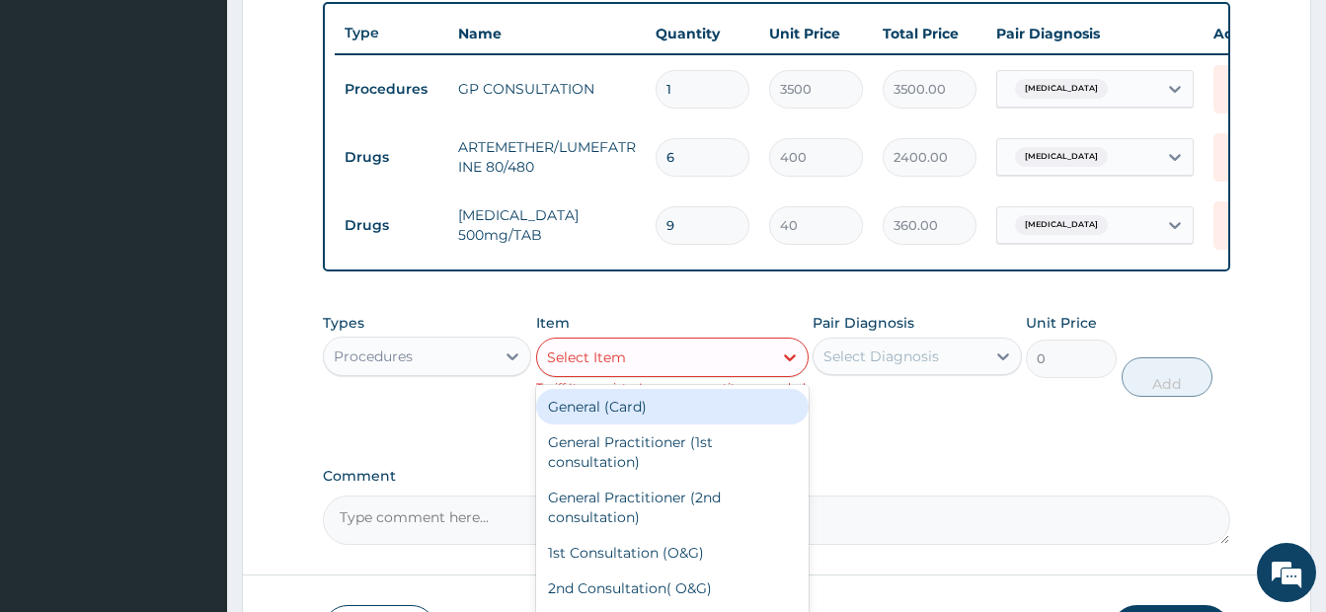
click at [565, 367] on div "Select Item" at bounding box center [586, 357] width 79 height 20
type input "GP"
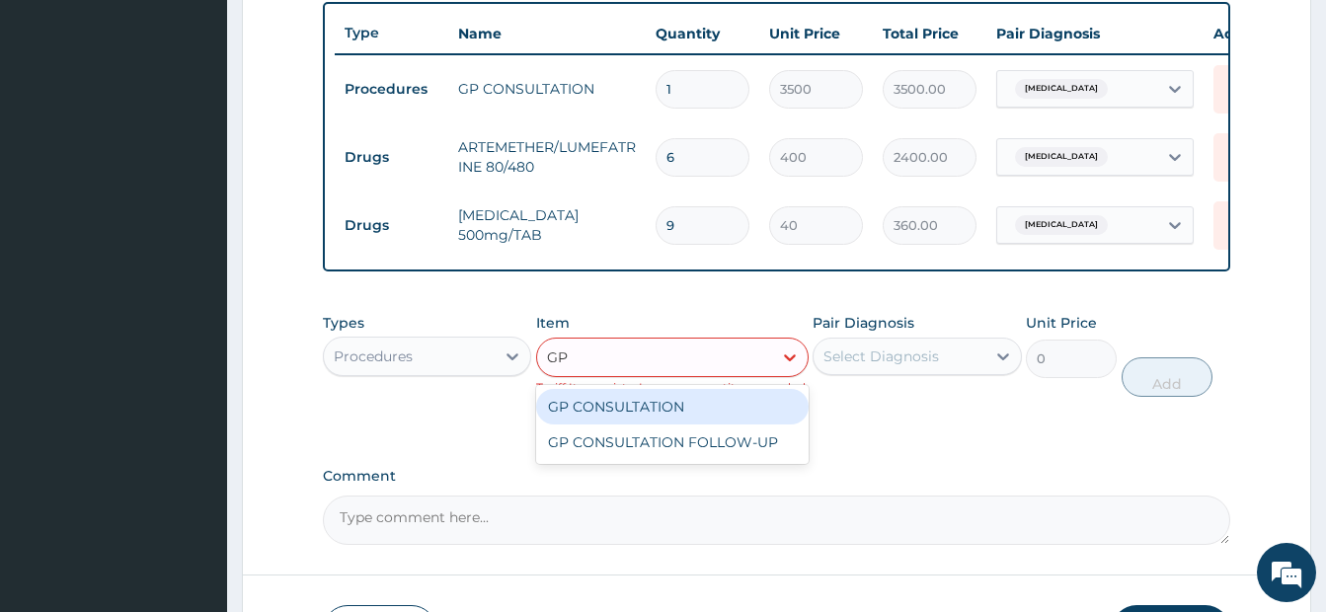
click at [603, 417] on div "GP CONSULTATION" at bounding box center [672, 407] width 272 height 36
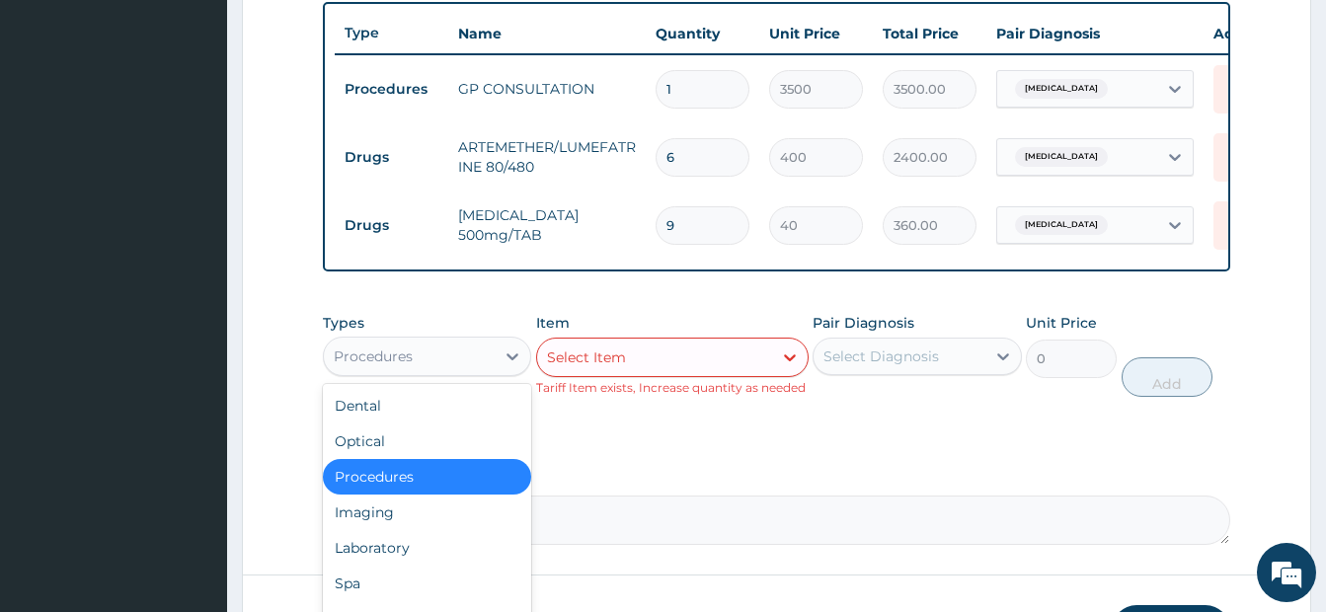
click at [426, 372] on div "Procedures" at bounding box center [409, 357] width 171 height 32
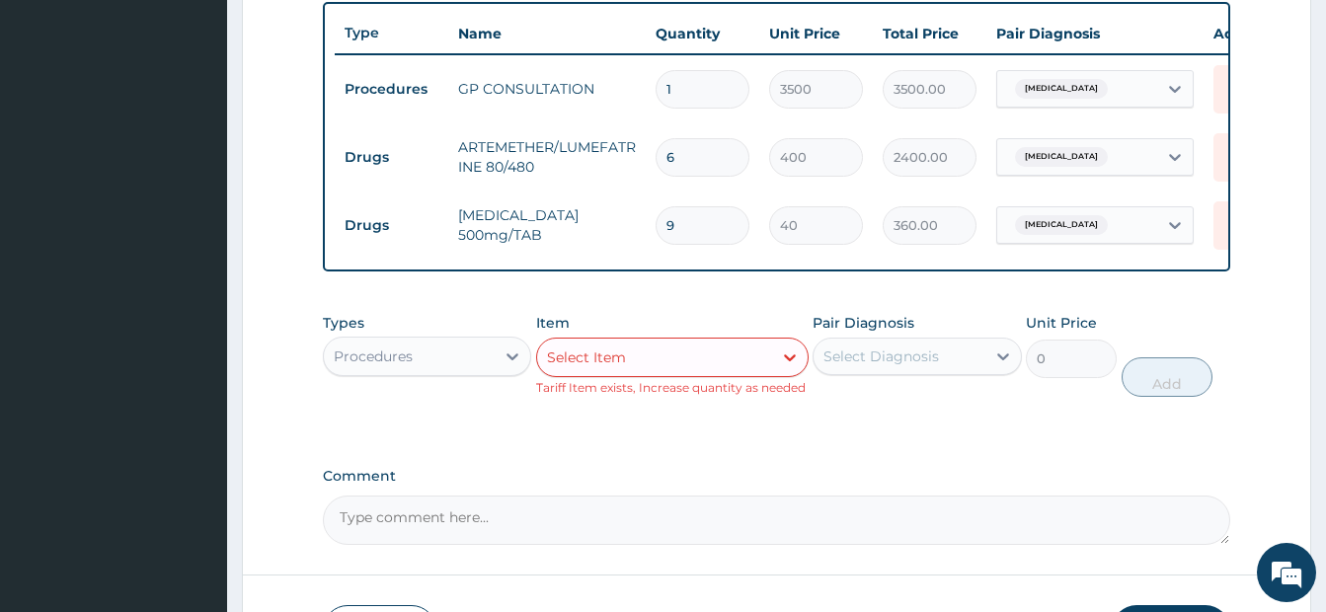
click at [697, 474] on div "PA Code / Prescription Code Enter Code(Secondary Care Only) Encounter Date 16-0…" at bounding box center [776, 0] width 907 height 1088
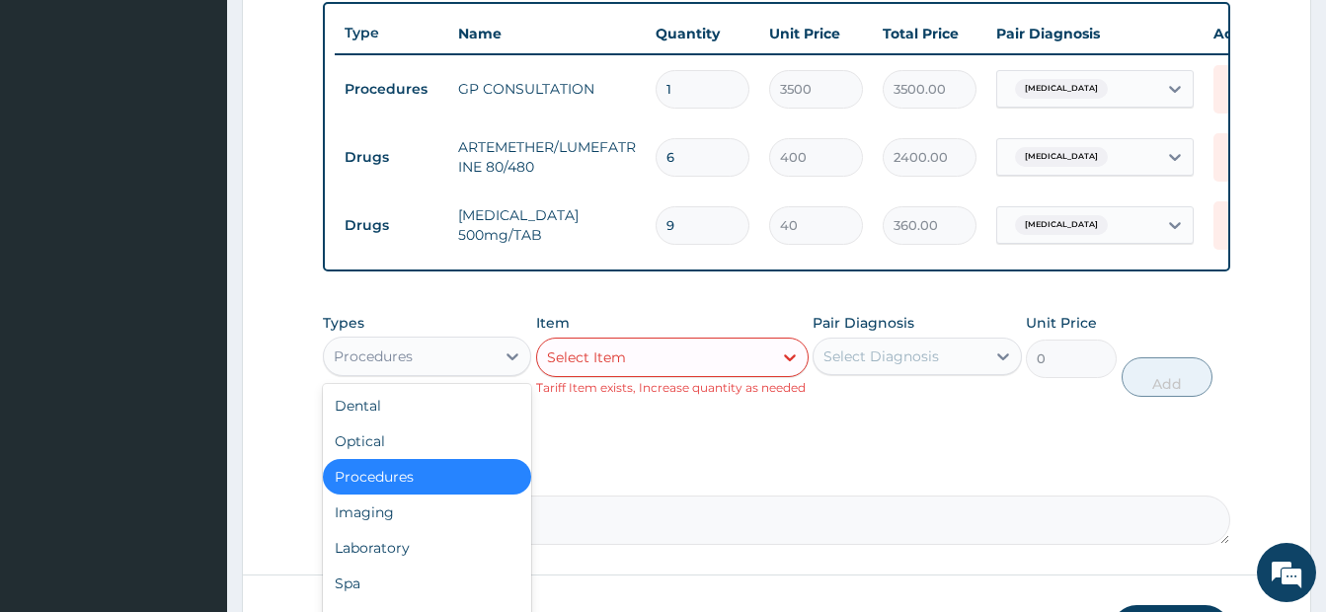
click at [432, 372] on div "Procedures" at bounding box center [409, 357] width 171 height 32
click at [391, 566] on div "Laboratory" at bounding box center [427, 548] width 208 height 36
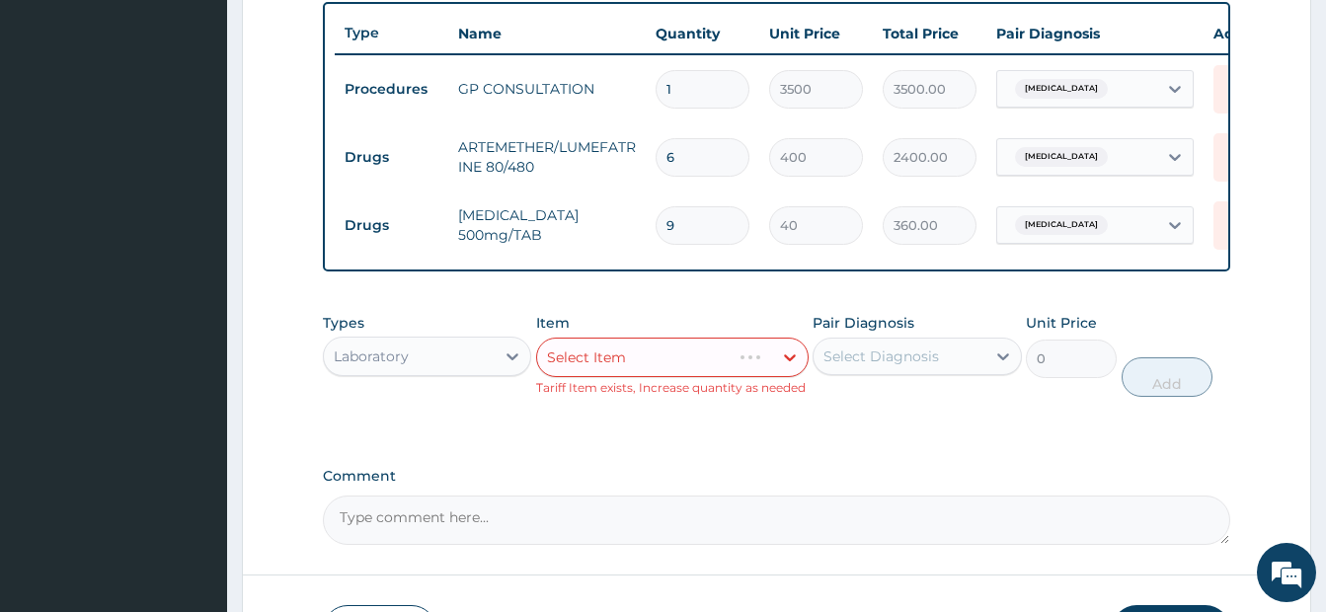
click at [605, 377] on div "Select Item" at bounding box center [672, 357] width 272 height 39
click at [609, 424] on div "Types Laboratory Item Select Item Tariff Item exists, Increase quantity as need…" at bounding box center [776, 369] width 907 height 133
click at [598, 366] on div "Select Item" at bounding box center [586, 357] width 79 height 20
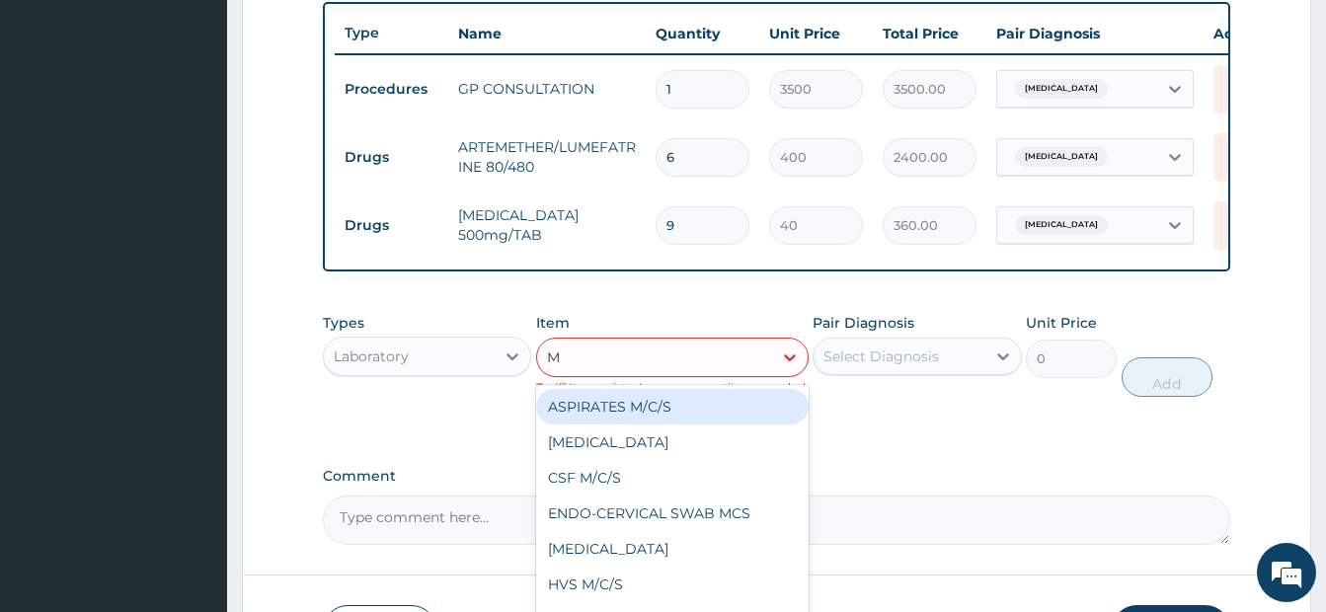
type input "MP"
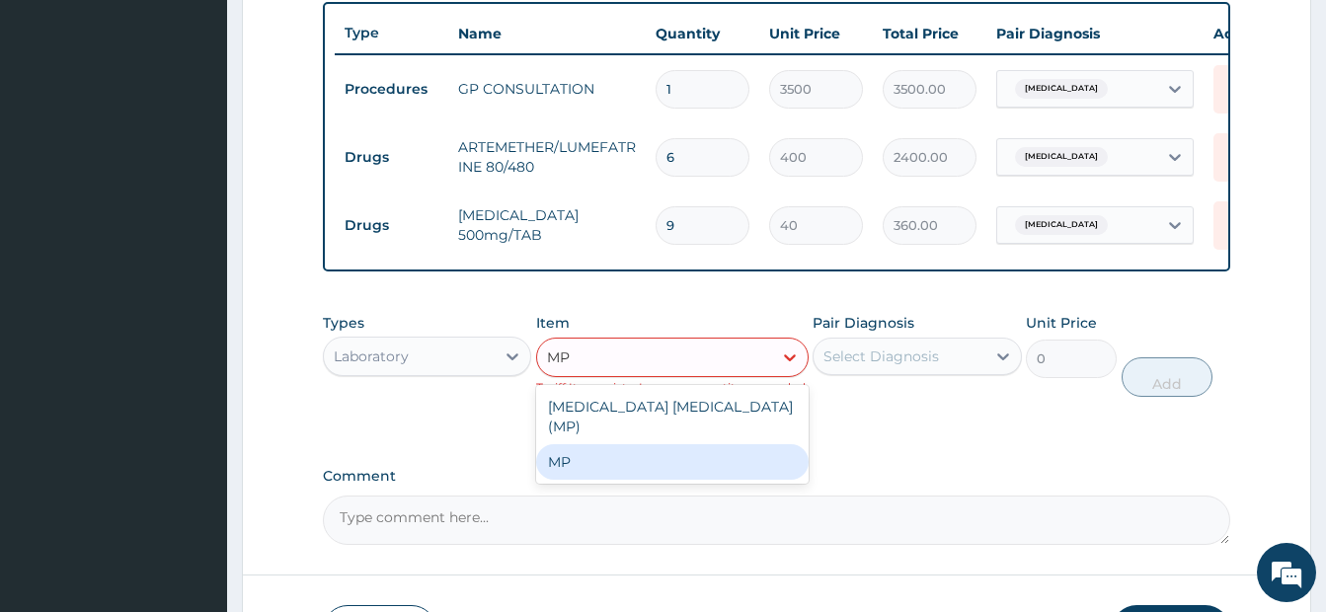
click at [597, 470] on div "MP" at bounding box center [672, 462] width 272 height 36
type input "2000"
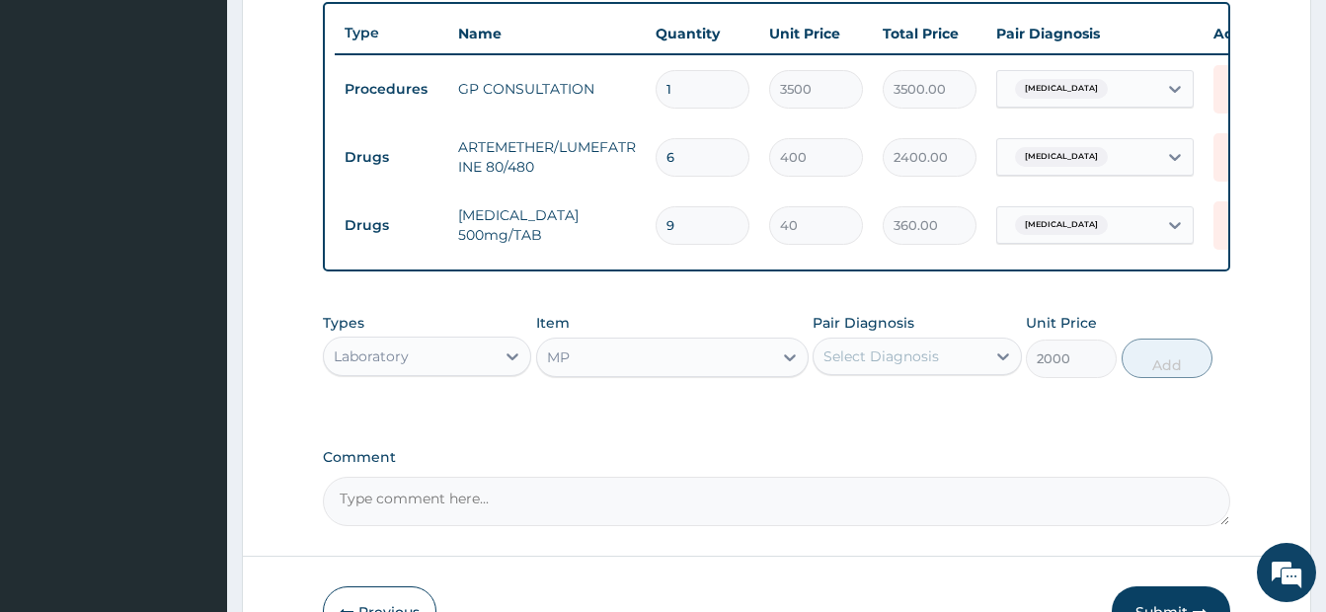
click at [949, 372] on div "Select Diagnosis" at bounding box center [898, 357] width 171 height 32
click at [843, 421] on div "Malaria" at bounding box center [916, 407] width 208 height 40
checkbox input "true"
click at [1163, 372] on button "Add" at bounding box center [1166, 358] width 91 height 39
type input "0"
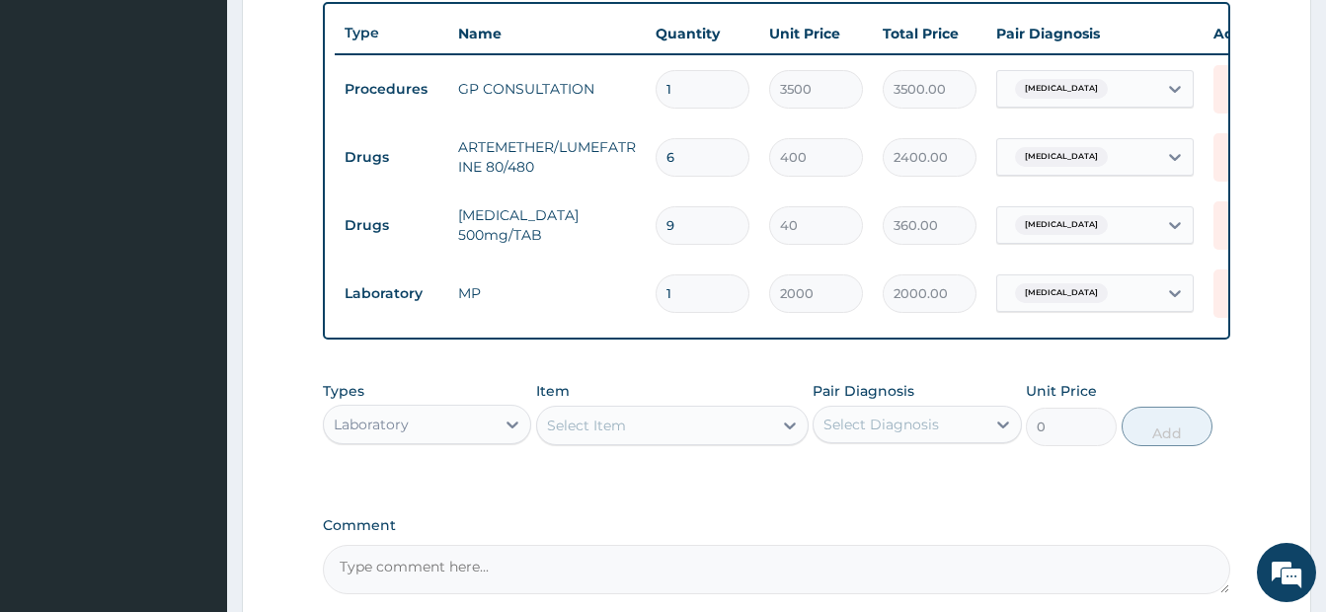
click at [940, 567] on textarea "Comment" at bounding box center [776, 569] width 907 height 49
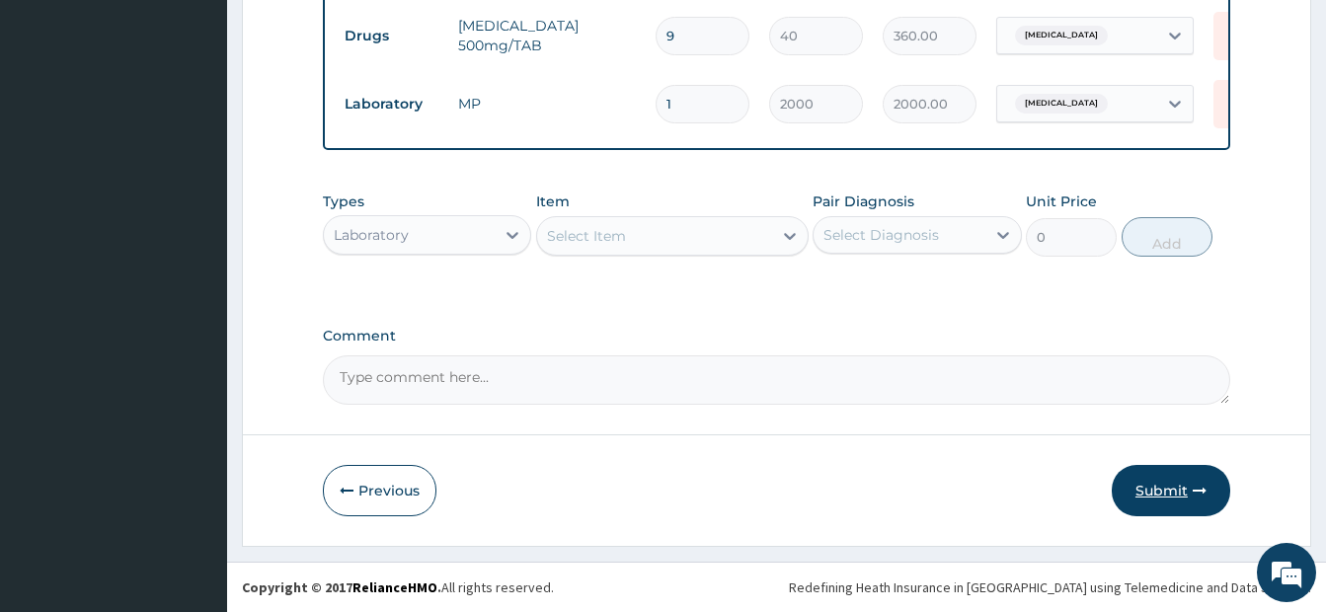
click at [1175, 490] on button "Submit" at bounding box center [1170, 490] width 118 height 51
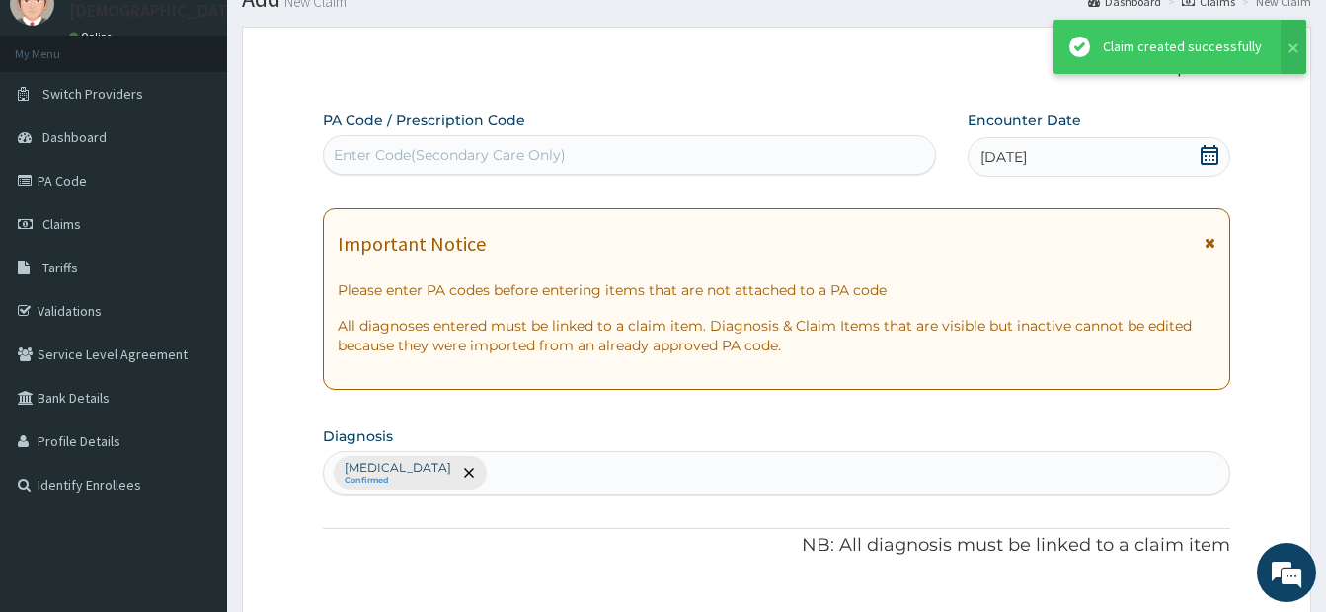
scroll to position [937, 0]
